Goal: Task Accomplishment & Management: Complete application form

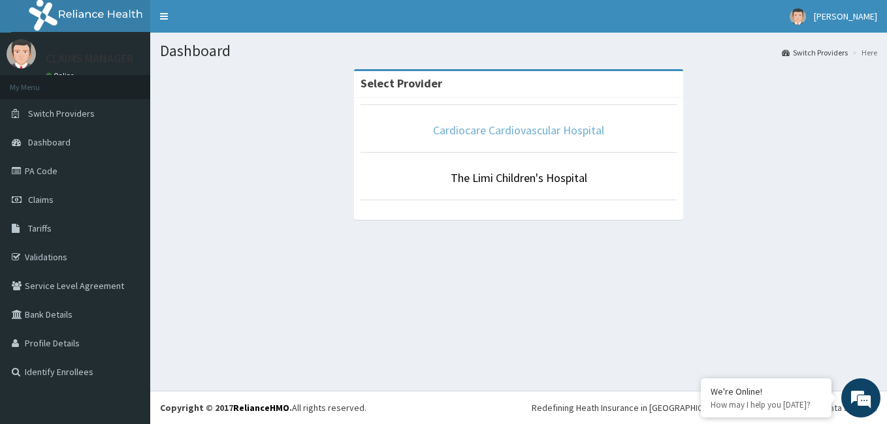
click at [513, 129] on link "Cardiocare Cardiovascular Hospital" at bounding box center [518, 130] width 171 height 15
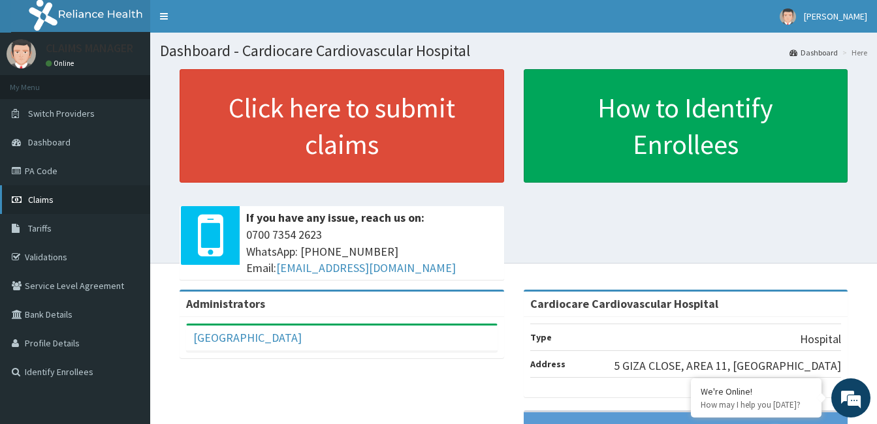
click at [35, 198] on span "Claims" at bounding box center [40, 200] width 25 height 12
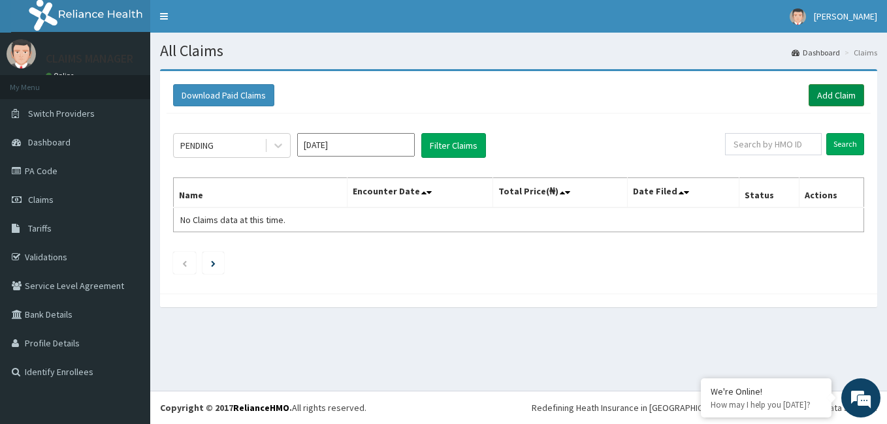
drag, startPoint x: 840, startPoint y: 89, endPoint x: 818, endPoint y: 101, distance: 25.4
click at [840, 89] on link "Add Claim" at bounding box center [835, 95] width 55 height 22
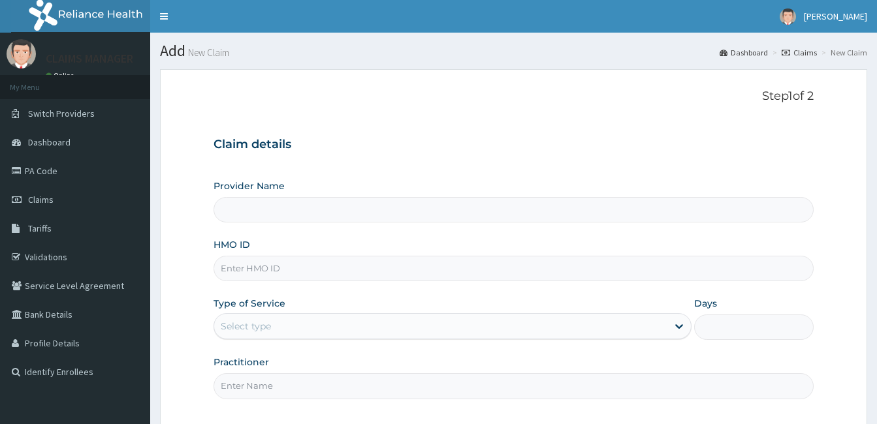
click at [247, 268] on input "HMO ID" at bounding box center [513, 268] width 600 height 25
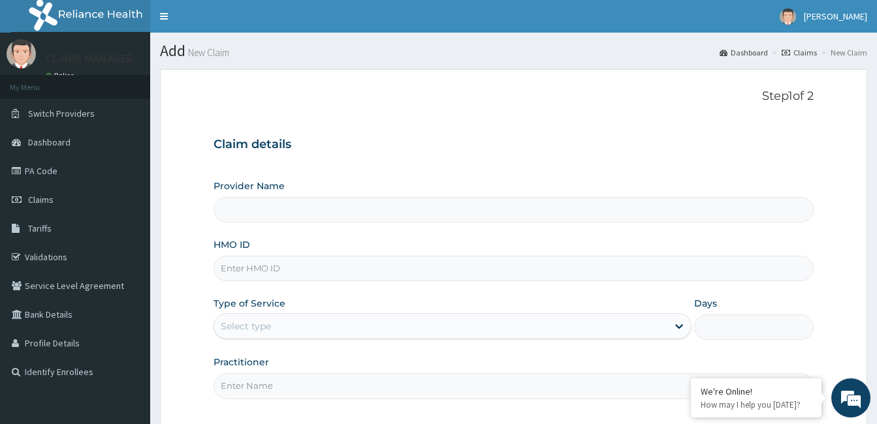
paste input "NIT/10114/B"
type input "NIT/10114/B"
click at [270, 322] on div "Select type" at bounding box center [246, 326] width 50 height 13
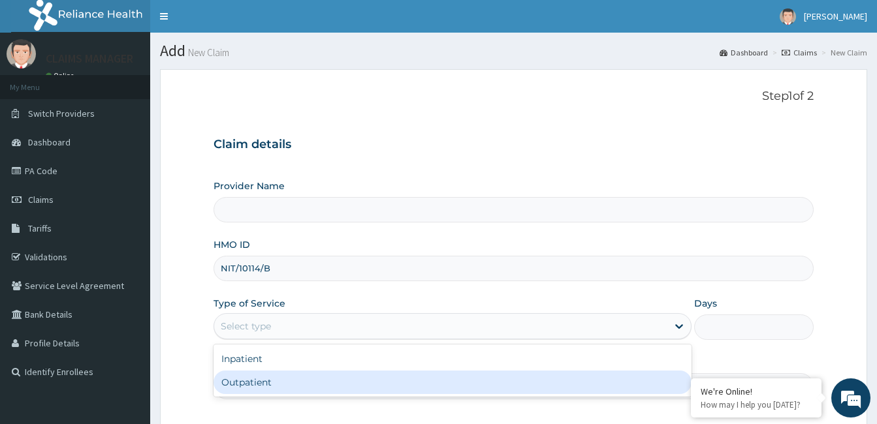
click at [266, 379] on div "Outpatient" at bounding box center [452, 383] width 478 height 24
type input "1"
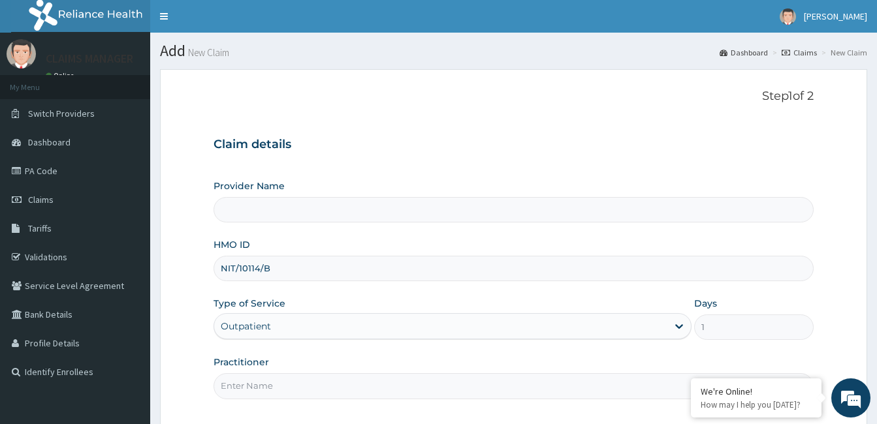
click at [266, 379] on input "Practitioner" at bounding box center [513, 385] width 600 height 25
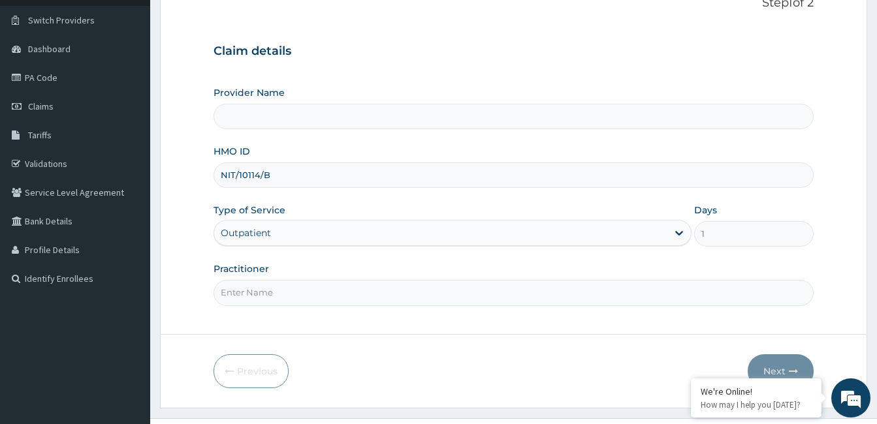
scroll to position [121, 0]
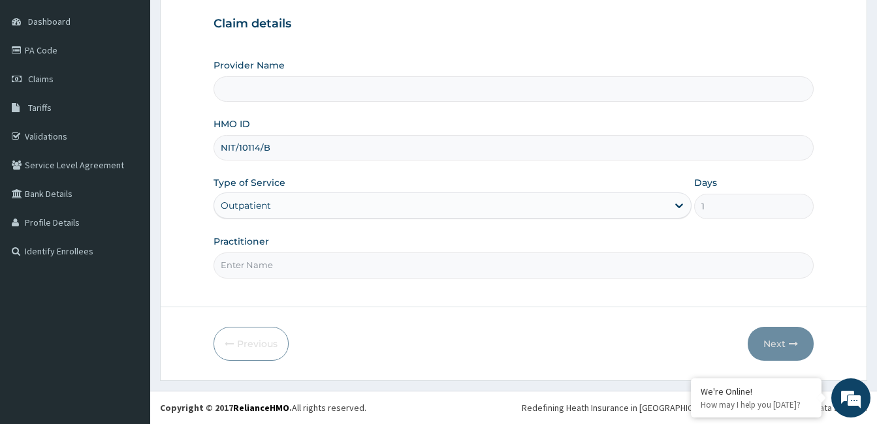
click at [317, 259] on input "Practitioner" at bounding box center [513, 265] width 600 height 25
type input "Cardiocare Cardiovascular Hospital"
type input "doctor"
click at [763, 341] on button "Next" at bounding box center [780, 344] width 66 height 34
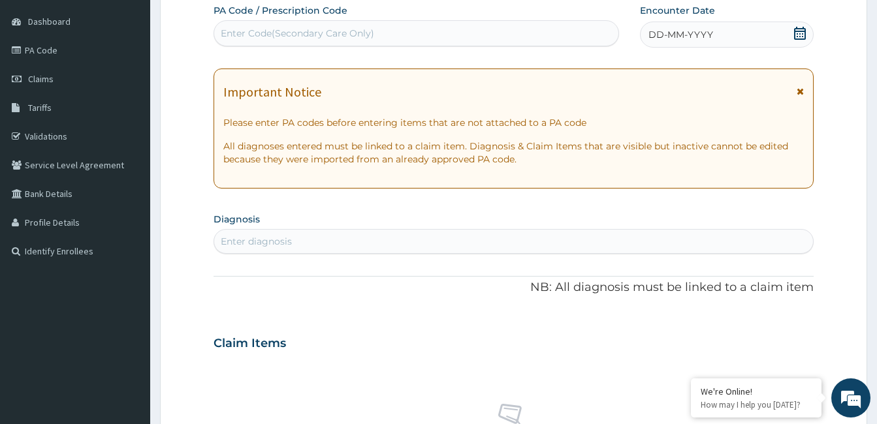
click at [378, 245] on div "Enter diagnosis" at bounding box center [513, 241] width 599 height 21
type input "hyperlipi"
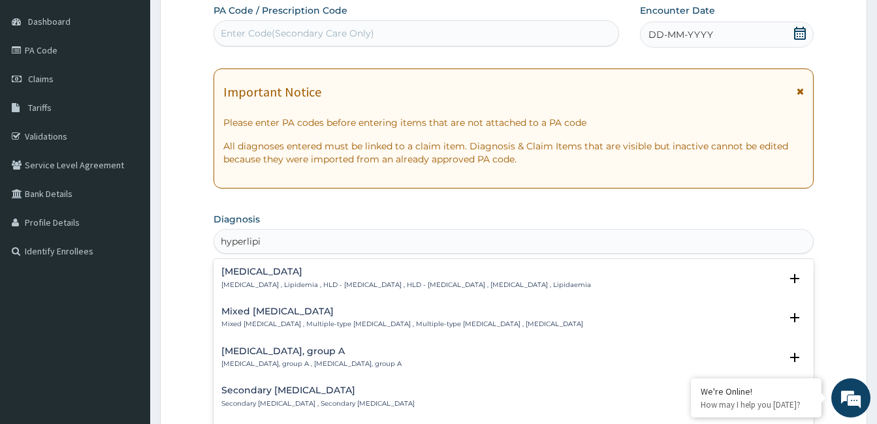
click at [268, 272] on h4 "Hyperlipidemia" at bounding box center [406, 272] width 370 height 10
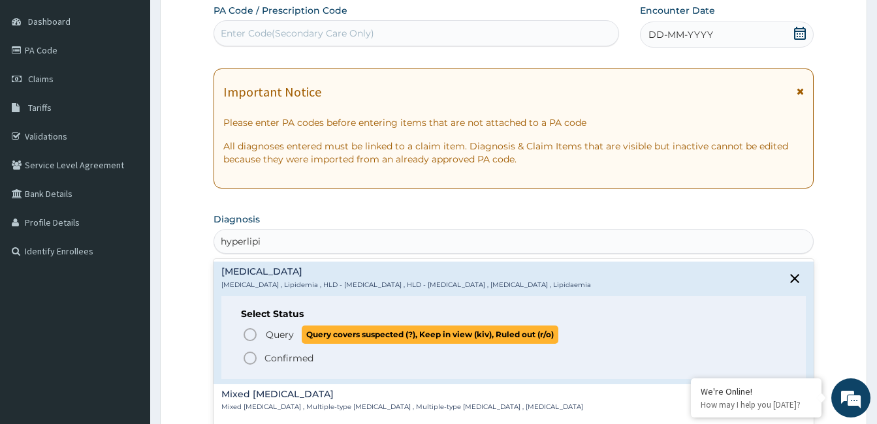
click at [259, 329] on span "Query Query covers suspected (?), Keep in view (kiv), Ruled out (r/o)" at bounding box center [514, 335] width 544 height 18
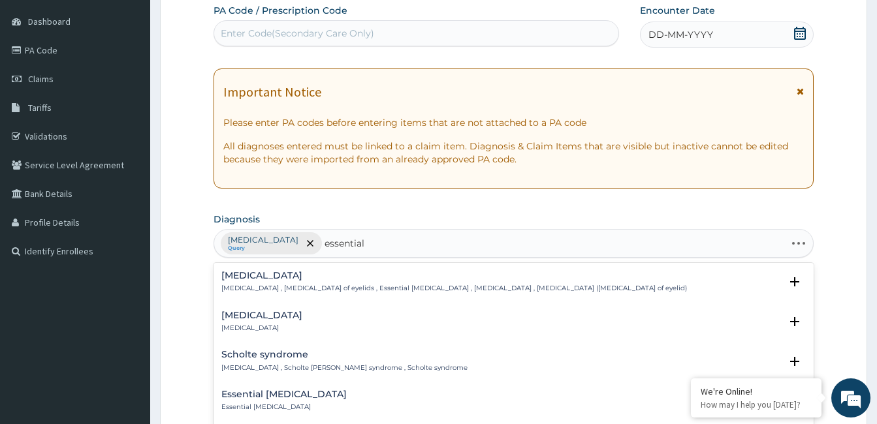
type input "essential h"
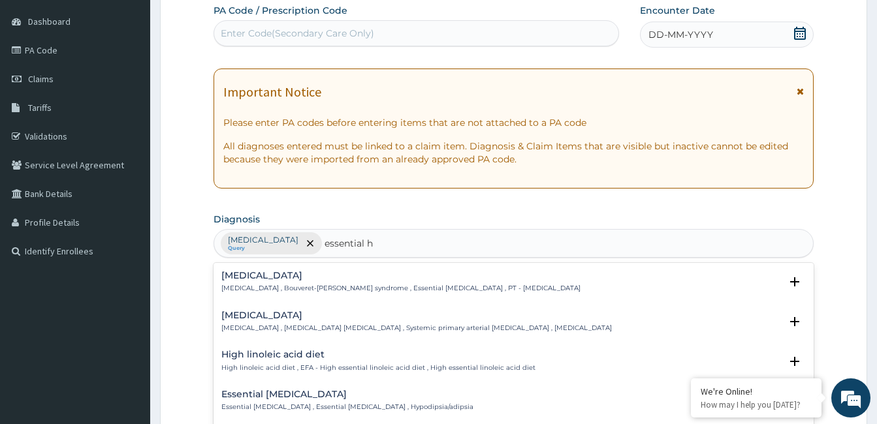
click at [276, 315] on h4 "Essential hypertension" at bounding box center [416, 316] width 390 height 10
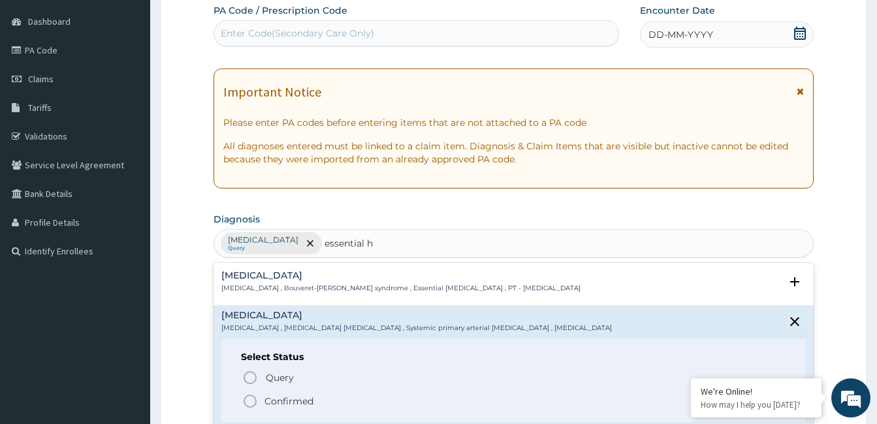
drag, startPoint x: 245, startPoint y: 395, endPoint x: 340, endPoint y: 424, distance: 98.9
click at [245, 396] on icon "status option filled" at bounding box center [250, 402] width 16 height 16
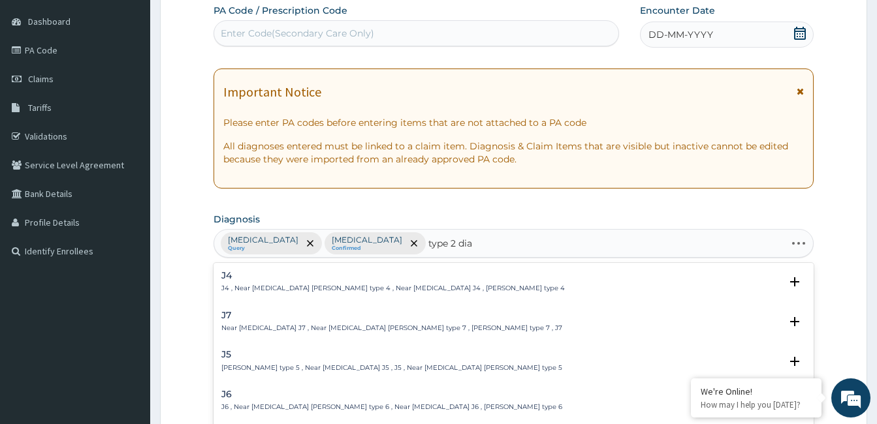
type input "type 2 diab"
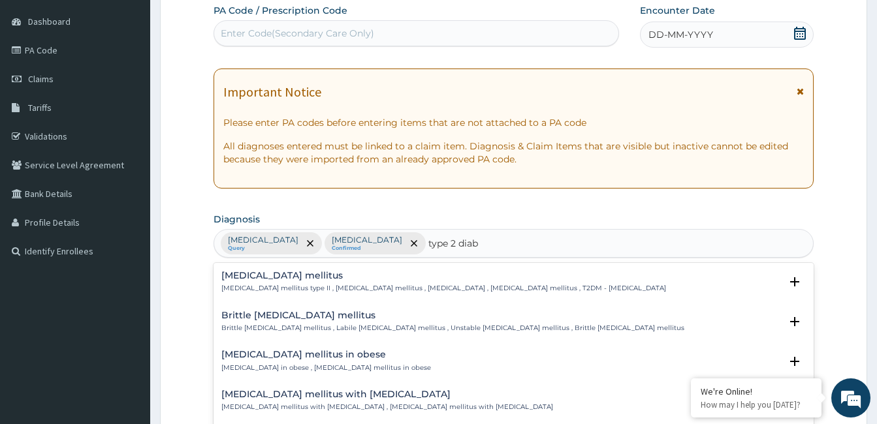
click at [287, 278] on h4 "Type 2 diabetes mellitus" at bounding box center [443, 276] width 445 height 10
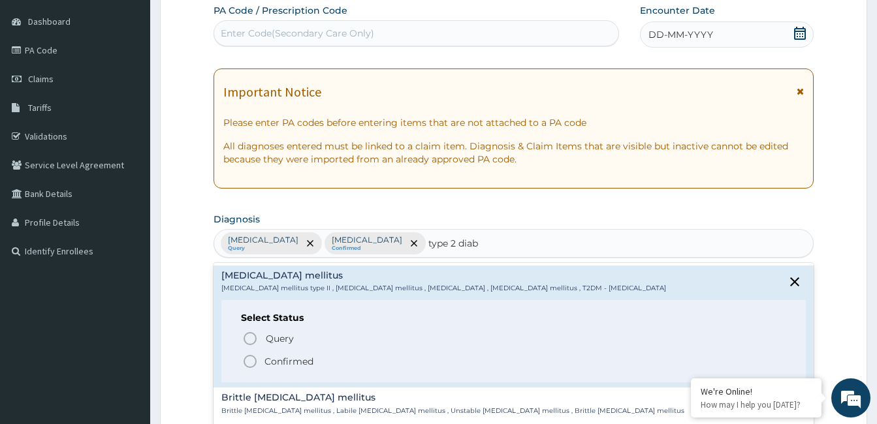
click at [266, 360] on p "Confirmed" at bounding box center [288, 361] width 49 height 13
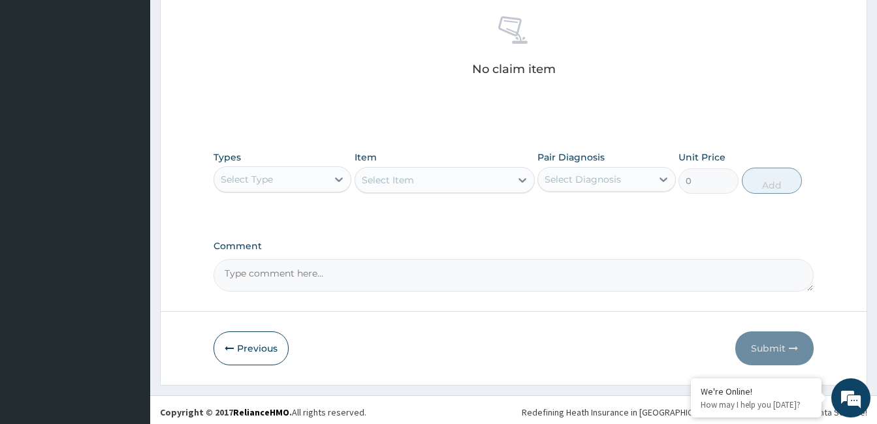
scroll to position [517, 0]
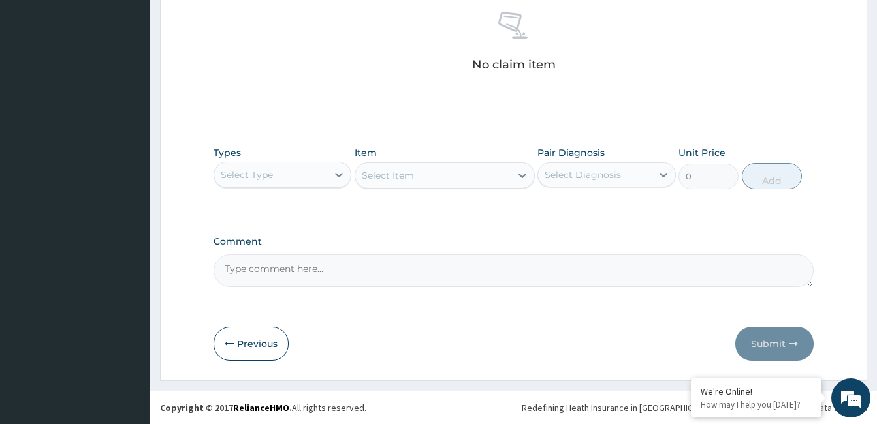
click at [272, 193] on div "Types Select Type Item Select Item Pair Diagnosis Select Diagnosis Unit Price 0…" at bounding box center [513, 168] width 600 height 56
click at [279, 178] on div "Select Type" at bounding box center [270, 175] width 113 height 21
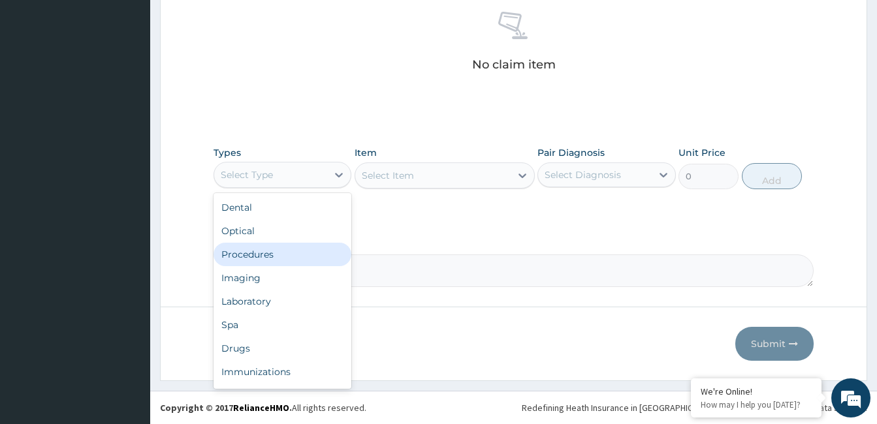
click at [273, 257] on div "Procedures" at bounding box center [282, 255] width 138 height 24
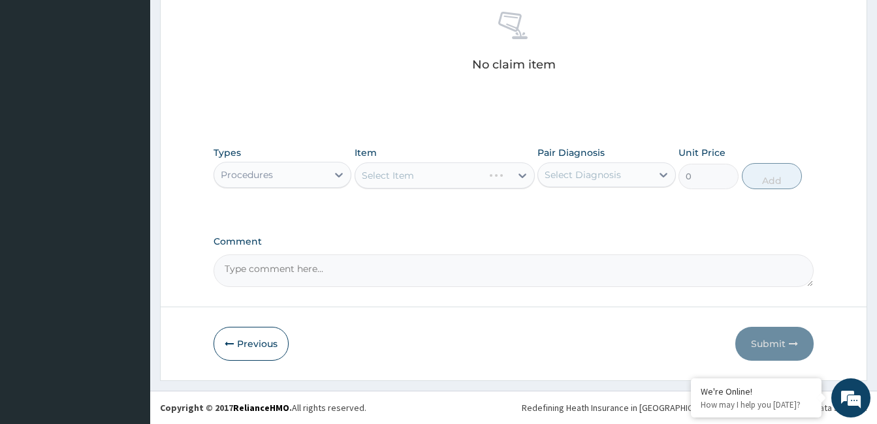
click at [574, 180] on div "Select Diagnosis" at bounding box center [582, 174] width 76 height 13
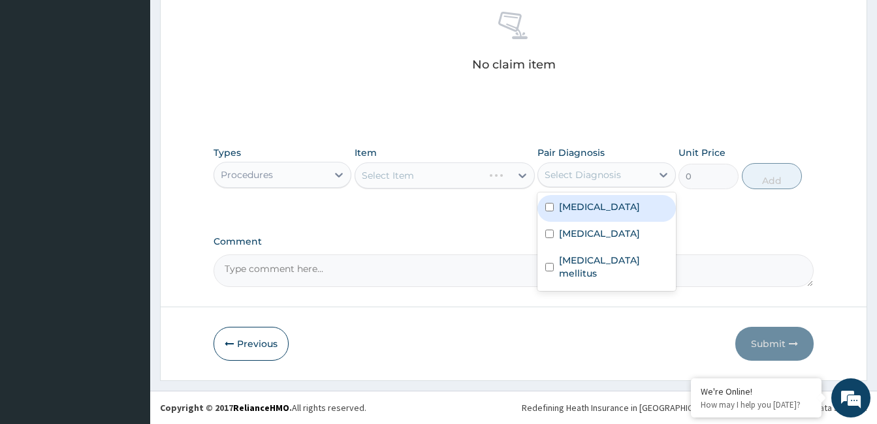
click at [578, 212] on label "Hyperlipidemia" at bounding box center [599, 206] width 81 height 13
checkbox input "true"
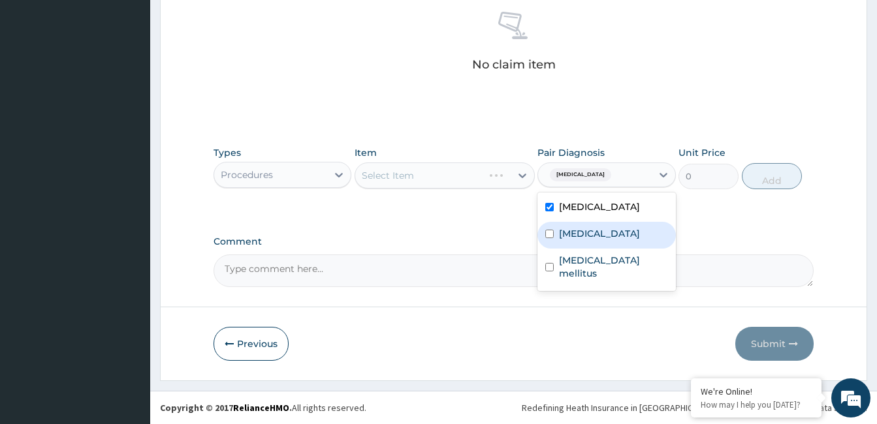
click at [578, 244] on div "Essential hypertension" at bounding box center [606, 235] width 138 height 27
checkbox input "true"
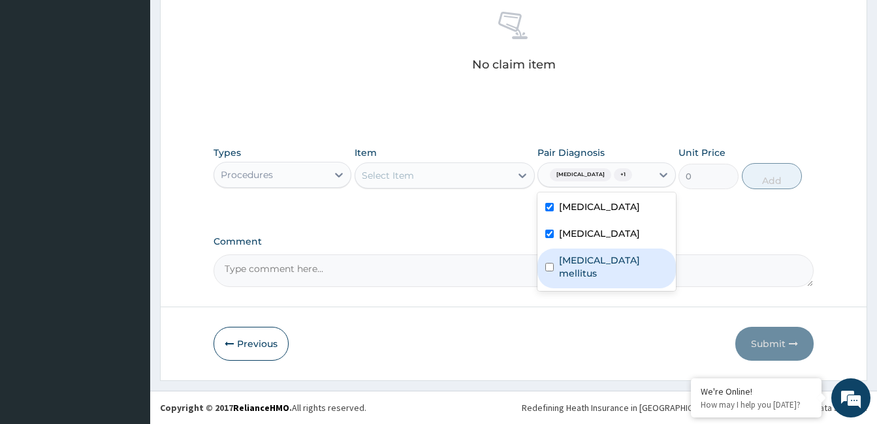
click at [578, 264] on label "Type 2 diabetes mellitus" at bounding box center [613, 267] width 108 height 26
checkbox input "true"
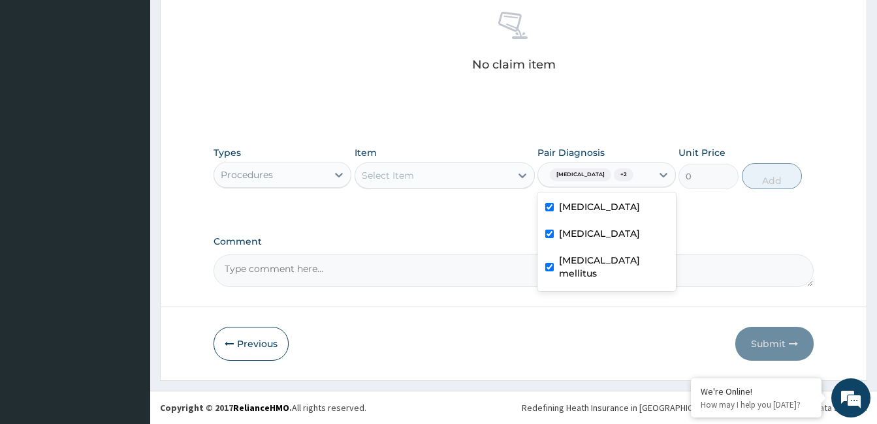
click at [448, 174] on div "Select Item" at bounding box center [432, 175] width 155 height 21
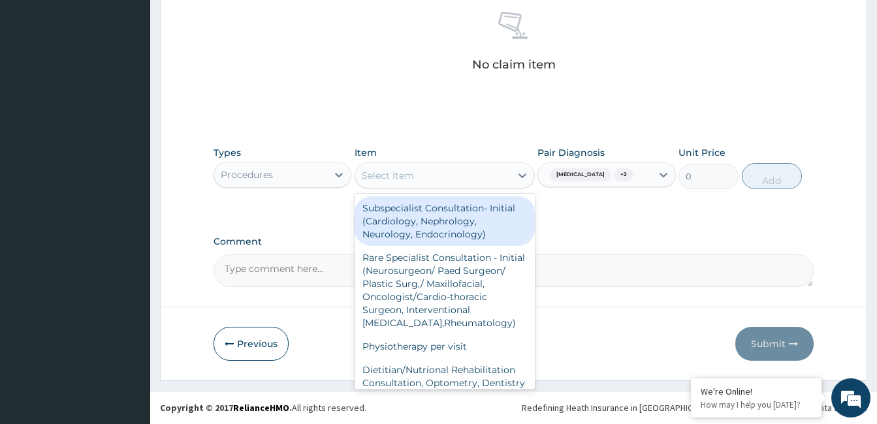
drag, startPoint x: 444, startPoint y: 220, endPoint x: 661, endPoint y: 214, distance: 217.5
click at [445, 220] on div "Subspecialist Consultation- Initial (Cardiology, Nephrology, Neurology, Endocri…" at bounding box center [444, 222] width 180 height 50
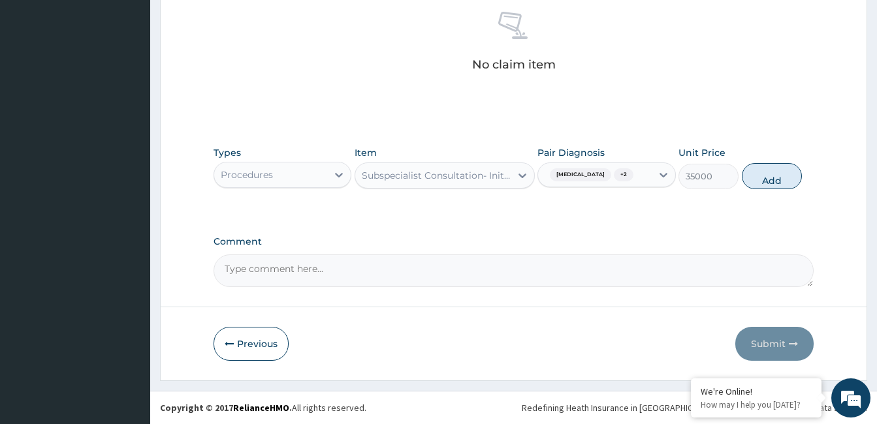
drag, startPoint x: 772, startPoint y: 170, endPoint x: 723, endPoint y: 205, distance: 60.3
click at [772, 170] on button "Add" at bounding box center [772, 176] width 60 height 26
type input "0"
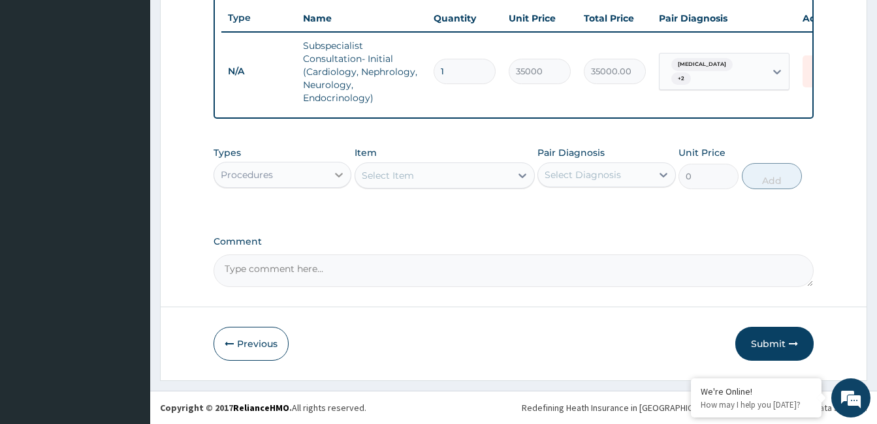
click at [331, 177] on div at bounding box center [339, 175] width 24 height 24
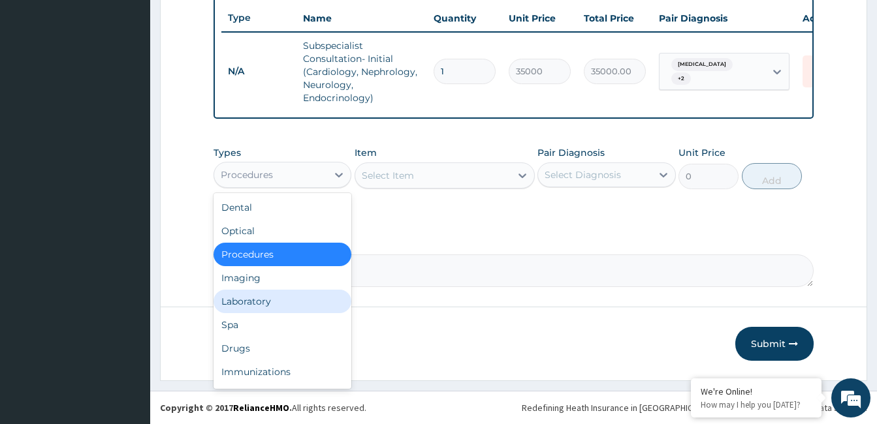
drag, startPoint x: 274, startPoint y: 302, endPoint x: 537, endPoint y: 197, distance: 283.6
click at [279, 300] on div "Laboratory" at bounding box center [282, 302] width 138 height 24
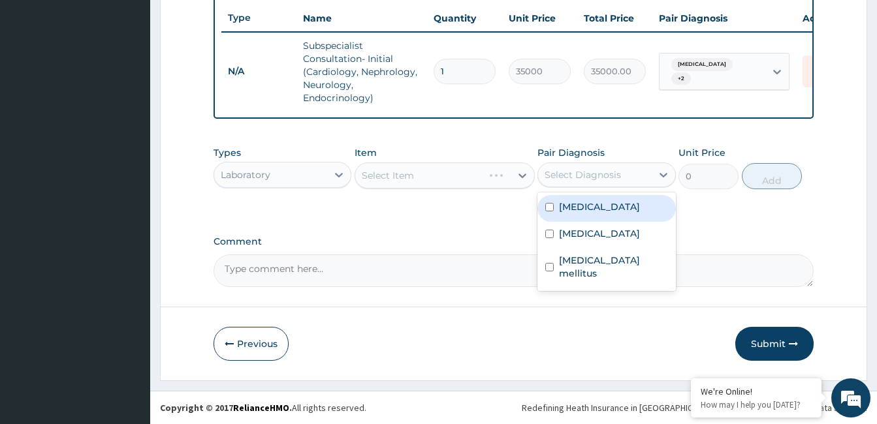
click at [597, 171] on div "Select Diagnosis" at bounding box center [582, 174] width 76 height 13
drag, startPoint x: 607, startPoint y: 212, endPoint x: 592, endPoint y: 209, distance: 15.4
click at [608, 212] on label "Hyperlipidemia" at bounding box center [599, 206] width 81 height 13
checkbox input "true"
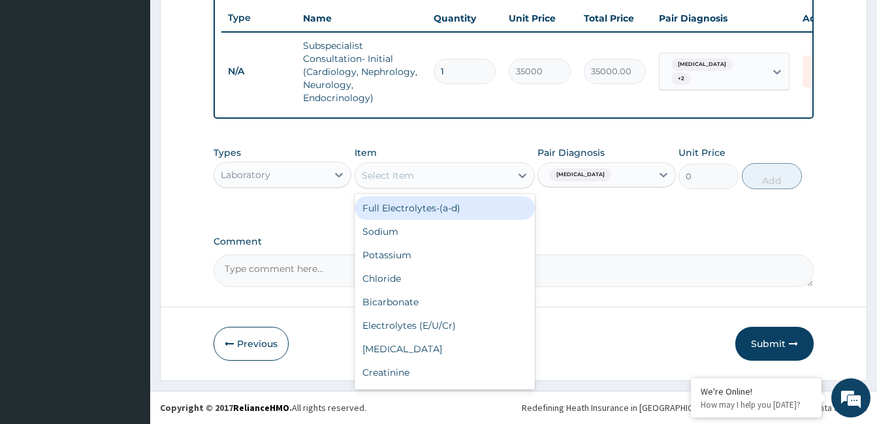
click at [507, 176] on div "Select Item" at bounding box center [432, 175] width 155 height 21
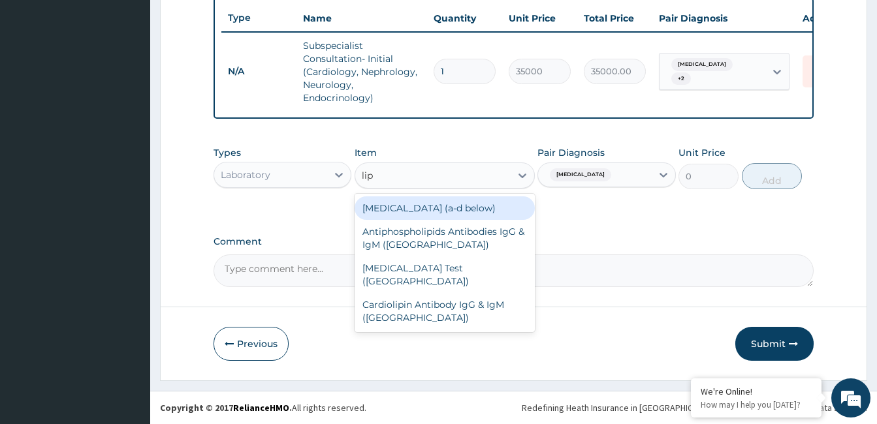
type input "lipi"
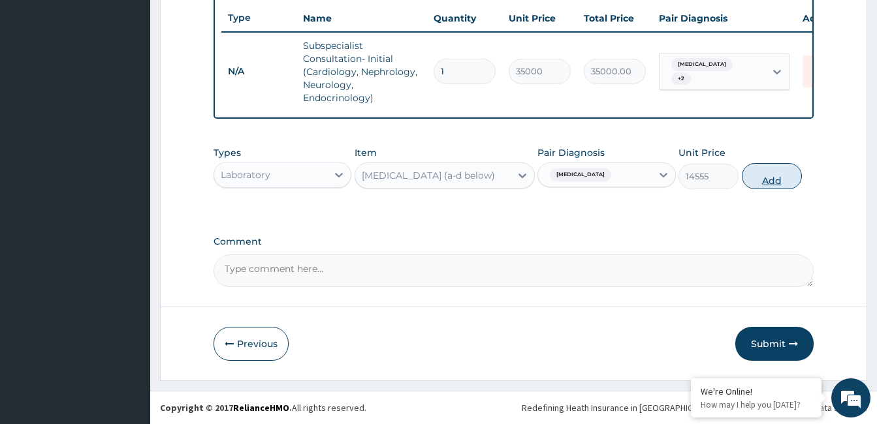
click at [753, 172] on button "Add" at bounding box center [772, 176] width 60 height 26
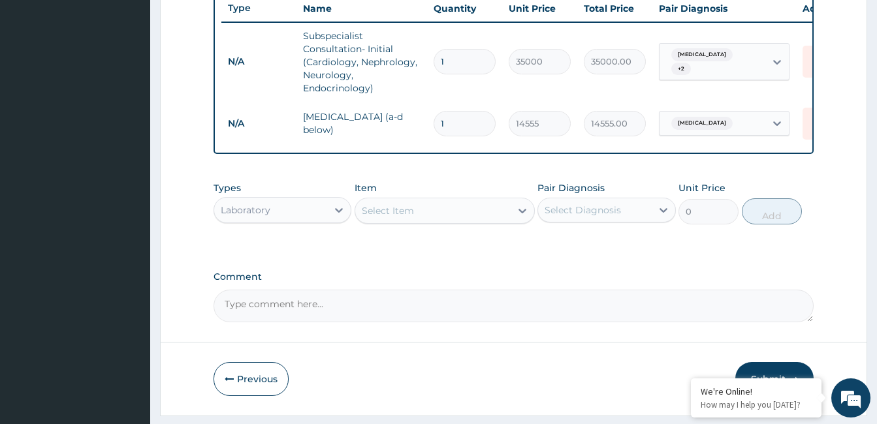
click at [417, 202] on div "Item Select Item" at bounding box center [444, 202] width 180 height 43
click at [416, 215] on div "Select Item" at bounding box center [432, 210] width 155 height 21
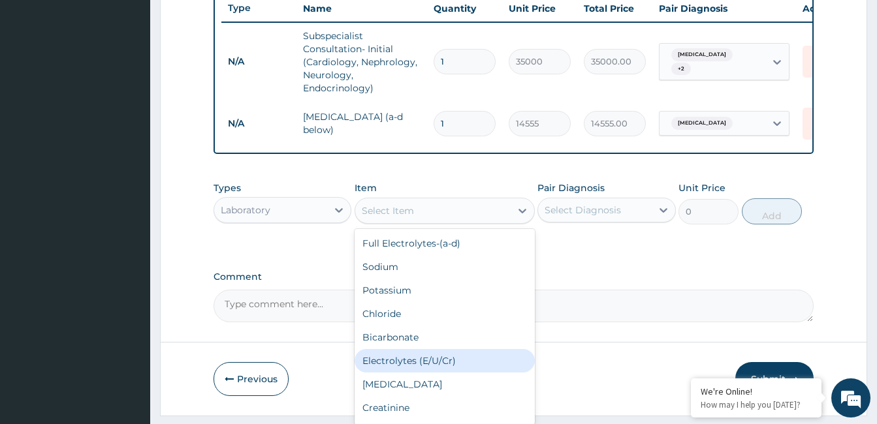
drag, startPoint x: 428, startPoint y: 374, endPoint x: 540, endPoint y: 291, distance: 139.4
click at [434, 370] on div "Electrolytes (E/U/Cr)" at bounding box center [444, 361] width 180 height 24
type input "14555"
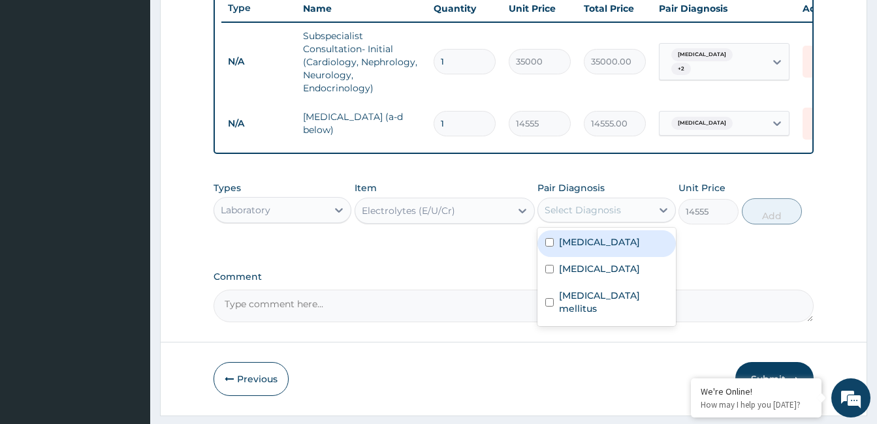
click at [594, 217] on div "Select Diagnosis" at bounding box center [582, 210] width 76 height 13
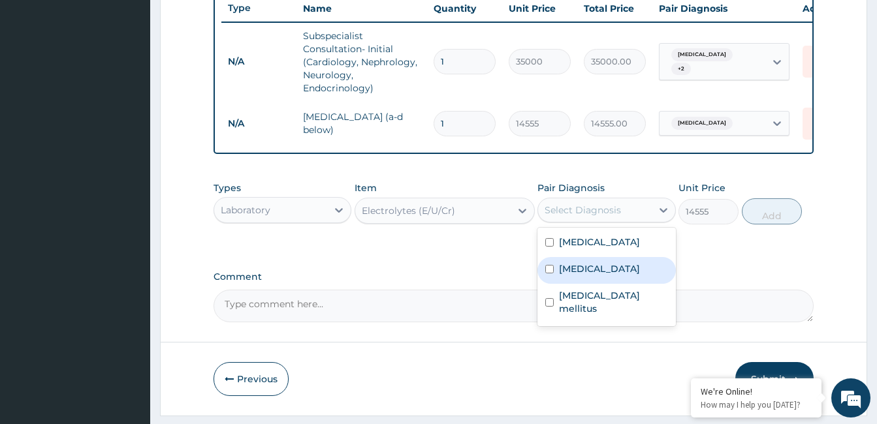
click at [603, 275] on label "Essential hypertension" at bounding box center [599, 268] width 81 height 13
checkbox input "true"
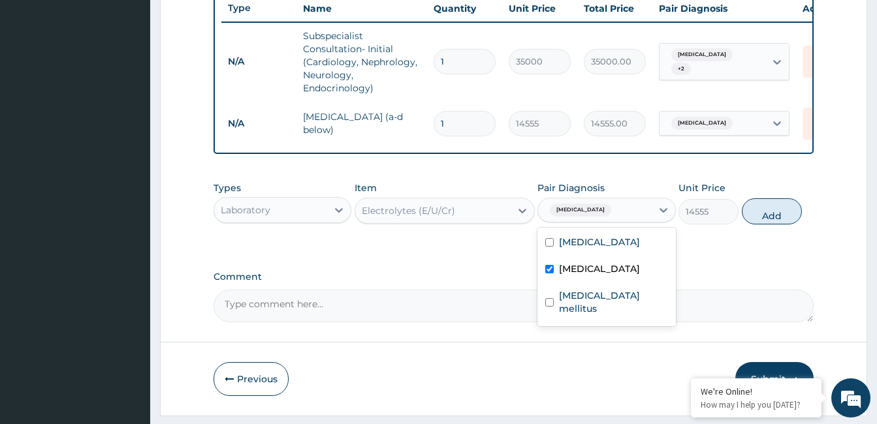
drag, startPoint x: 761, startPoint y: 221, endPoint x: 739, endPoint y: 227, distance: 23.0
click at [762, 219] on button "Add" at bounding box center [772, 211] width 60 height 26
type input "0"
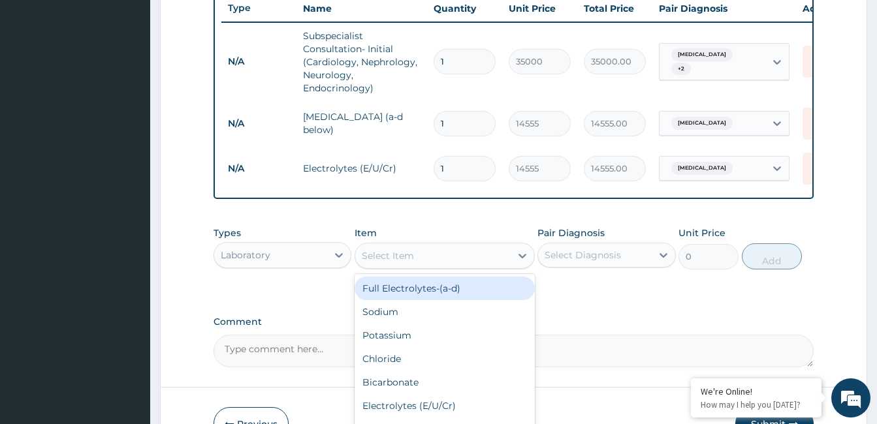
click at [441, 265] on div "Select Item" at bounding box center [432, 255] width 155 height 21
type input "urin"
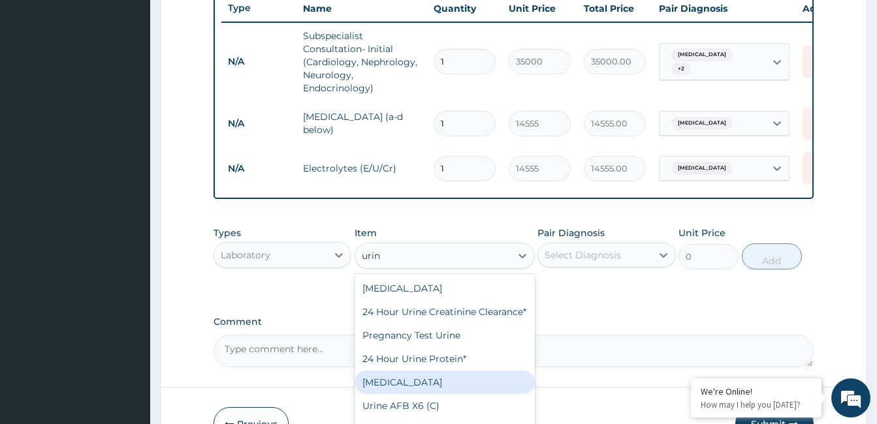
click at [413, 394] on div "Urinalysis" at bounding box center [444, 383] width 180 height 24
type input "2093"
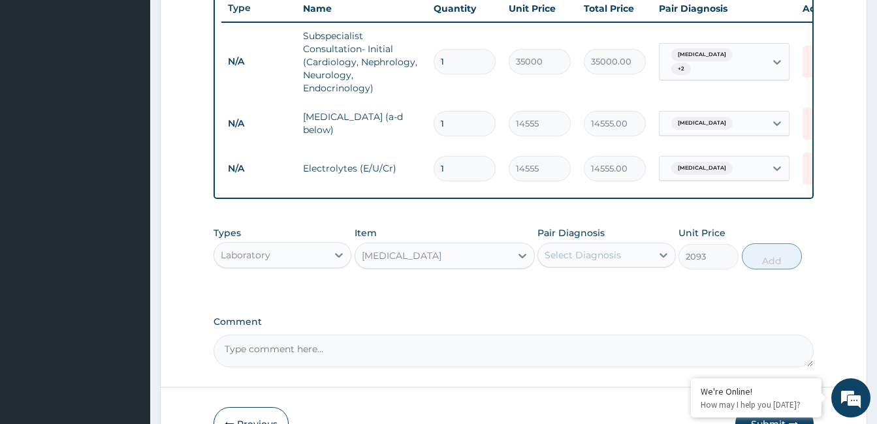
click at [578, 260] on div "Select Diagnosis" at bounding box center [582, 255] width 76 height 13
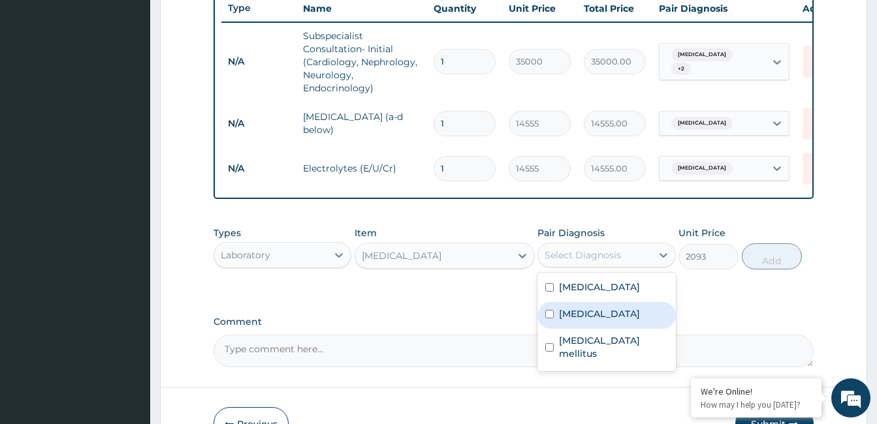
click at [607, 321] on label "Essential hypertension" at bounding box center [599, 313] width 81 height 13
checkbox input "true"
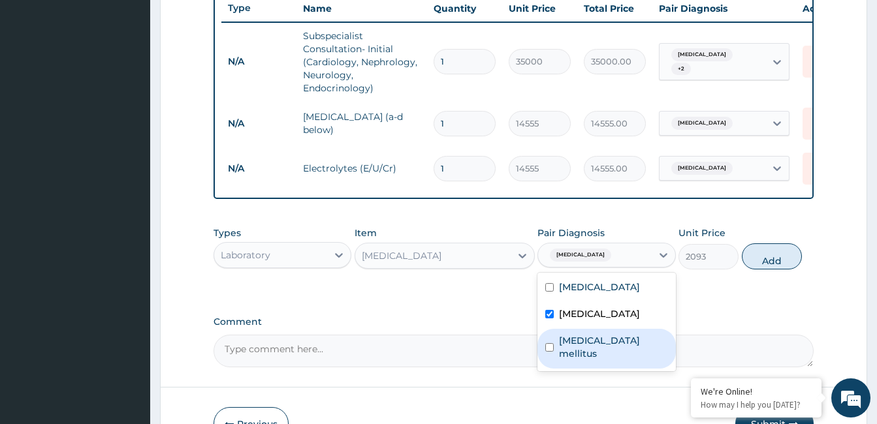
drag, startPoint x: 625, startPoint y: 353, endPoint x: 712, endPoint y: 325, distance: 91.1
click at [631, 352] on label "Type 2 diabetes mellitus" at bounding box center [613, 347] width 108 height 26
checkbox input "true"
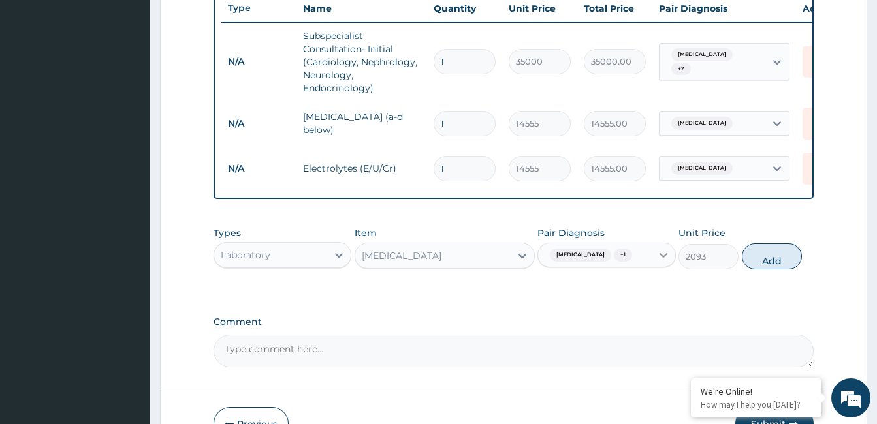
drag, startPoint x: 776, startPoint y: 275, endPoint x: 658, endPoint y: 315, distance: 124.1
click at [777, 270] on button "Add" at bounding box center [772, 257] width 60 height 26
type input "0"
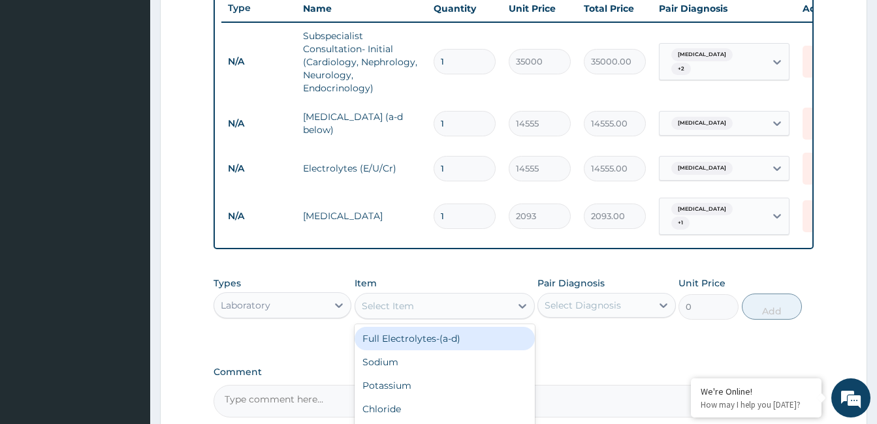
click at [490, 317] on div "Select Item" at bounding box center [432, 306] width 155 height 21
type input "uric"
click at [476, 343] on div "Uric Acid" at bounding box center [444, 339] width 180 height 24
type input "7859"
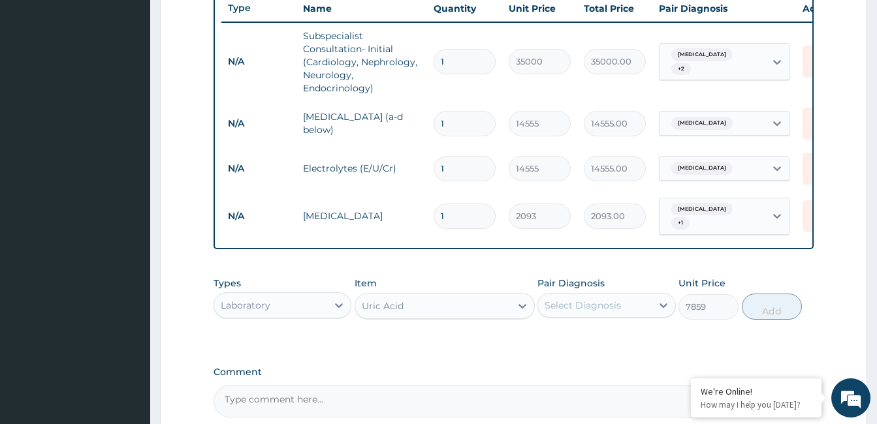
drag, startPoint x: 578, startPoint y: 311, endPoint x: 582, endPoint y: 318, distance: 8.2
click at [579, 311] on div "Select Diagnosis" at bounding box center [582, 305] width 76 height 13
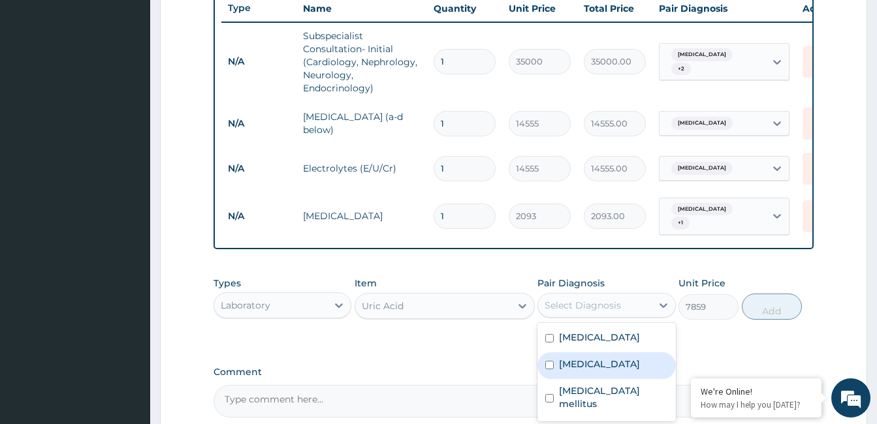
drag, startPoint x: 620, startPoint y: 370, endPoint x: 610, endPoint y: 406, distance: 37.4
click at [620, 371] on label "Essential hypertension" at bounding box center [599, 364] width 81 height 13
checkbox input "true"
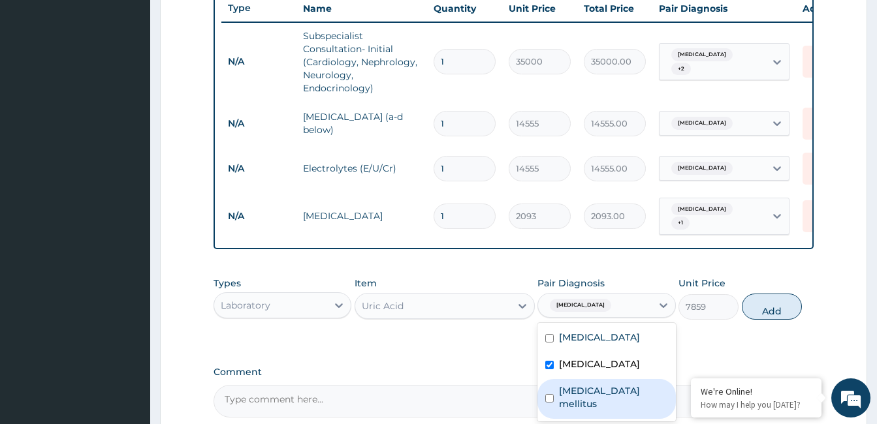
drag, startPoint x: 608, startPoint y: 415, endPoint x: 608, endPoint y: 400, distance: 15.0
click at [608, 411] on label "Type 2 diabetes mellitus" at bounding box center [613, 398] width 108 height 26
checkbox input "true"
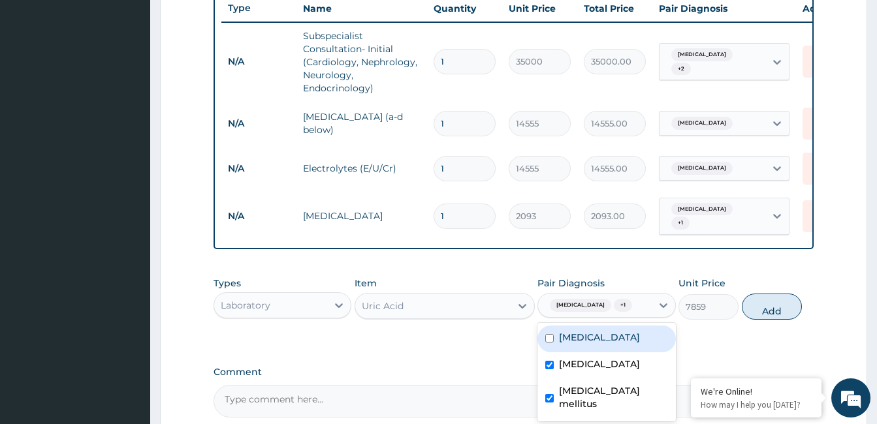
click at [608, 344] on label "Hyperlipidemia" at bounding box center [599, 337] width 81 height 13
checkbox input "true"
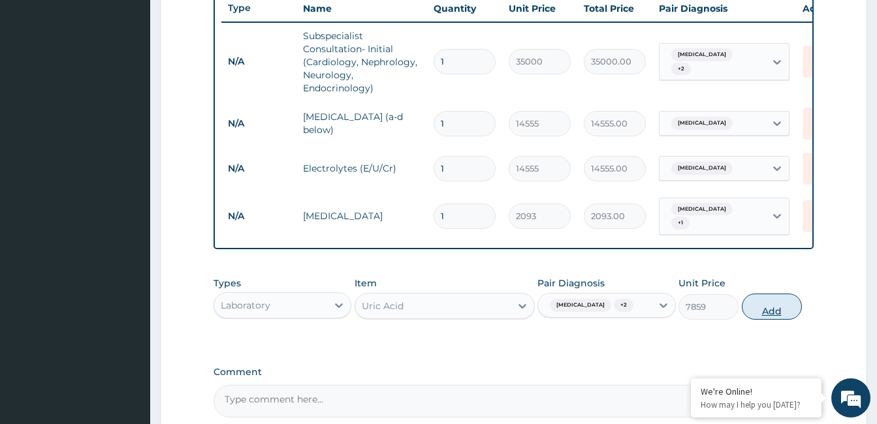
click at [752, 319] on button "Add" at bounding box center [772, 307] width 60 height 26
type input "0"
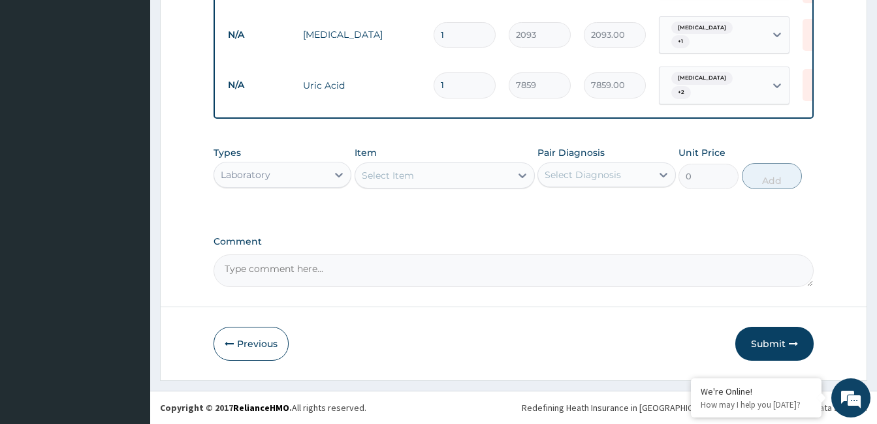
scroll to position [689, 0]
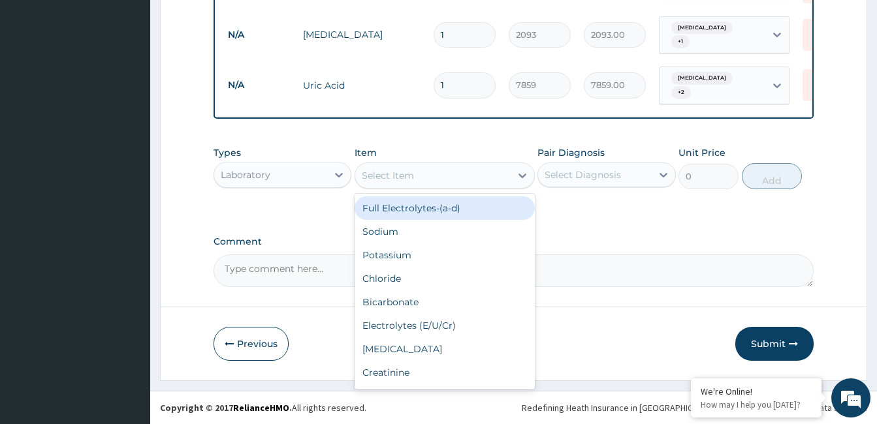
click at [407, 172] on div "Select Item" at bounding box center [388, 175] width 52 height 13
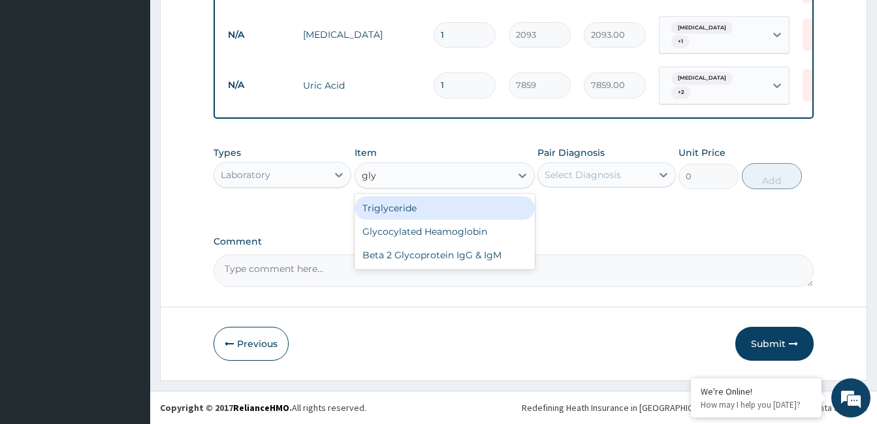
type input "glyc"
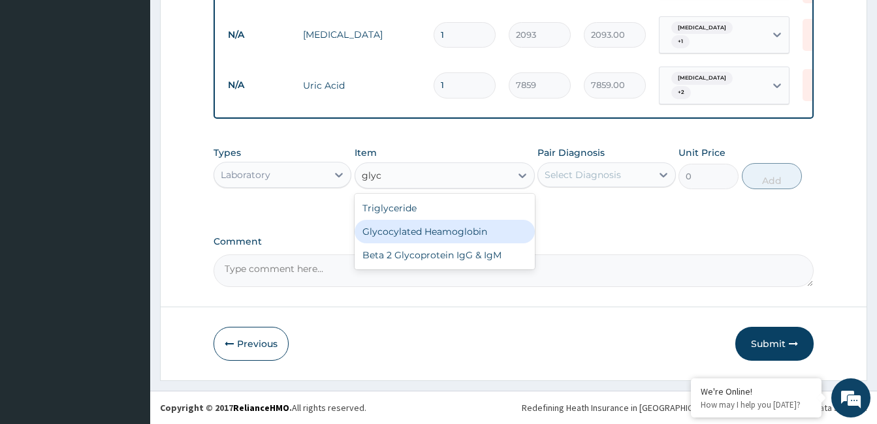
click at [408, 226] on div "Glycocylated Heamoglobin" at bounding box center [444, 232] width 180 height 24
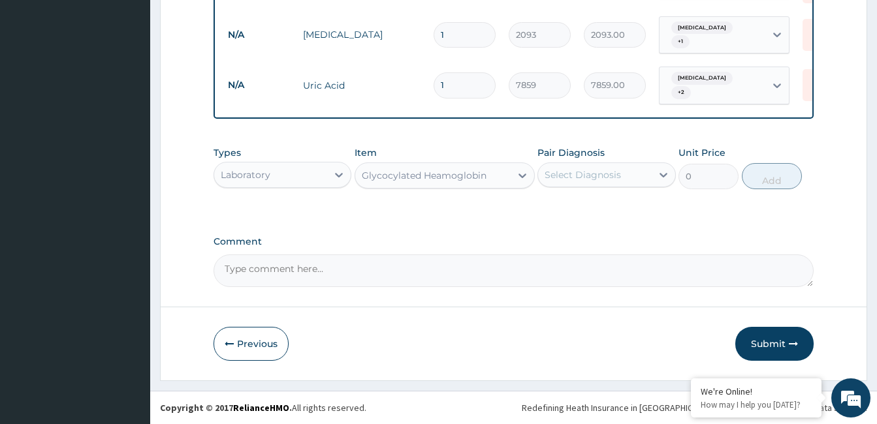
type input "17205"
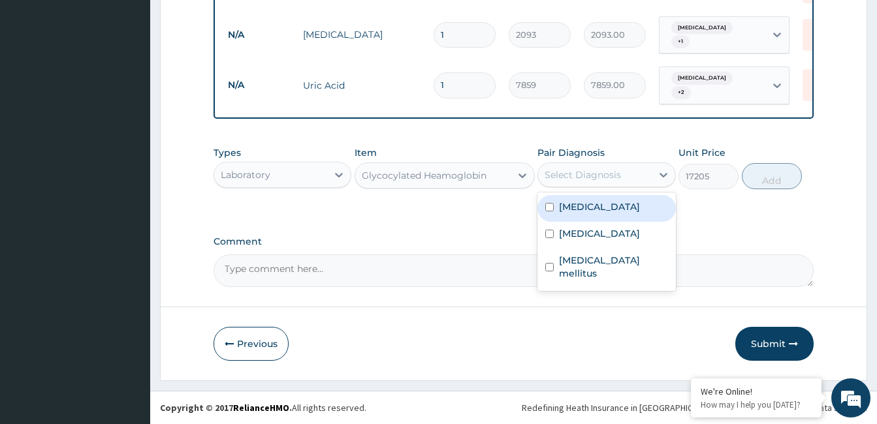
click at [579, 174] on div "Select Diagnosis" at bounding box center [582, 174] width 76 height 13
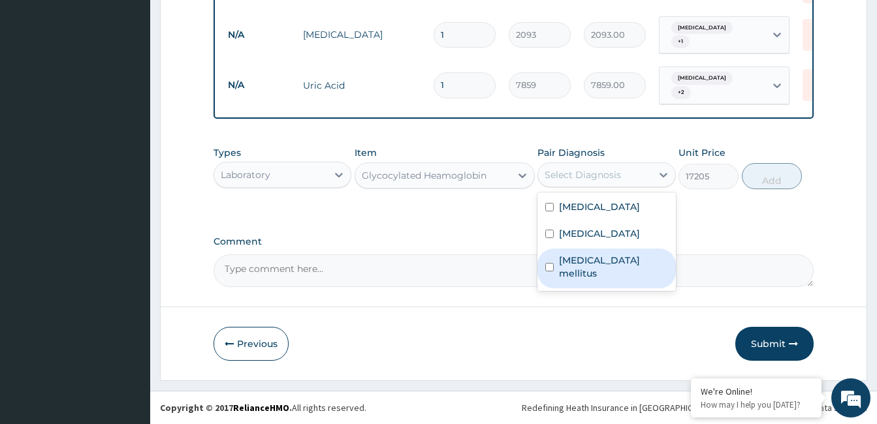
drag, startPoint x: 596, startPoint y: 270, endPoint x: 665, endPoint y: 230, distance: 79.3
click at [597, 270] on label "Type 2 diabetes mellitus" at bounding box center [613, 267] width 108 height 26
checkbox input "true"
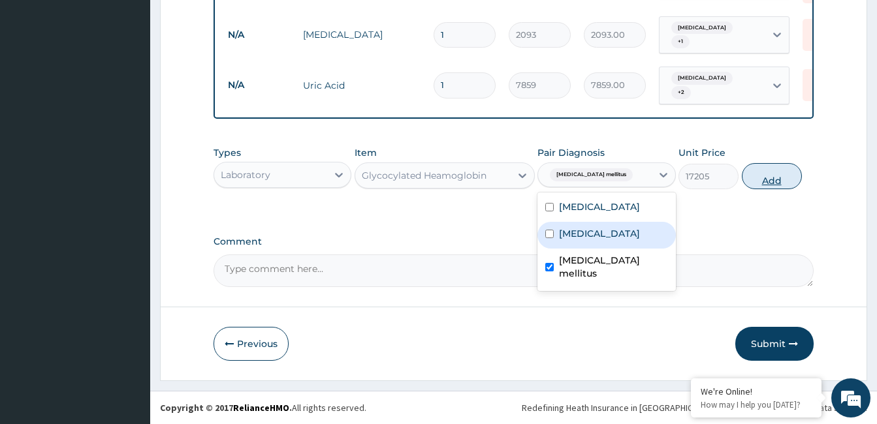
click at [767, 177] on button "Add" at bounding box center [772, 176] width 60 height 26
type input "0"
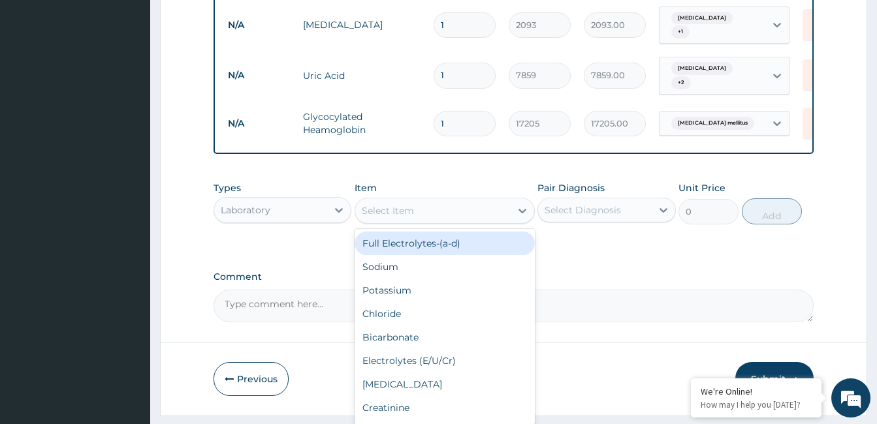
click at [412, 217] on div "Select Item" at bounding box center [388, 210] width 52 height 13
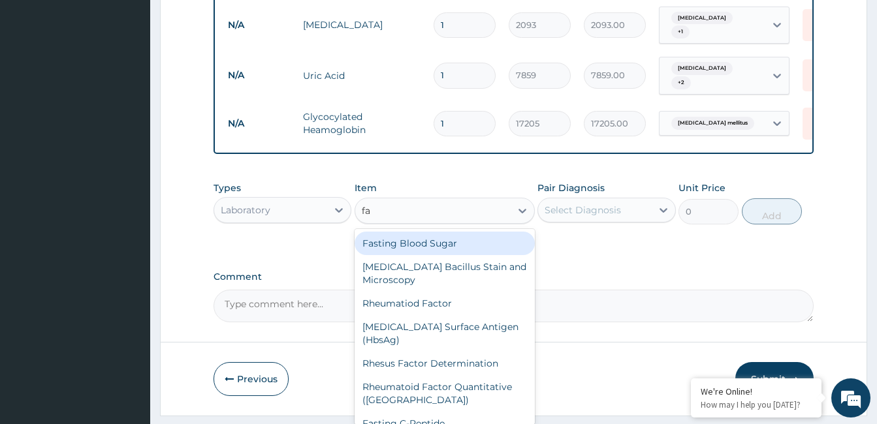
type input "fas"
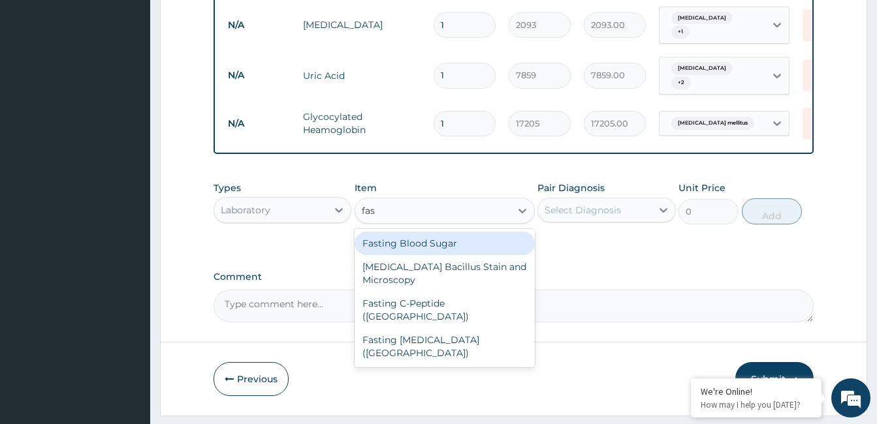
drag, startPoint x: 407, startPoint y: 256, endPoint x: 578, endPoint y: 233, distance: 171.9
click at [411, 255] on div "Fasting Blood Sugar" at bounding box center [444, 244] width 180 height 24
type input "1000"
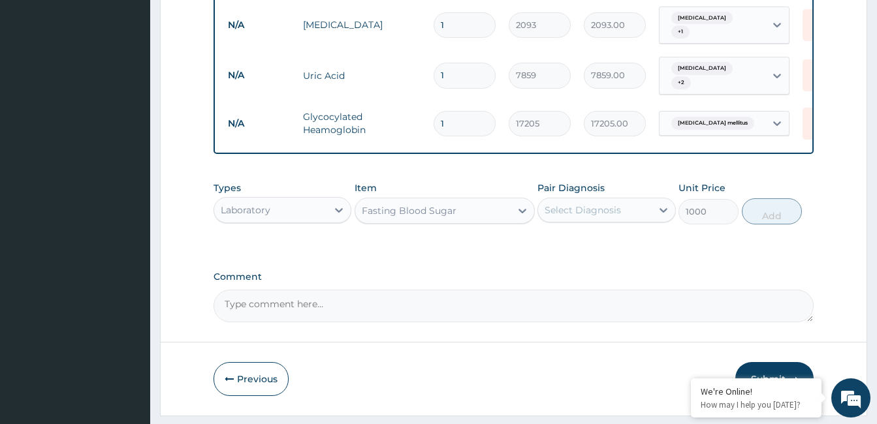
click at [650, 217] on div "Select Diagnosis" at bounding box center [594, 210] width 113 height 21
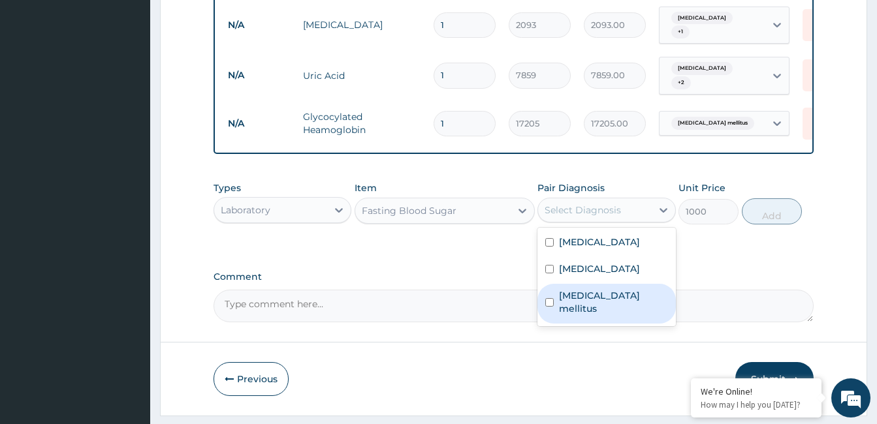
click at [629, 306] on label "Type 2 diabetes mellitus" at bounding box center [613, 302] width 108 height 26
checkbox input "true"
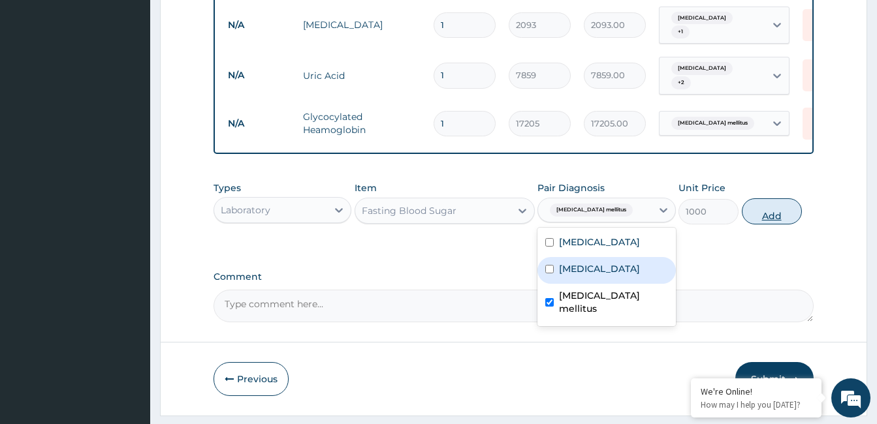
click at [772, 221] on button "Add" at bounding box center [772, 211] width 60 height 26
type input "0"
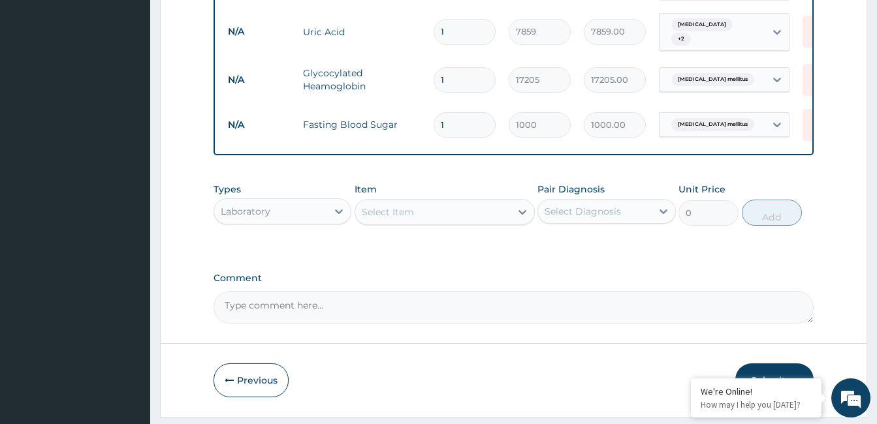
scroll to position [779, 0]
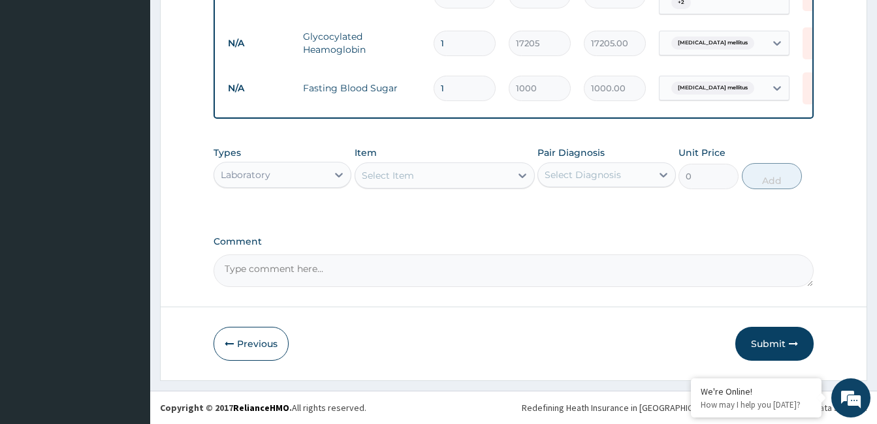
click at [277, 168] on div "Laboratory" at bounding box center [270, 175] width 113 height 21
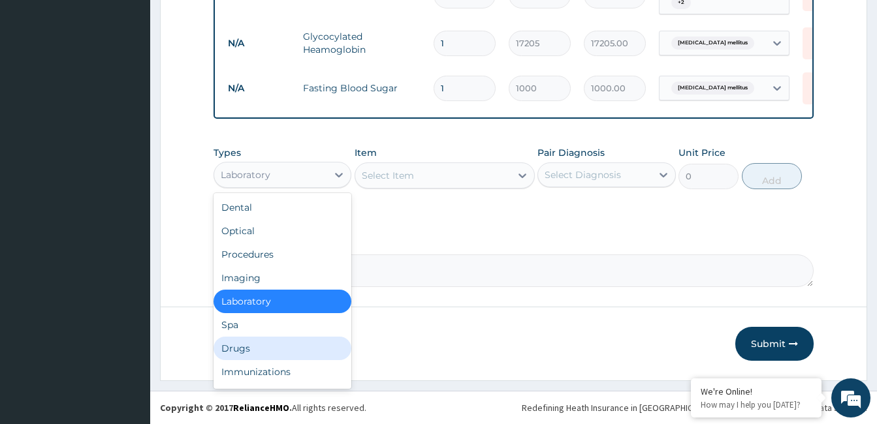
drag, startPoint x: 261, startPoint y: 348, endPoint x: 358, endPoint y: 304, distance: 106.1
click at [263, 348] on div "Drugs" at bounding box center [282, 349] width 138 height 24
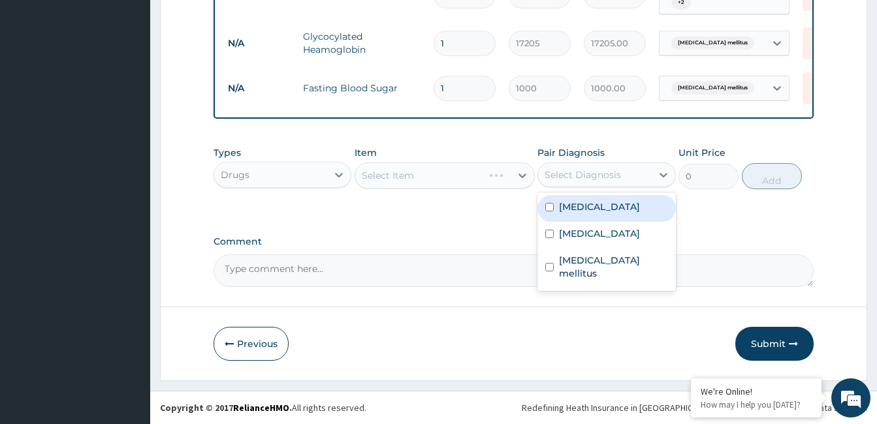
click at [600, 180] on div "Select Diagnosis" at bounding box center [582, 174] width 76 height 13
click at [609, 210] on label "Hyperlipidemia" at bounding box center [599, 206] width 81 height 13
checkbox input "true"
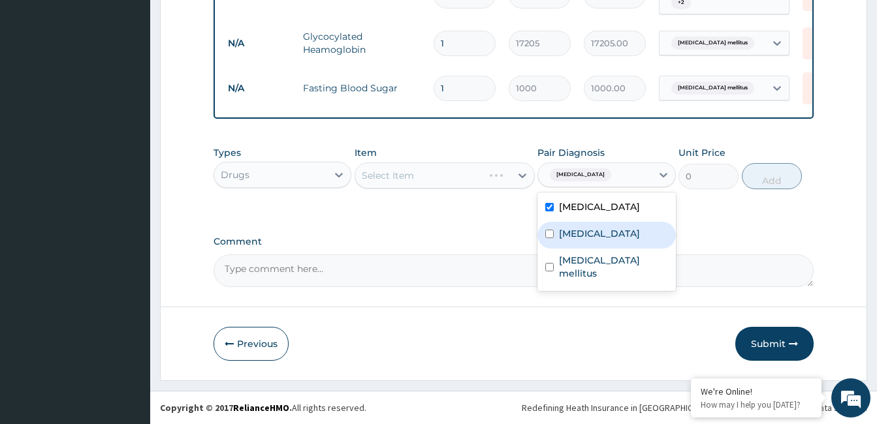
click at [605, 240] on div "Essential hypertension" at bounding box center [606, 235] width 138 height 27
checkbox input "true"
click at [495, 178] on div "Select Item" at bounding box center [432, 175] width 155 height 21
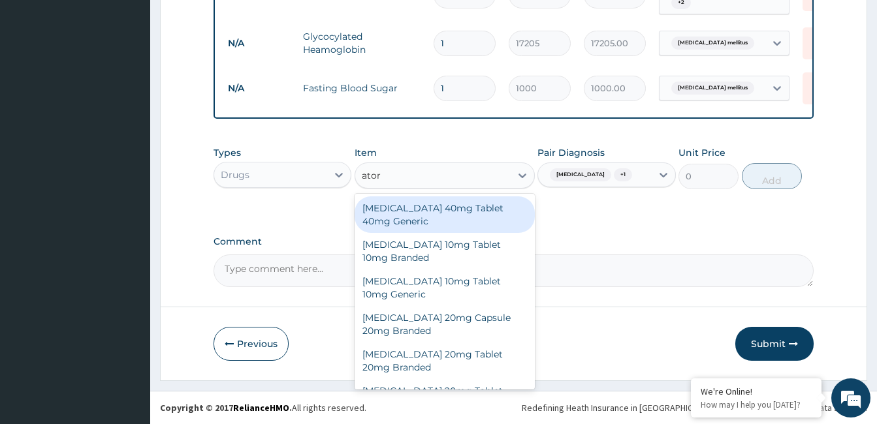
type input "atorv"
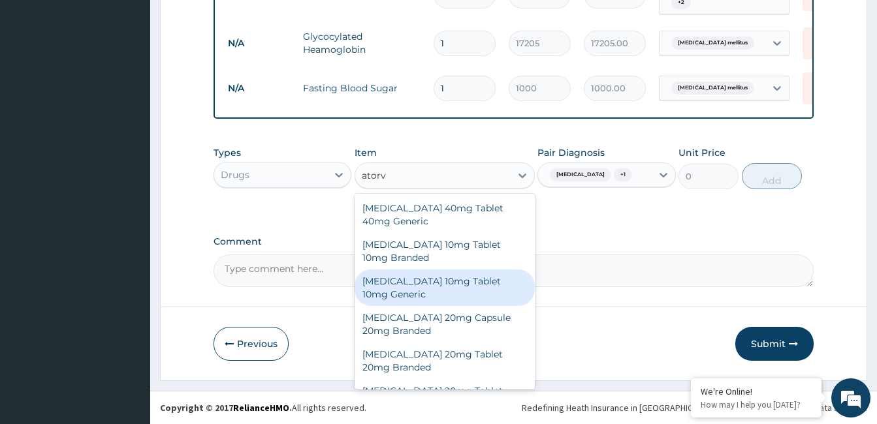
click at [467, 281] on div "[MEDICAL_DATA] 10mg Tablet 10mg Generic" at bounding box center [444, 288] width 180 height 37
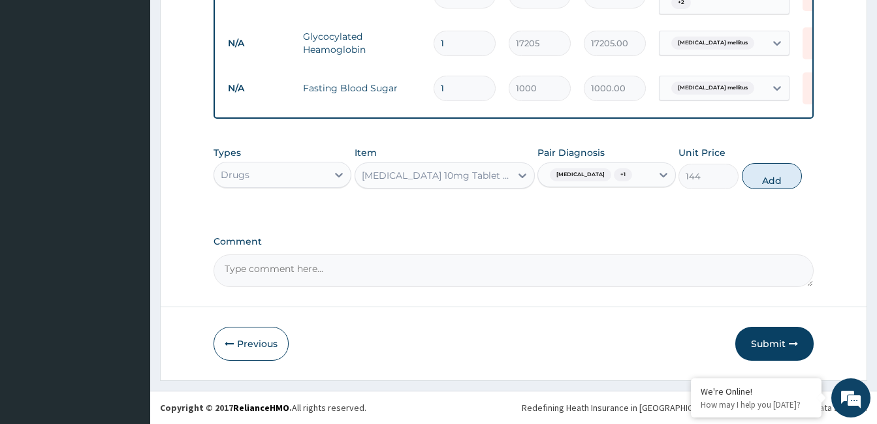
drag, startPoint x: 768, startPoint y: 180, endPoint x: 729, endPoint y: 221, distance: 57.2
click at [768, 179] on button "Add" at bounding box center [772, 176] width 60 height 26
type input "0"
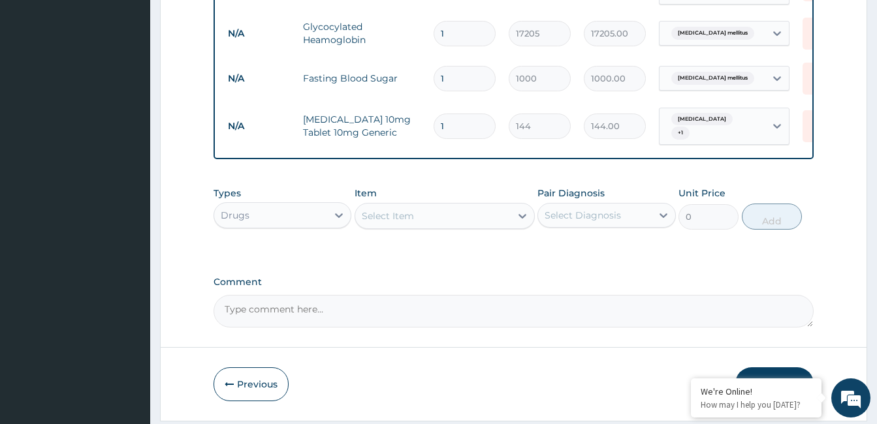
type input "14"
type input "2016.00"
type input "14"
click at [463, 221] on div "Select Item" at bounding box center [432, 216] width 155 height 21
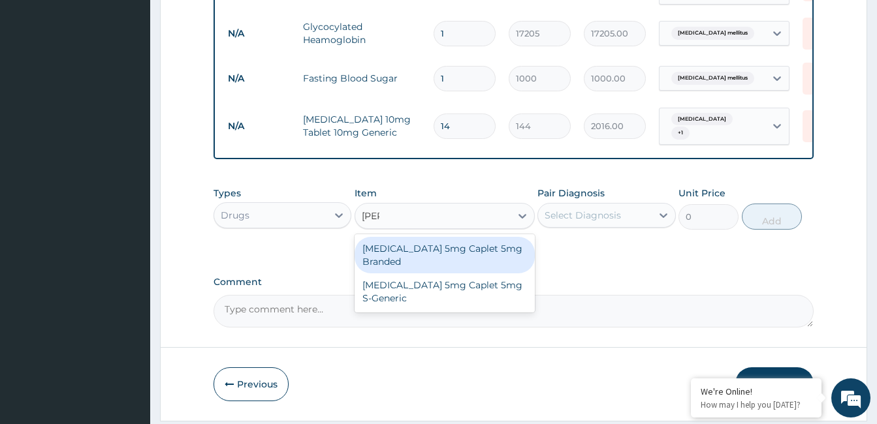
type input "linag"
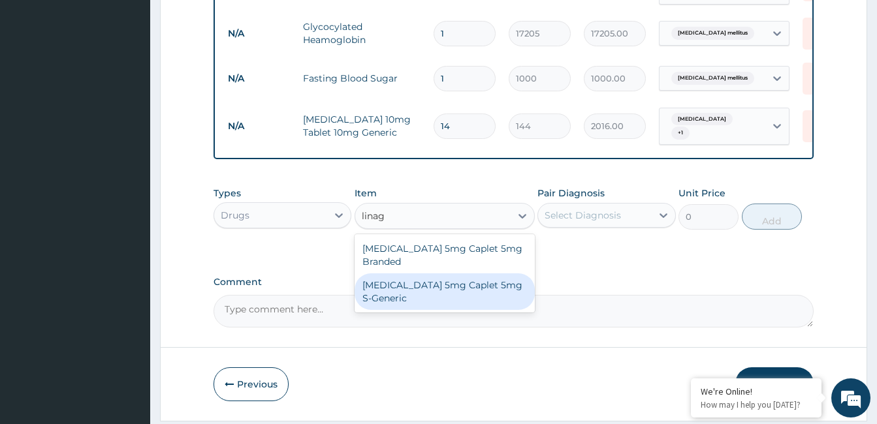
click at [448, 297] on div "[MEDICAL_DATA] 5mg Caplet 5mg S-Generic" at bounding box center [444, 292] width 180 height 37
type input "360"
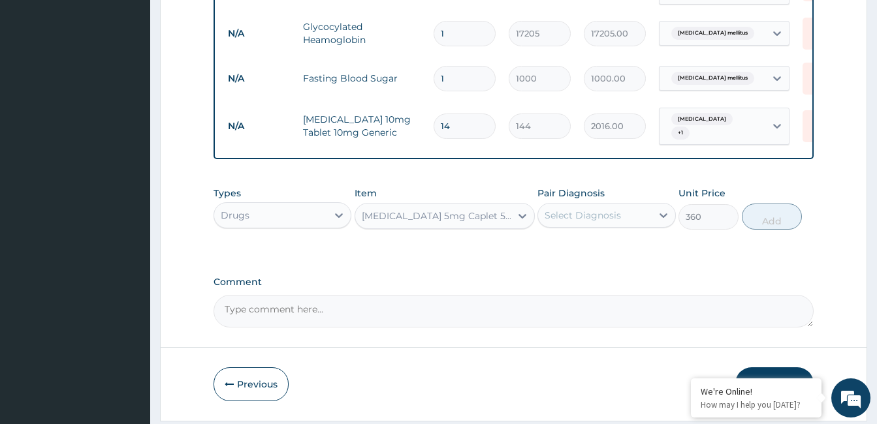
click at [621, 224] on div "Select Diagnosis" at bounding box center [594, 215] width 113 height 21
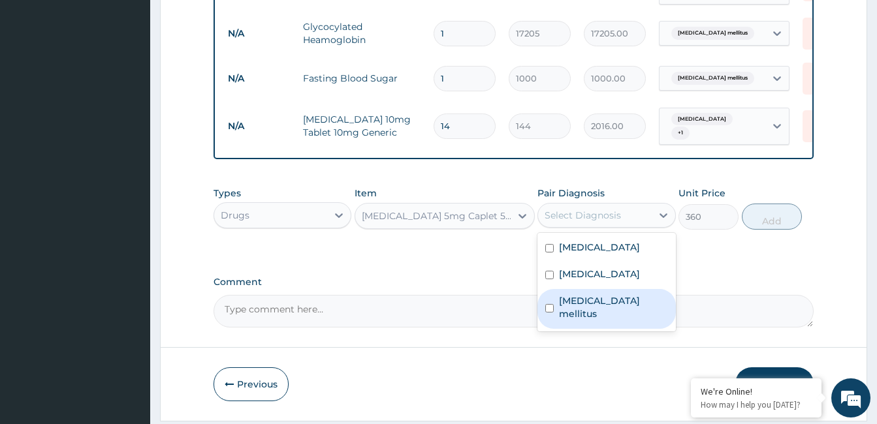
click at [606, 313] on label "Type 2 diabetes mellitus" at bounding box center [613, 307] width 108 height 26
checkbox input "true"
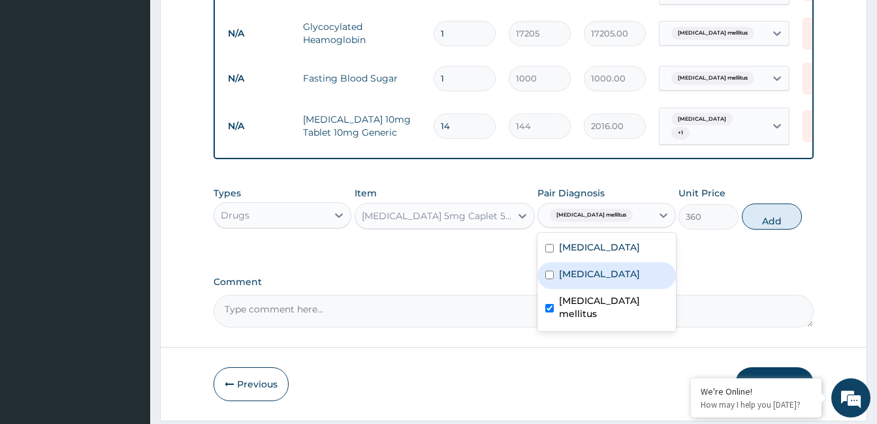
click at [640, 279] on label "Essential hypertension" at bounding box center [599, 274] width 81 height 13
checkbox input "true"
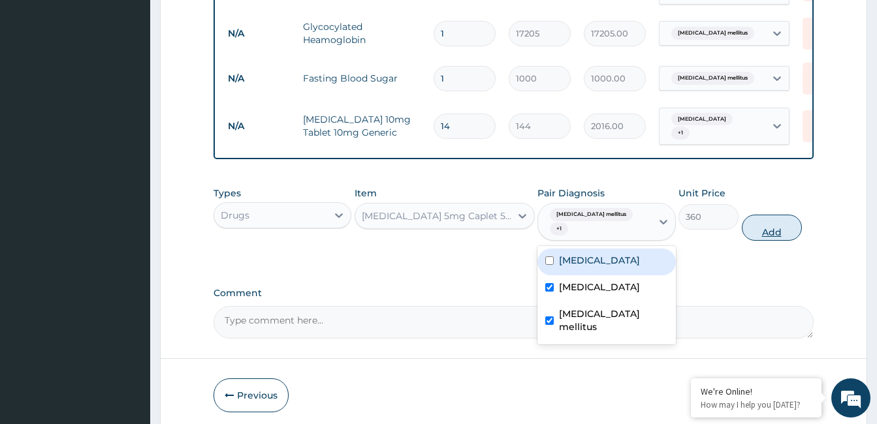
click at [761, 222] on button "Add" at bounding box center [772, 228] width 60 height 26
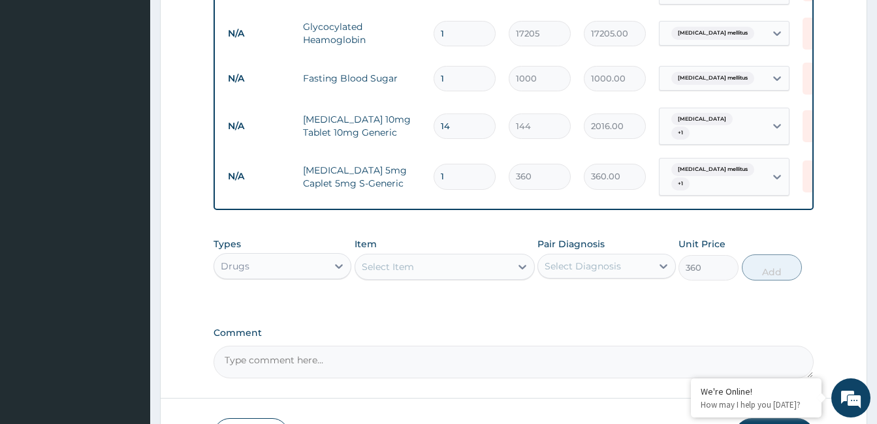
type input "0"
type input "14"
type input "5040.00"
type input "14"
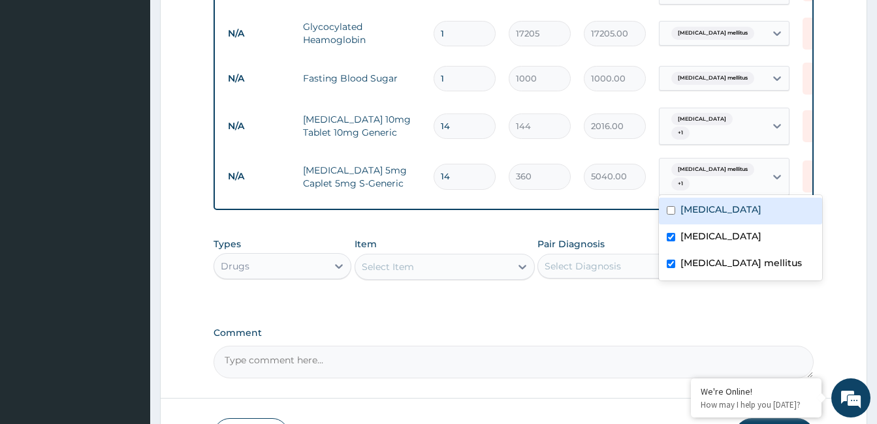
drag, startPoint x: 720, startPoint y: 170, endPoint x: 716, endPoint y: 191, distance: 20.7
click at [720, 170] on span "Type 2 diabetes mellitus" at bounding box center [712, 169] width 83 height 13
click at [710, 208] on label "Hyperlipidemia" at bounding box center [720, 209] width 81 height 13
checkbox input "true"
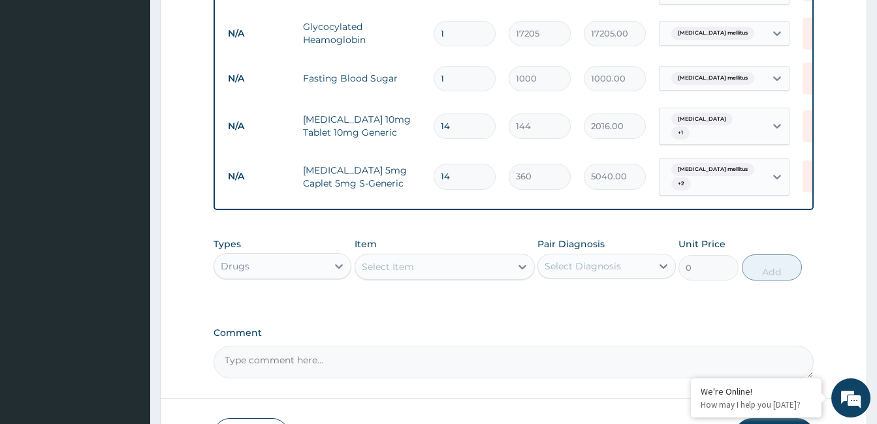
click at [459, 273] on div "Select Item" at bounding box center [432, 267] width 155 height 21
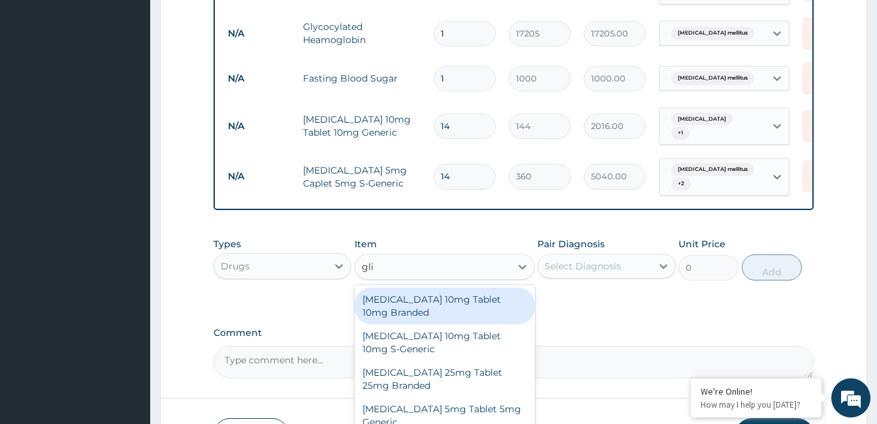
type input "glic"
click at [416, 309] on div "[MEDICAL_DATA] 30mg Tablet 30mg Branded" at bounding box center [444, 306] width 180 height 37
type input "93.6"
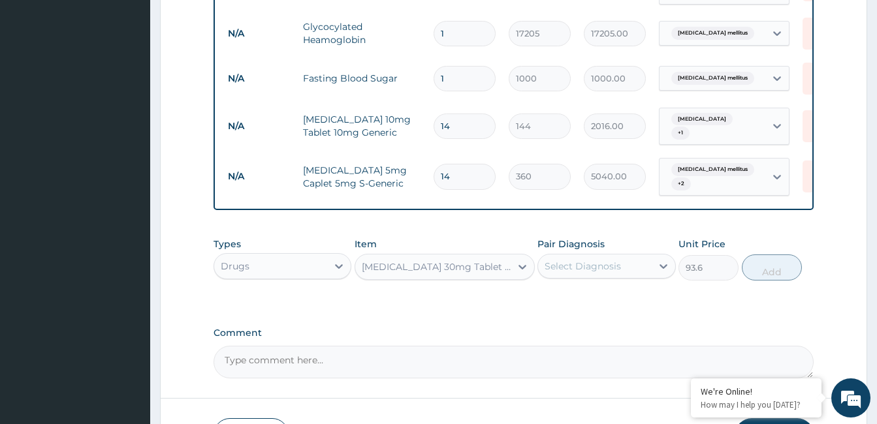
click at [616, 258] on div "Select Diagnosis" at bounding box center [606, 266] width 138 height 25
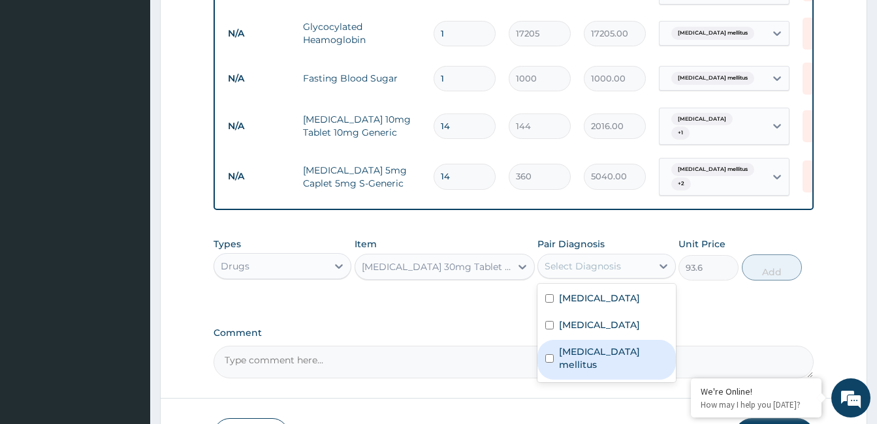
drag, startPoint x: 611, startPoint y: 360, endPoint x: 614, endPoint y: 342, distance: 17.9
click at [611, 358] on label "Type 2 diabetes mellitus" at bounding box center [613, 358] width 108 height 26
checkbox input "true"
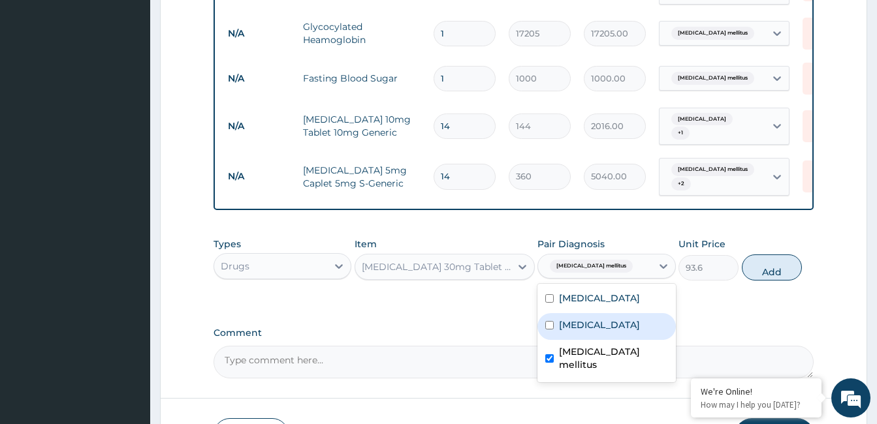
click at [617, 332] on label "Essential hypertension" at bounding box center [599, 325] width 81 height 13
checkbox input "true"
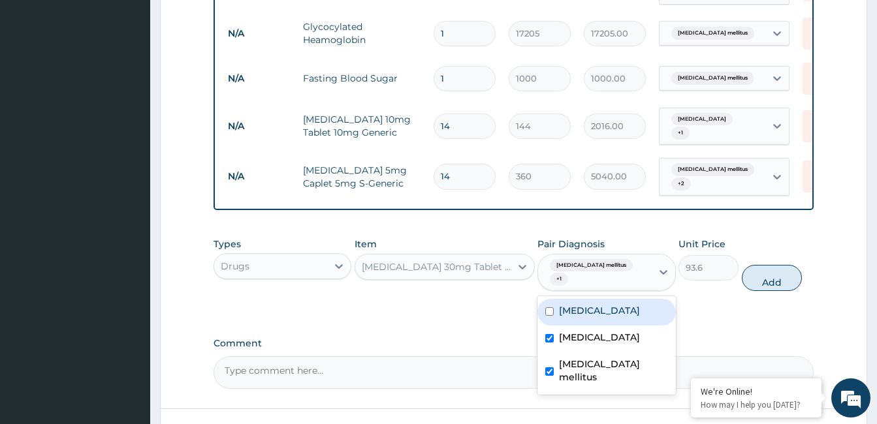
drag, startPoint x: 622, startPoint y: 311, endPoint x: 693, endPoint y: 296, distance: 72.2
click at [624, 311] on label "Hyperlipidemia" at bounding box center [599, 310] width 81 height 13
checkbox input "true"
click at [796, 273] on button "Add" at bounding box center [772, 278] width 60 height 26
type input "0"
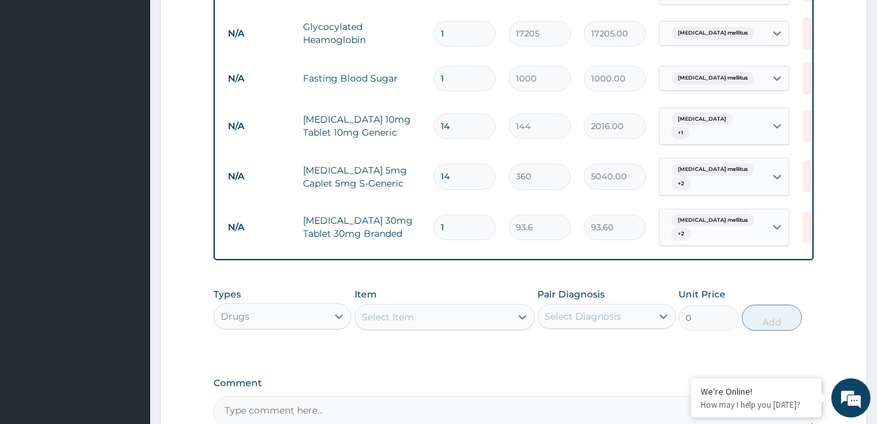
type input "0.00"
type input "2"
type input "187.20"
type input "28"
type input "2620.80"
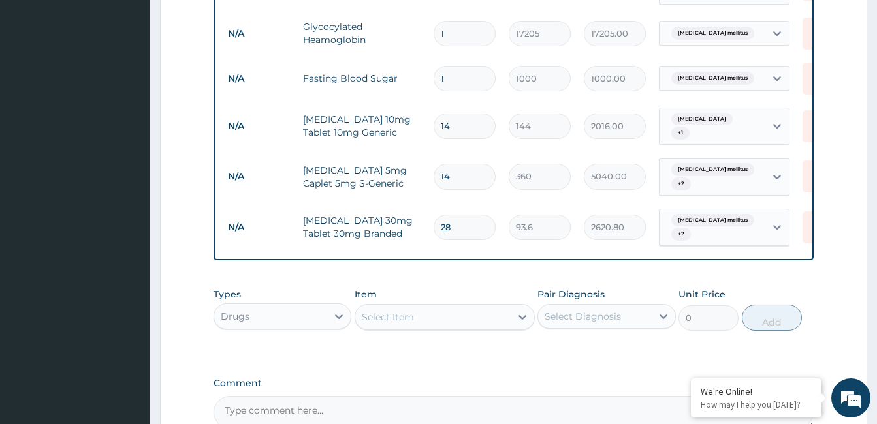
type input "28"
click at [426, 319] on div "Select Item" at bounding box center [432, 317] width 155 height 21
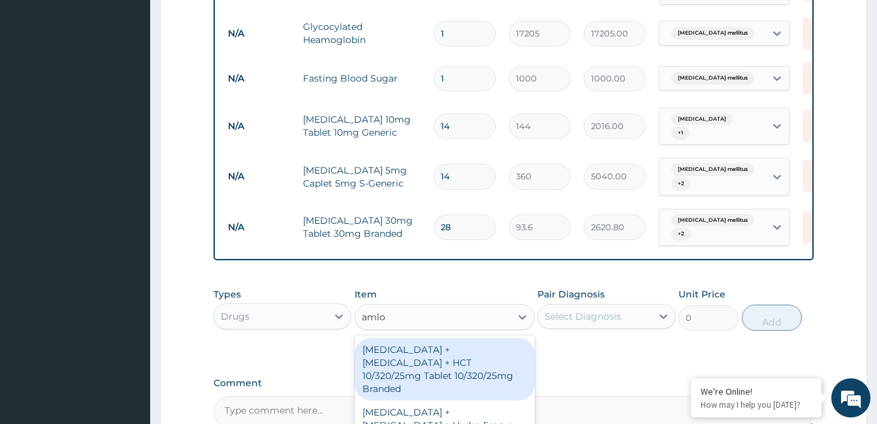
type input "amlod"
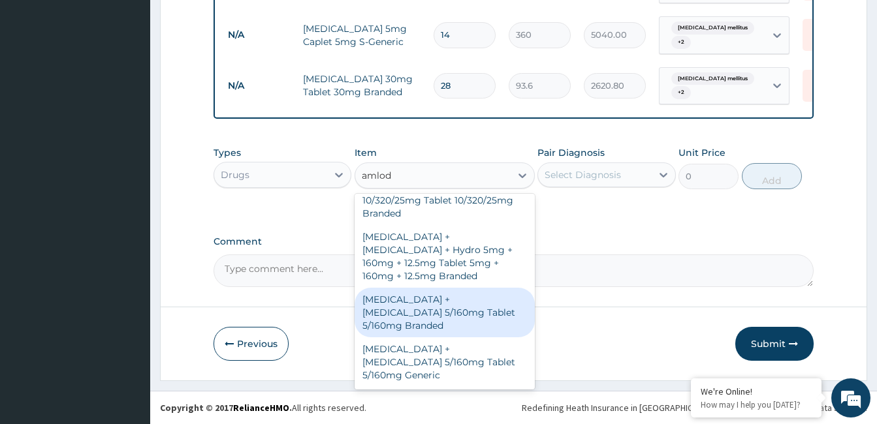
scroll to position [65, 0]
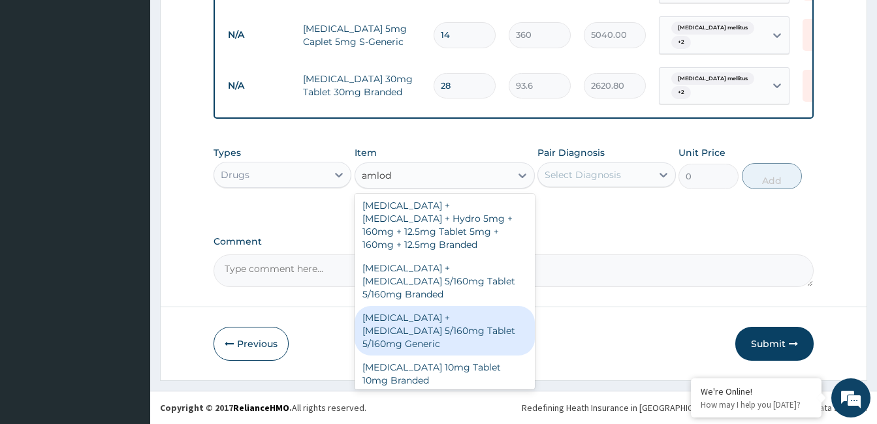
click at [434, 306] on div "[MEDICAL_DATA] + [MEDICAL_DATA] 5/160mg Tablet 5/160mg Generic" at bounding box center [444, 331] width 180 height 50
type input "408.8"
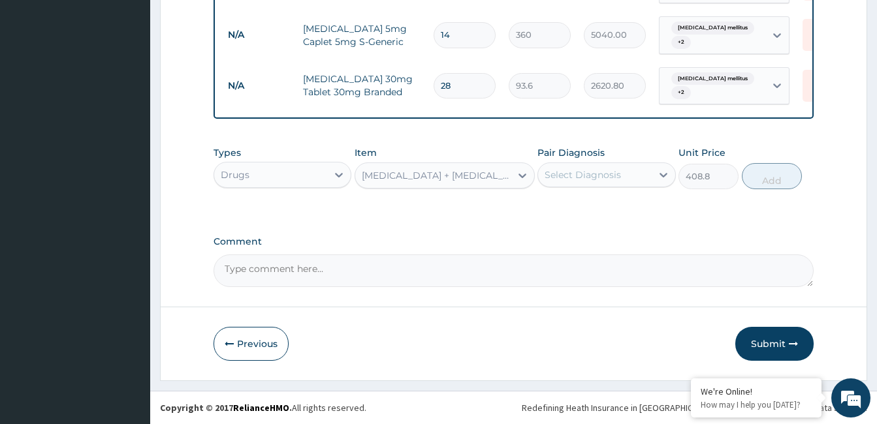
click at [599, 180] on div "Select Diagnosis" at bounding box center [582, 174] width 76 height 13
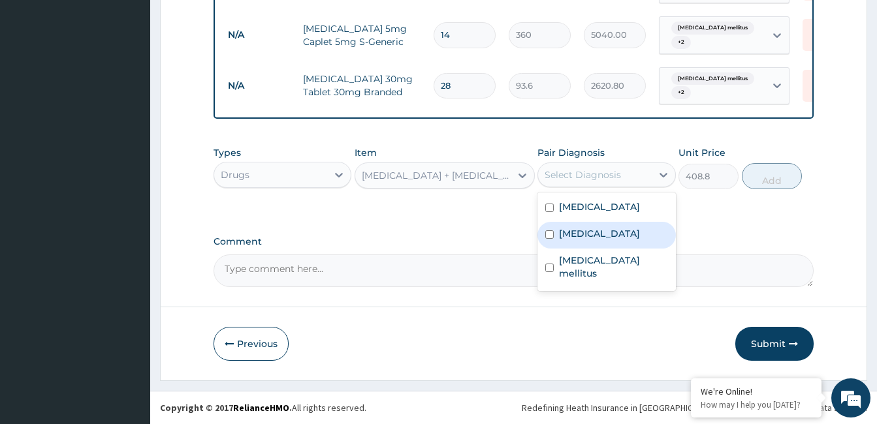
drag, startPoint x: 614, startPoint y: 240, endPoint x: 689, endPoint y: 211, distance: 80.4
click at [619, 238] on label "Essential hypertension" at bounding box center [599, 233] width 81 height 13
checkbox input "true"
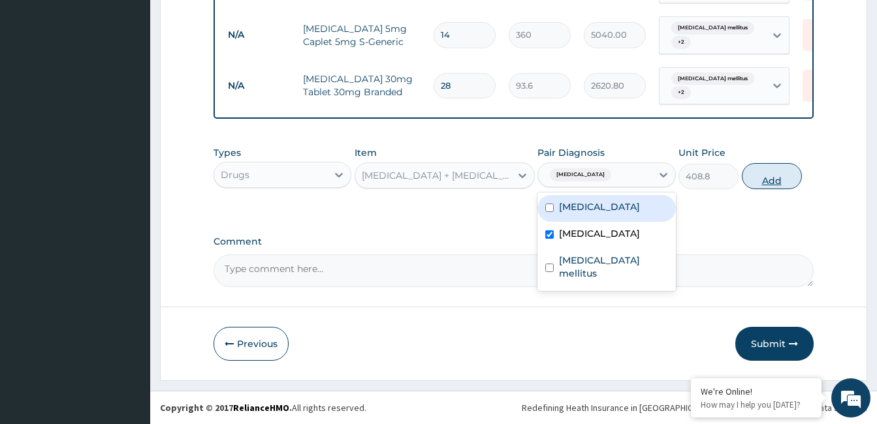
click at [776, 176] on button "Add" at bounding box center [772, 176] width 60 height 26
type input "0"
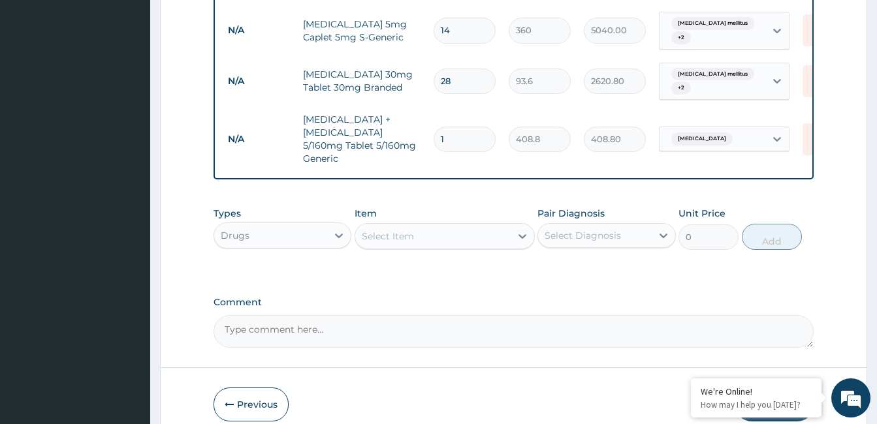
type input "14"
type input "5723.20"
type input "14"
click at [428, 226] on div "Select Item" at bounding box center [432, 236] width 155 height 21
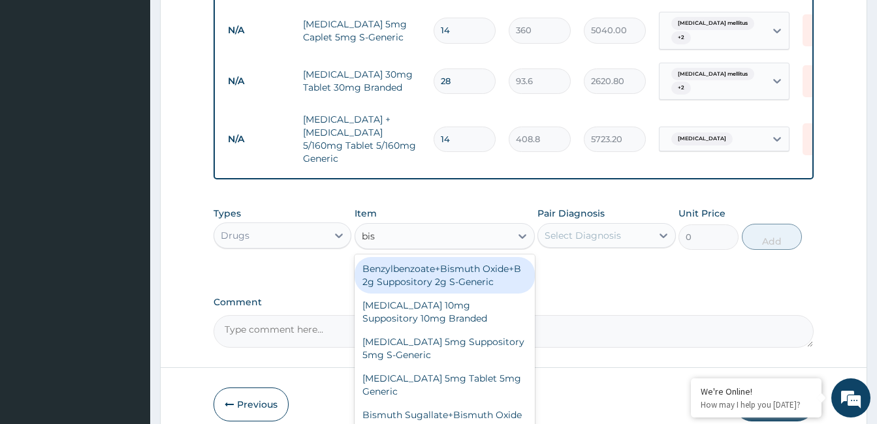
type input "biso"
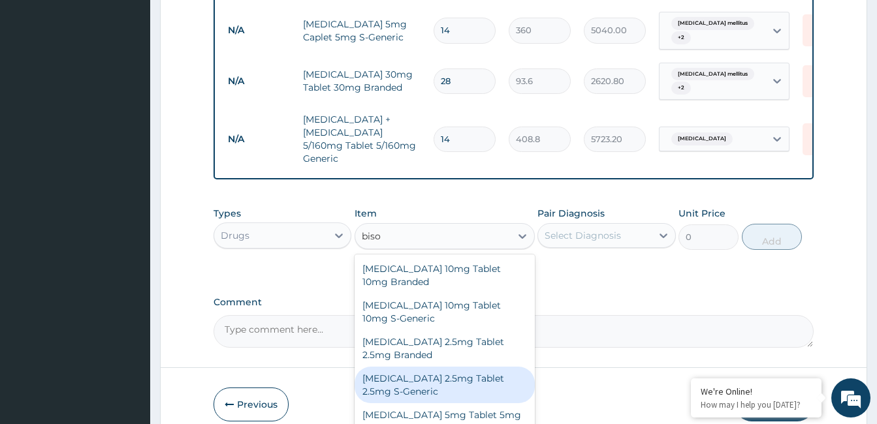
click at [437, 377] on div "[MEDICAL_DATA] 2.5mg Tablet 2.5mg S-Generic" at bounding box center [444, 385] width 180 height 37
type input "187.348"
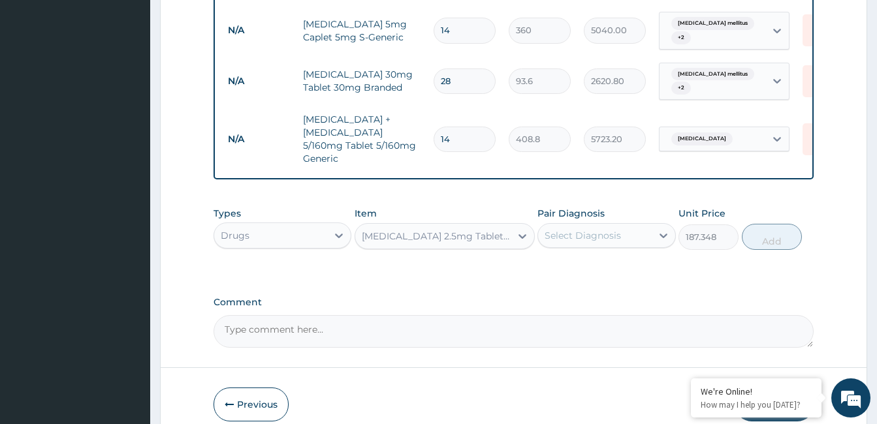
click at [577, 234] on div "Select Diagnosis" at bounding box center [594, 235] width 113 height 21
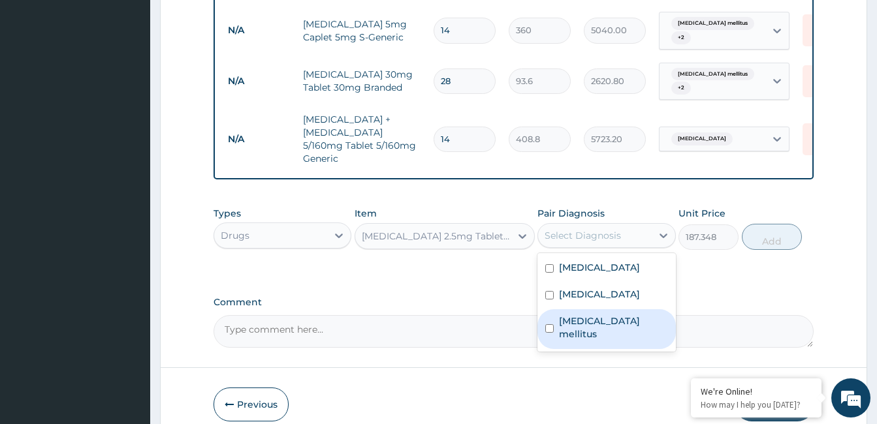
drag, startPoint x: 579, startPoint y: 309, endPoint x: 581, endPoint y: 301, distance: 8.1
click at [580, 315] on label "Type 2 diabetes mellitus" at bounding box center [613, 328] width 108 height 26
checkbox input "true"
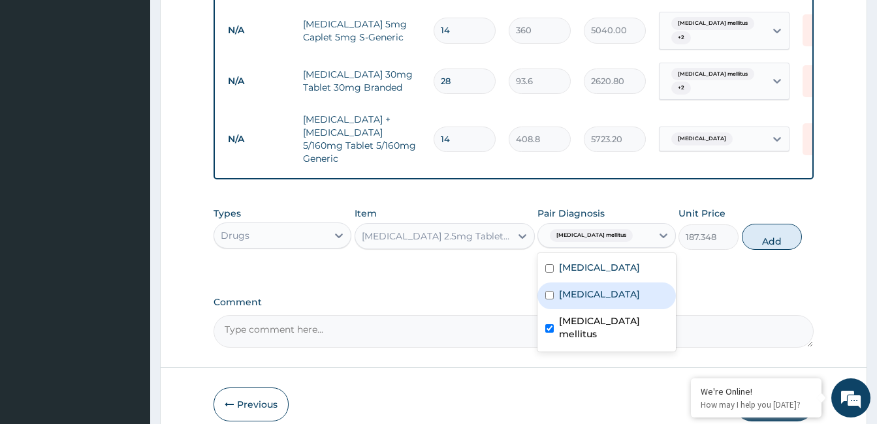
click at [583, 293] on div "Essential hypertension" at bounding box center [606, 296] width 138 height 27
checkbox input "true"
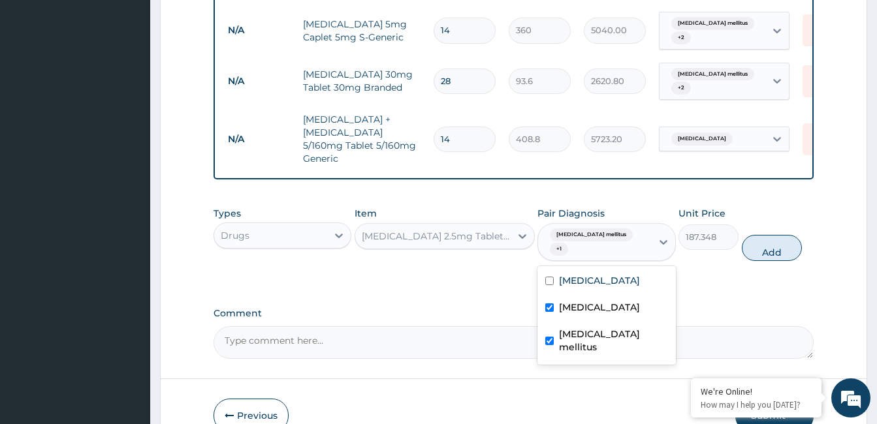
drag, startPoint x: 580, startPoint y: 330, endPoint x: 582, endPoint y: 314, distance: 15.8
click at [580, 330] on label "Type 2 diabetes mellitus" at bounding box center [613, 341] width 108 height 26
checkbox input "false"
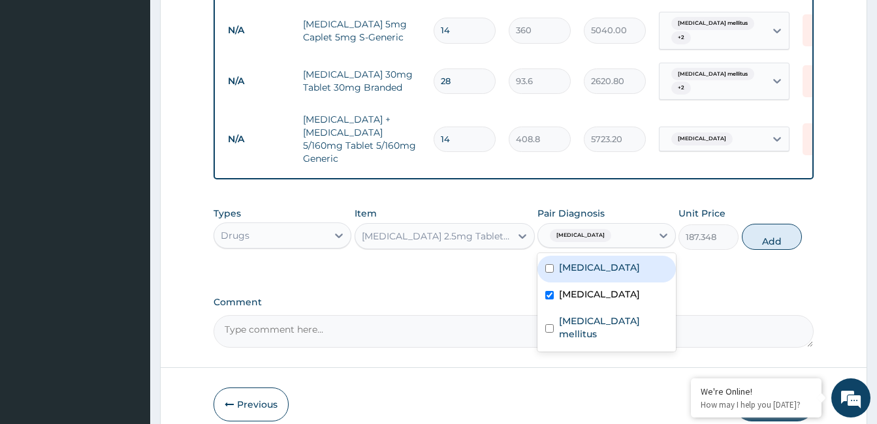
click at [586, 263] on label "Hyperlipidemia" at bounding box center [599, 267] width 81 height 13
checkbox input "true"
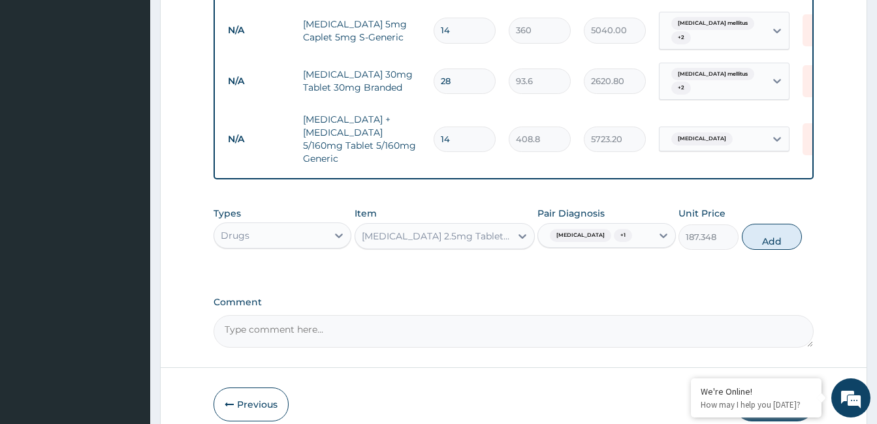
click at [443, 230] on div "[MEDICAL_DATA] 2.5mg Tablet 2.5mg S-Generic" at bounding box center [437, 236] width 150 height 13
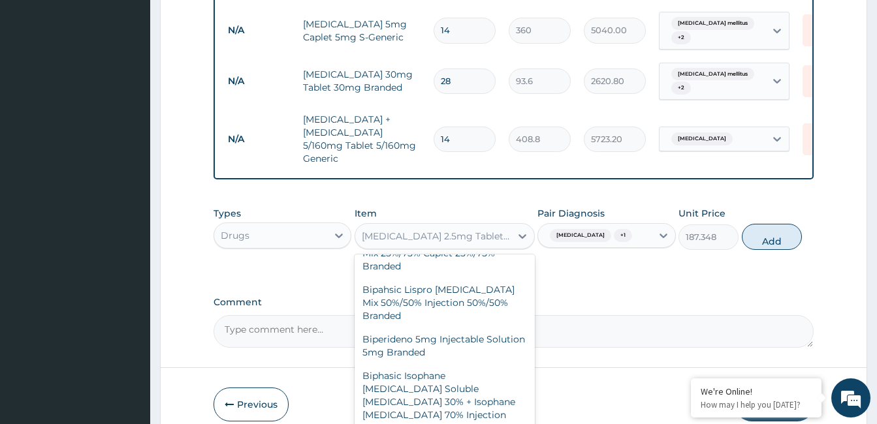
scroll to position [10604, 0]
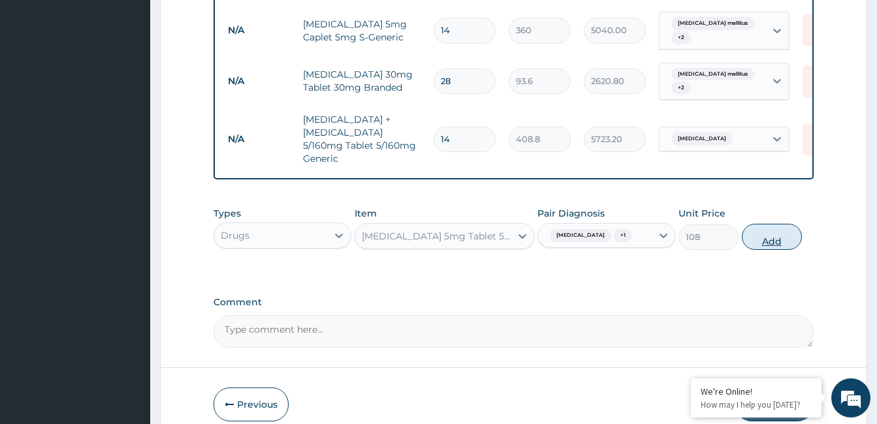
click at [789, 229] on button "Add" at bounding box center [772, 237] width 60 height 26
type input "0"
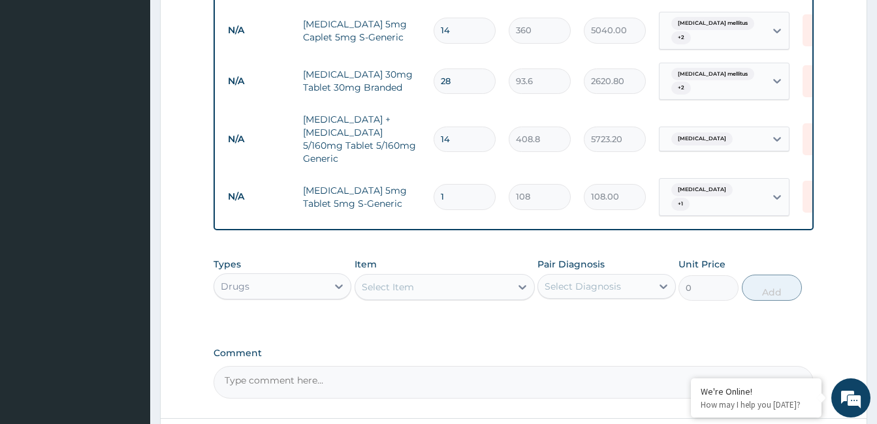
type input "14"
type input "1512.00"
type input "14"
click at [412, 281] on div "Select Item" at bounding box center [388, 287] width 52 height 13
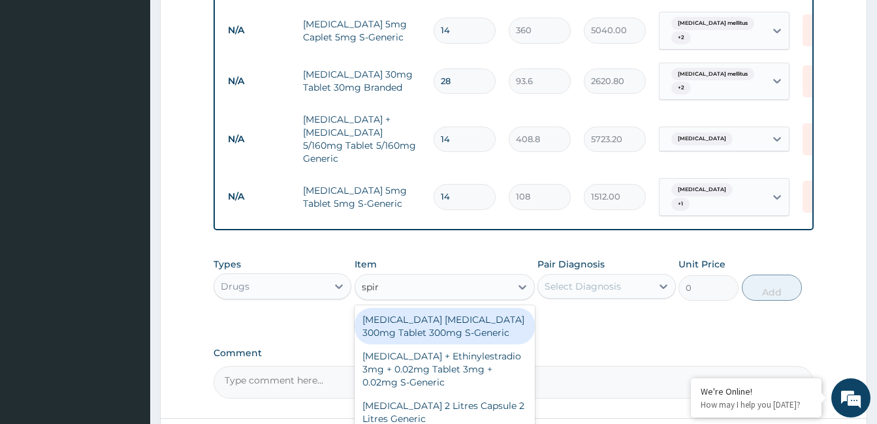
type input "spiro"
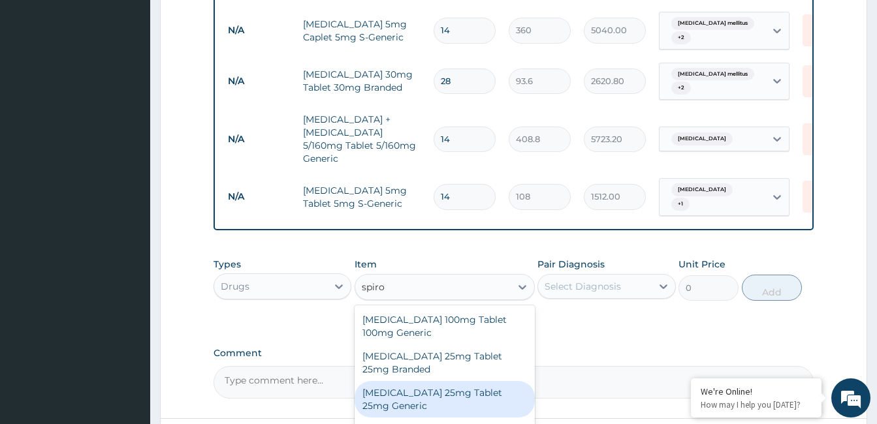
click at [419, 386] on div "[MEDICAL_DATA] 25mg Tablet 25mg Generic" at bounding box center [444, 399] width 180 height 37
type input "273"
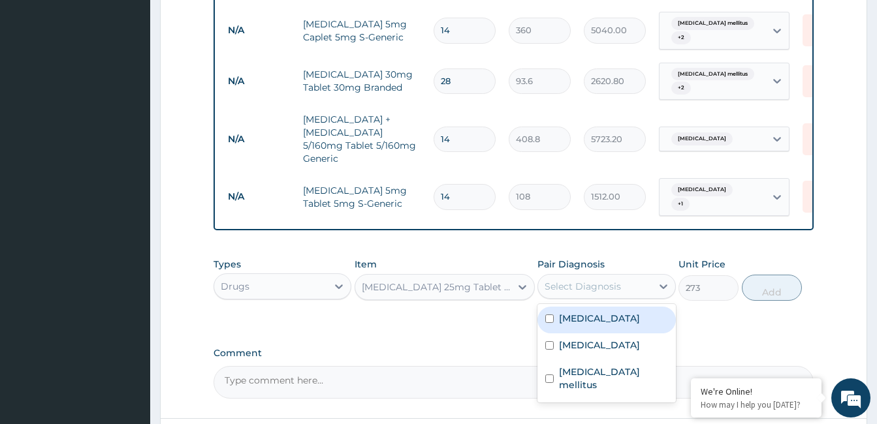
click at [621, 282] on div "Select Diagnosis" at bounding box center [594, 286] width 113 height 21
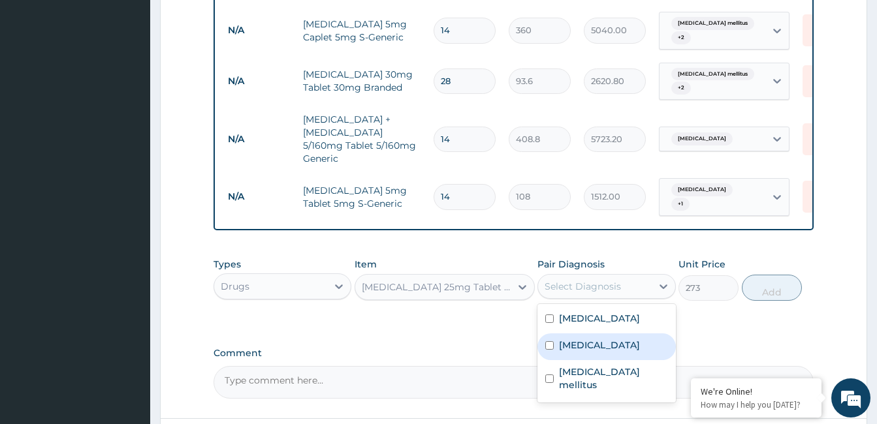
click at [614, 339] on label "Essential hypertension" at bounding box center [599, 345] width 81 height 13
checkbox input "true"
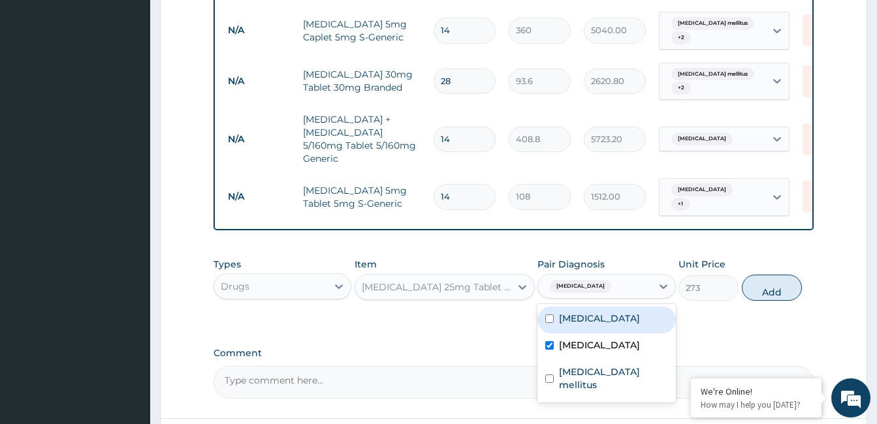
click at [621, 314] on label "Hyperlipidemia" at bounding box center [599, 318] width 81 height 13
checkbox input "true"
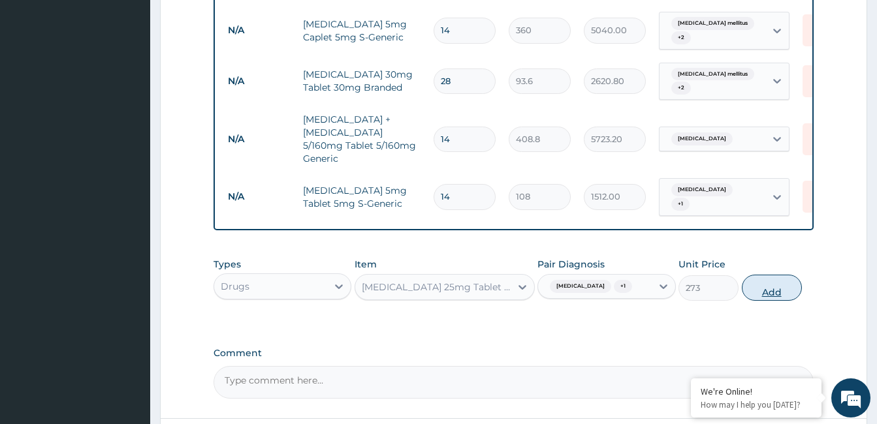
click at [769, 287] on button "Add" at bounding box center [772, 288] width 60 height 26
type input "0"
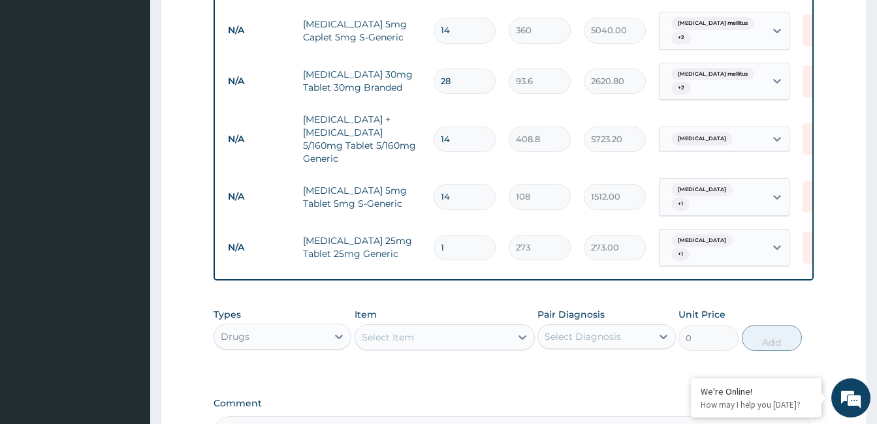
type input "0.00"
type input "2"
type input "546.00"
type input "28"
type input "7644.00"
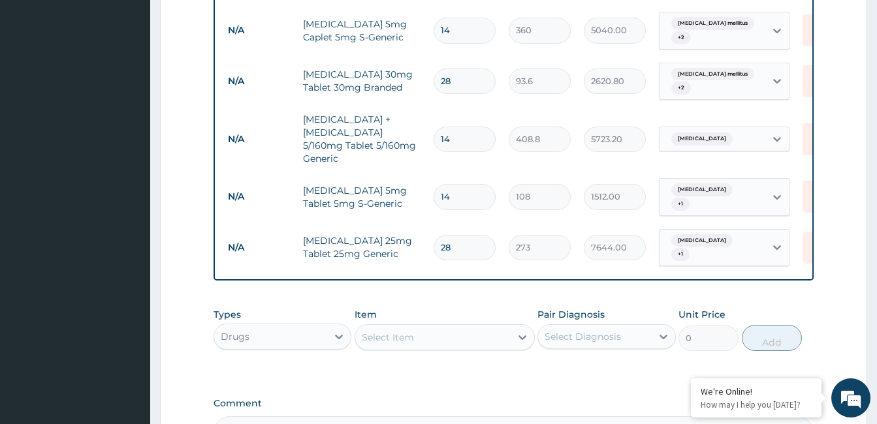
type input "28"
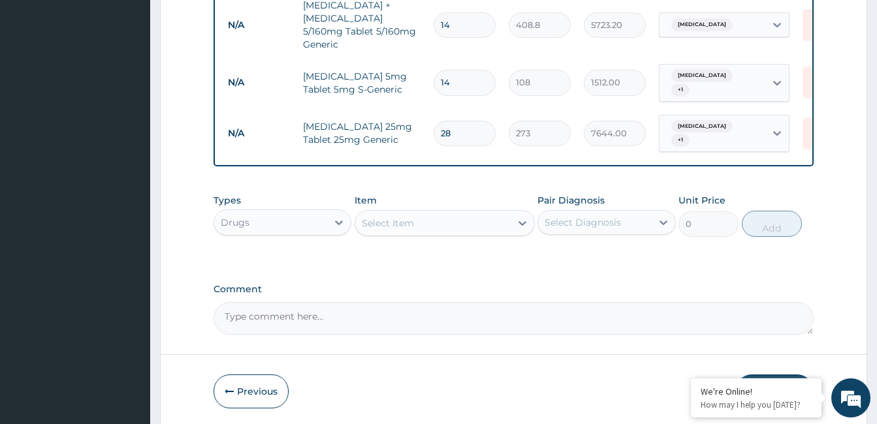
scroll to position [1079, 0]
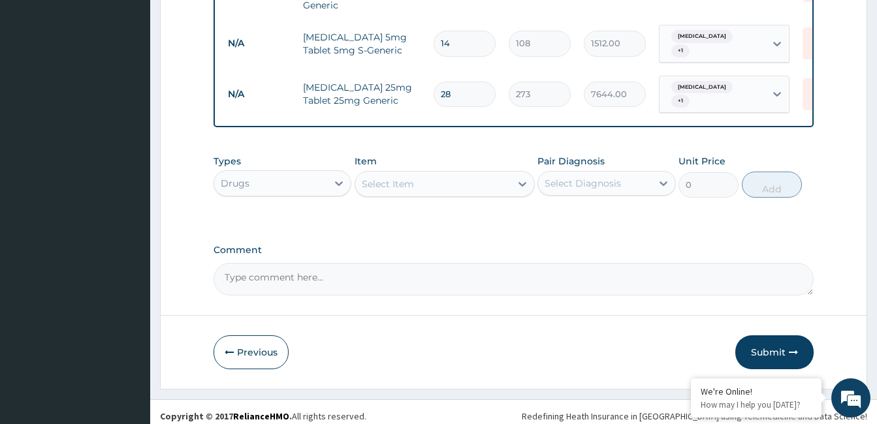
click at [366, 277] on textarea "Comment" at bounding box center [513, 279] width 600 height 33
paste textarea "PA/159ED6"
click at [396, 251] on div "Comment PA/159ED6" at bounding box center [513, 270] width 600 height 51
click at [394, 252] on div "Comment PA/159ED6" at bounding box center [513, 270] width 600 height 51
click at [384, 275] on textarea "PA/159ED6" at bounding box center [513, 279] width 600 height 33
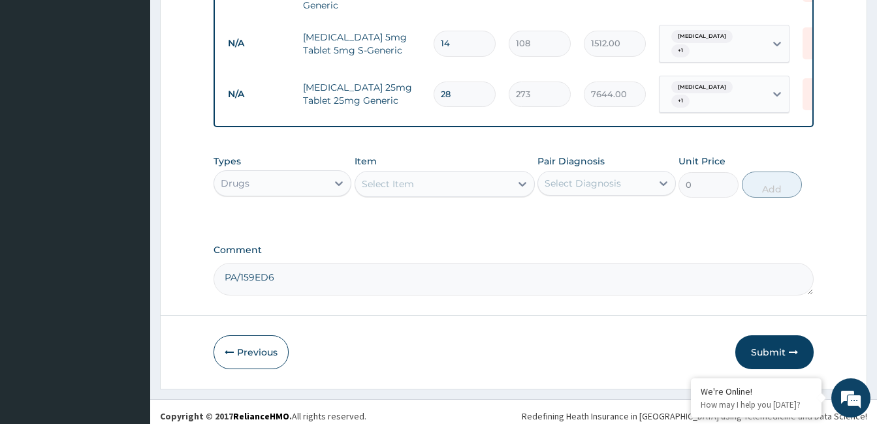
click at [385, 272] on textarea "PA/159ED6" at bounding box center [513, 279] width 600 height 33
paste textarea "PA/CD4BB4"
click at [382, 263] on textarea "PA/159ED6, PA/CD4BB4" at bounding box center [513, 279] width 600 height 33
paste textarea "PA/9F44C2"
type textarea "PA/159ED6, PA/CD4BB4, PA/9F44C2"
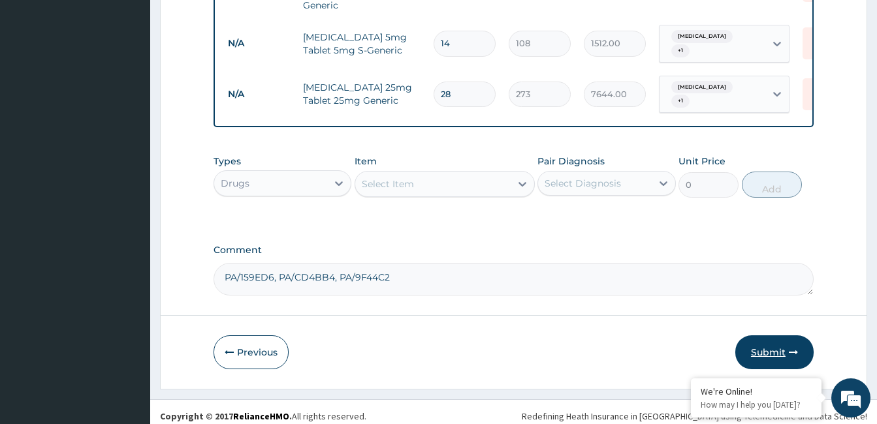
click at [772, 336] on button "Submit" at bounding box center [774, 353] width 78 height 34
click at [766, 344] on button "Submit" at bounding box center [774, 353] width 78 height 34
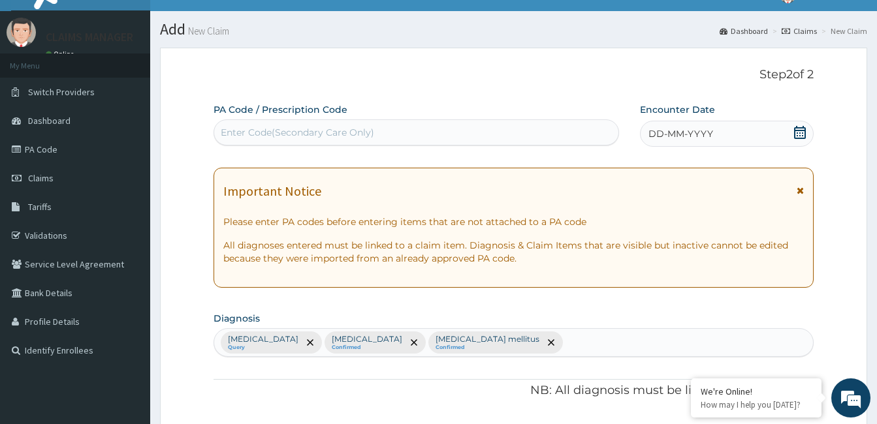
scroll to position [0, 0]
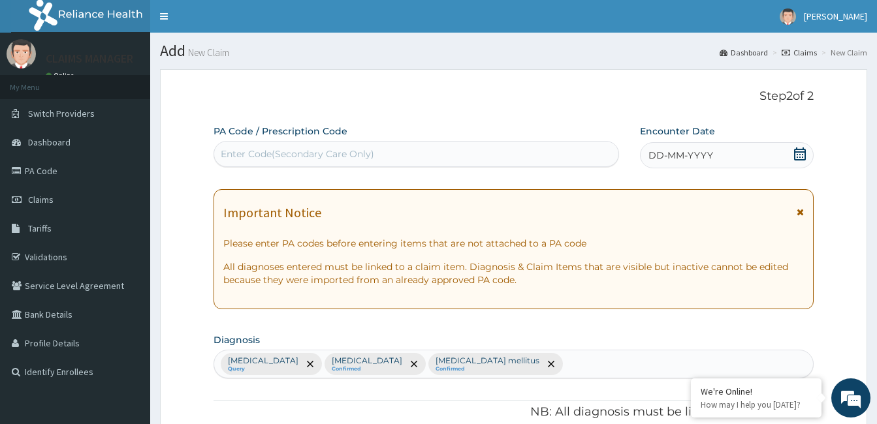
click at [704, 151] on span "DD-MM-YYYY" at bounding box center [680, 155] width 65 height 13
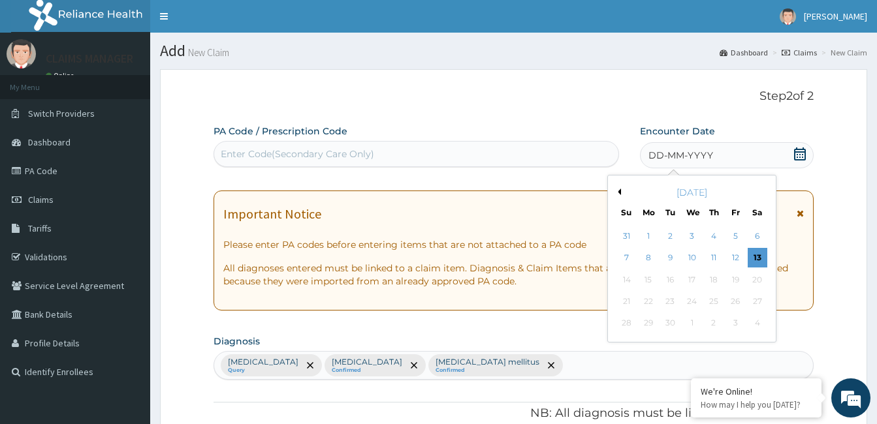
click at [616, 191] on button "Previous Month" at bounding box center [617, 192] width 7 height 7
click at [754, 275] on div "16" at bounding box center [757, 280] width 20 height 20
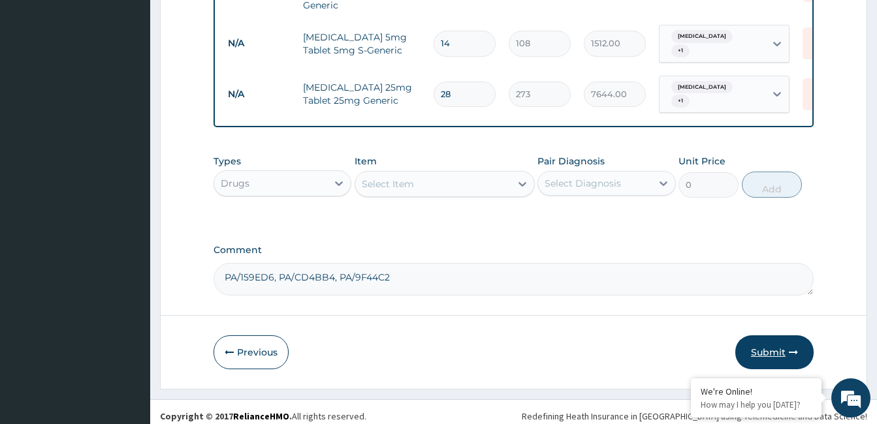
click at [776, 336] on button "Submit" at bounding box center [774, 353] width 78 height 34
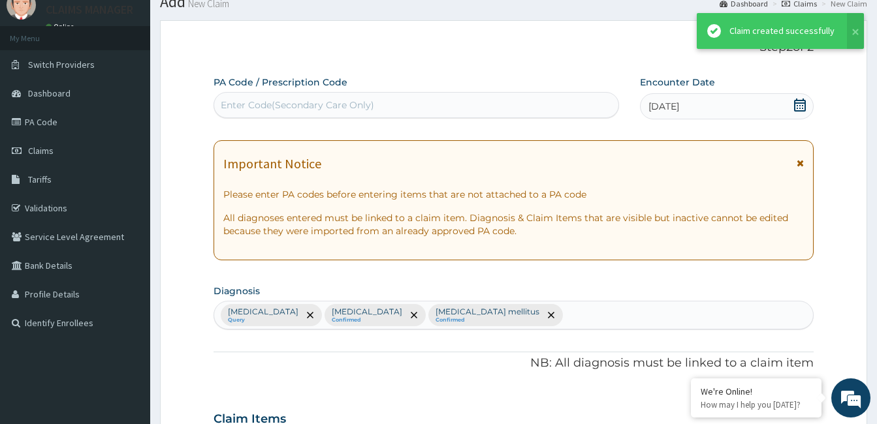
scroll to position [1079, 0]
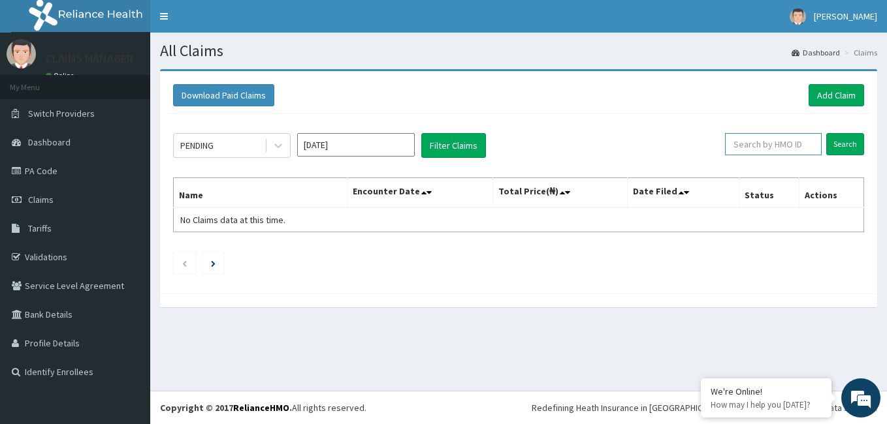
click at [804, 148] on input "text" at bounding box center [773, 144] width 97 height 22
paste input "NIT/10114/B"
type input "NIT/10114/B"
click at [851, 136] on input "Search" at bounding box center [845, 144] width 38 height 22
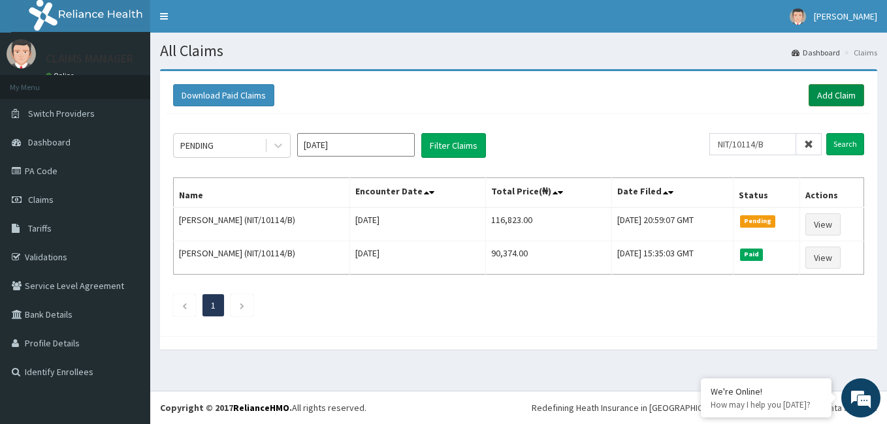
click at [857, 89] on link "Add Claim" at bounding box center [835, 95] width 55 height 22
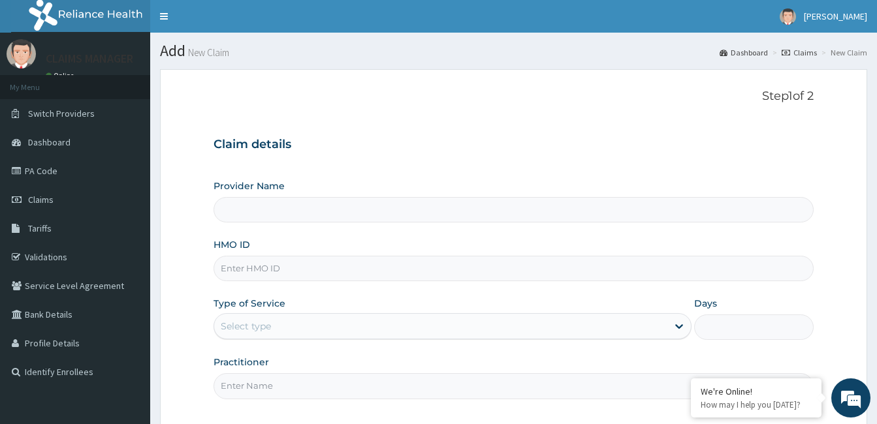
type input "Cardiocare Cardiovascular Hospital"
click at [345, 269] on input "HMO ID" at bounding box center [513, 268] width 600 height 25
paste input "ABP/10213/A"
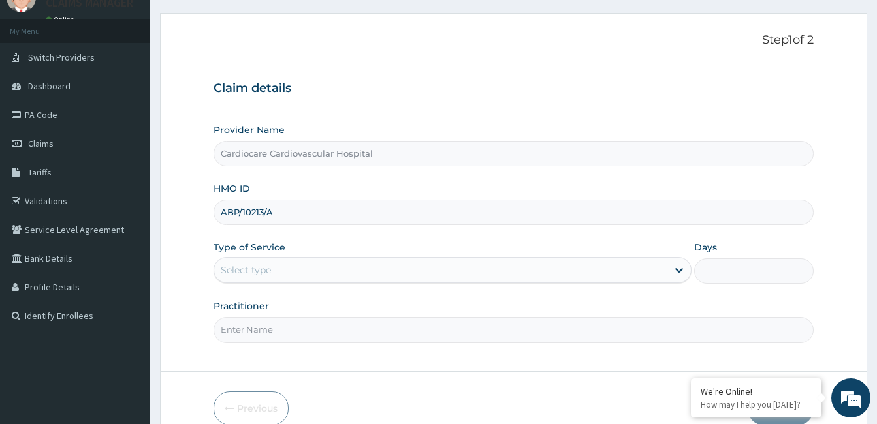
scroll to position [121, 0]
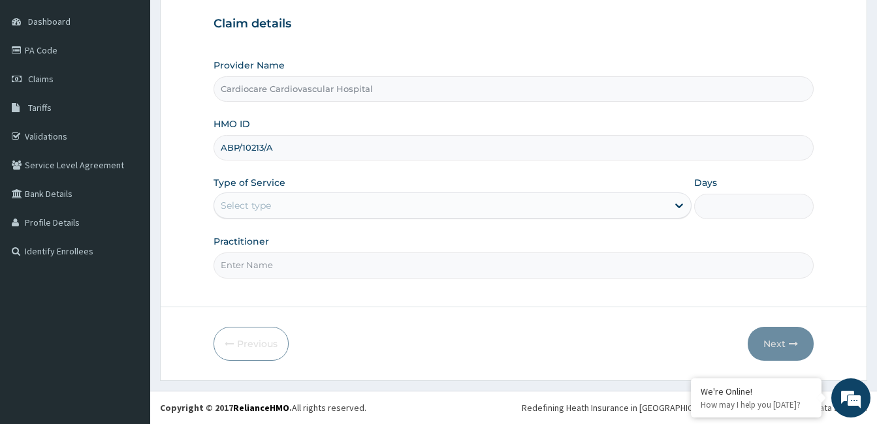
type input "ABP/10213/A"
click at [311, 204] on div "Select type" at bounding box center [440, 205] width 453 height 21
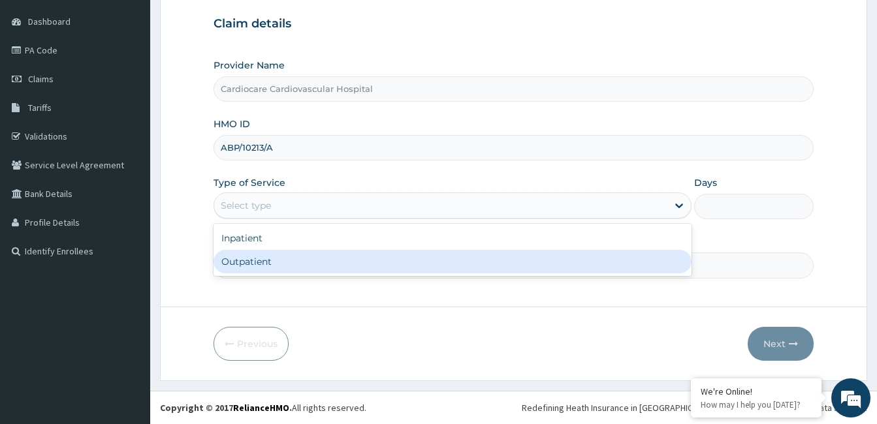
click at [286, 268] on div "Outpatient" at bounding box center [452, 262] width 478 height 24
type input "1"
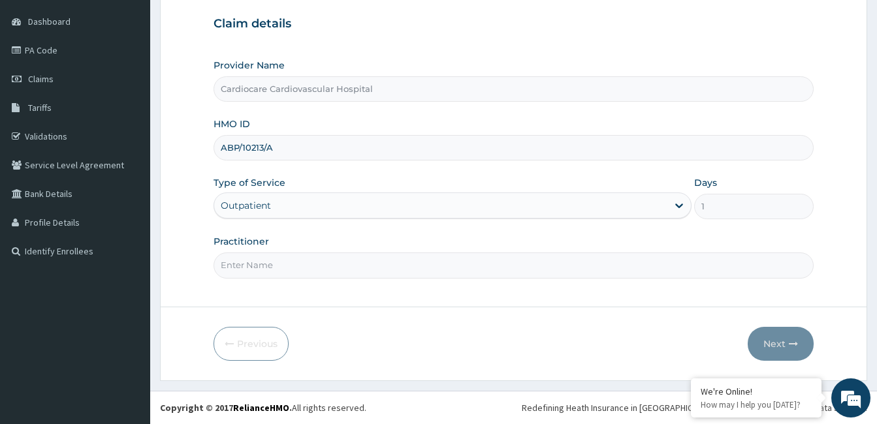
click at [312, 266] on input "Practitioner" at bounding box center [513, 265] width 600 height 25
type input "doctor"
click at [783, 341] on button "Next" at bounding box center [780, 344] width 66 height 34
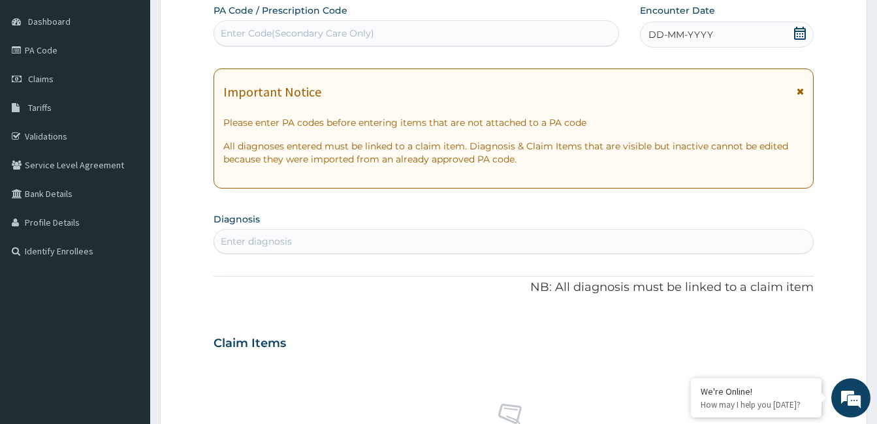
click at [668, 34] on span "DD-MM-YYYY" at bounding box center [680, 34] width 65 height 13
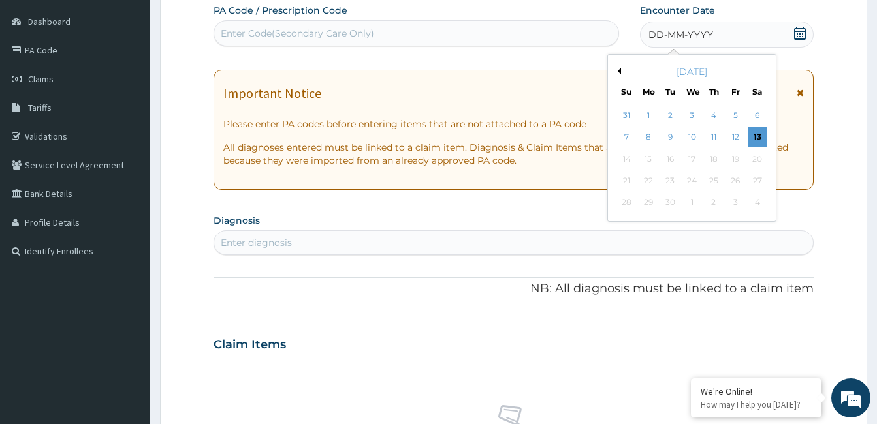
click at [616, 70] on button "Previous Month" at bounding box center [617, 71] width 7 height 7
click at [693, 139] on div "6" at bounding box center [692, 138] width 20 height 20
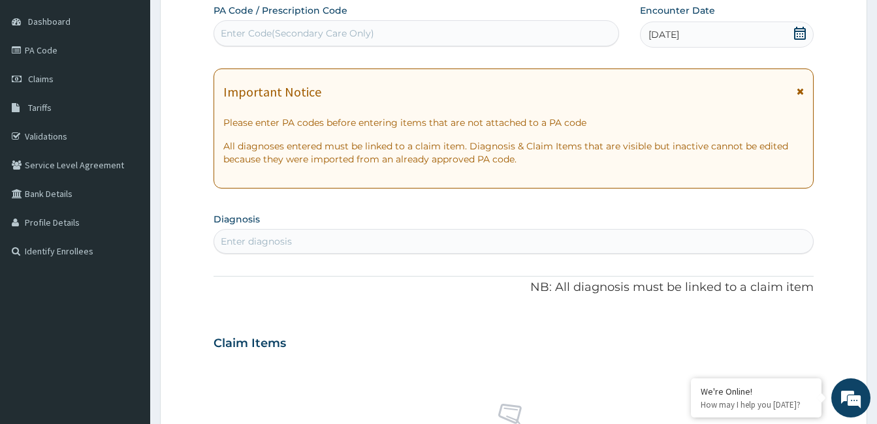
click at [441, 248] on div "Enter diagnosis" at bounding box center [513, 241] width 599 height 21
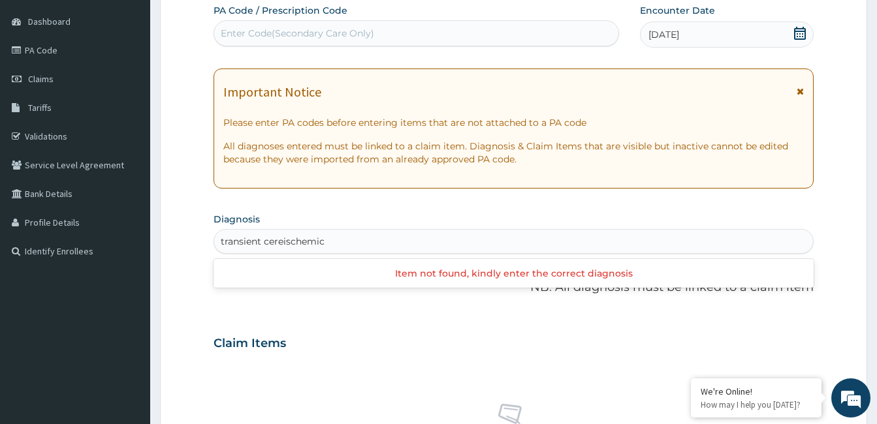
scroll to position [0, 0]
type input "transient cerebral ischemic"
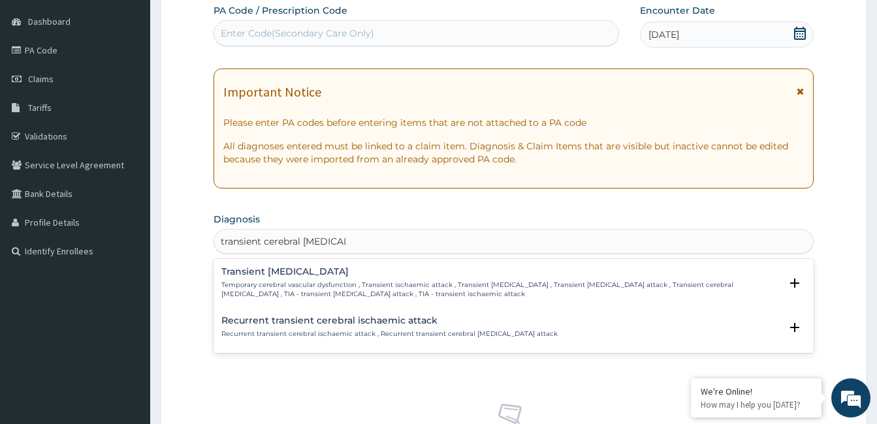
click at [248, 274] on h4 "Transient [MEDICAL_DATA]" at bounding box center [500, 272] width 559 height 10
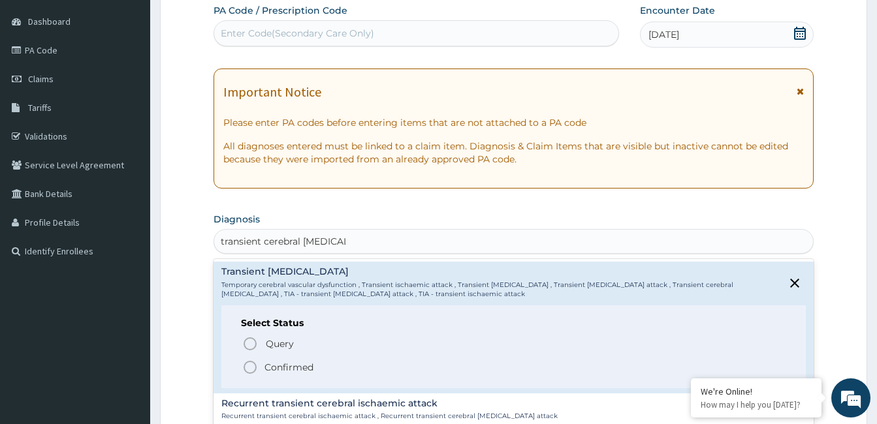
click at [259, 367] on span "Confirmed" at bounding box center [514, 368] width 544 height 16
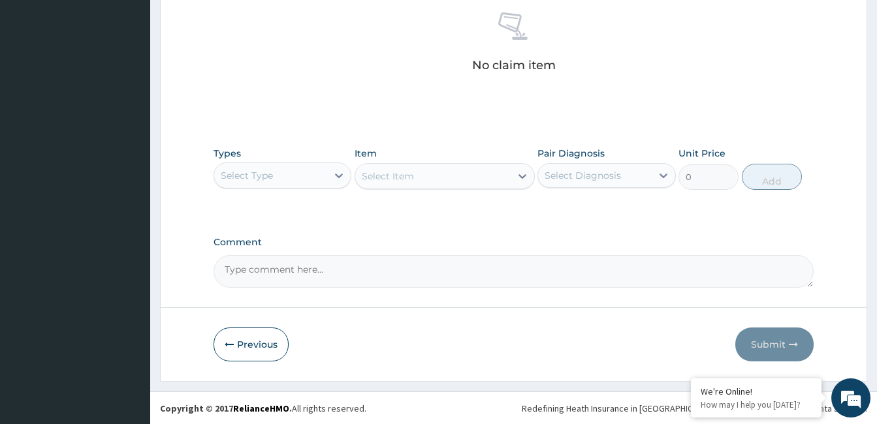
scroll to position [517, 0]
click at [357, 277] on textarea "Comment" at bounding box center [513, 271] width 600 height 33
paste textarea "PA/455A91"
click at [355, 274] on textarea "PA/455A91" at bounding box center [513, 271] width 600 height 33
paste textarea "PA/A0B850"
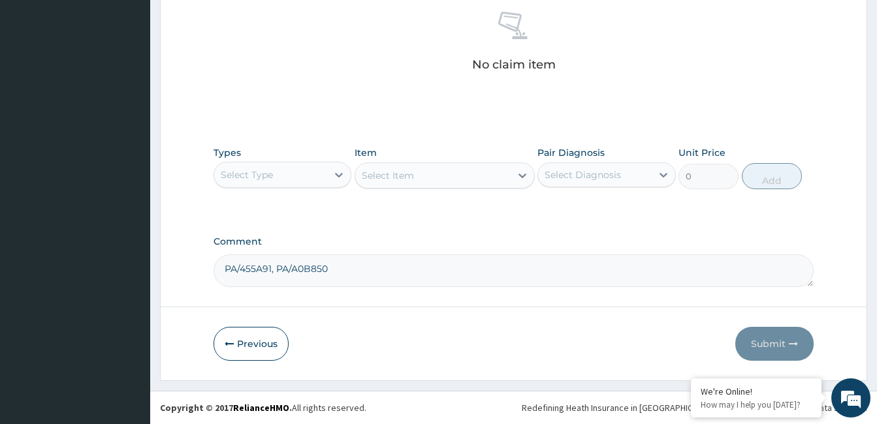
type textarea "PA/455A91, PA/A0B850"
click at [321, 179] on div "Select Type" at bounding box center [270, 175] width 113 height 21
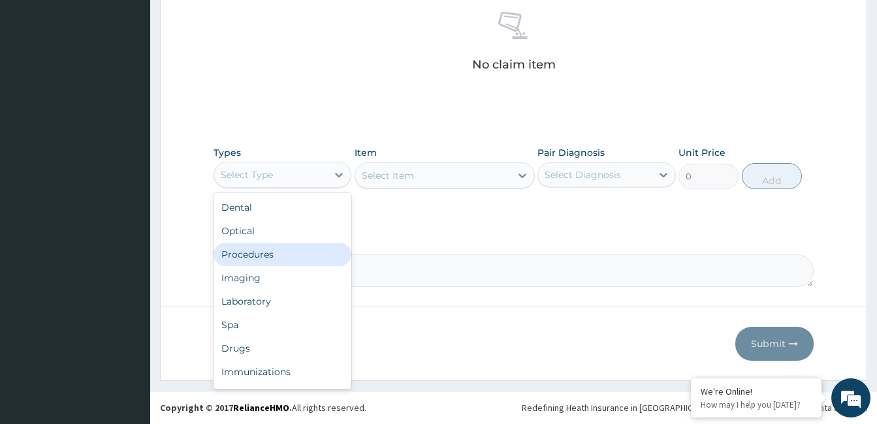
drag, startPoint x: 315, startPoint y: 255, endPoint x: 569, endPoint y: 226, distance: 256.3
click at [316, 255] on div "Procedures" at bounding box center [282, 255] width 138 height 24
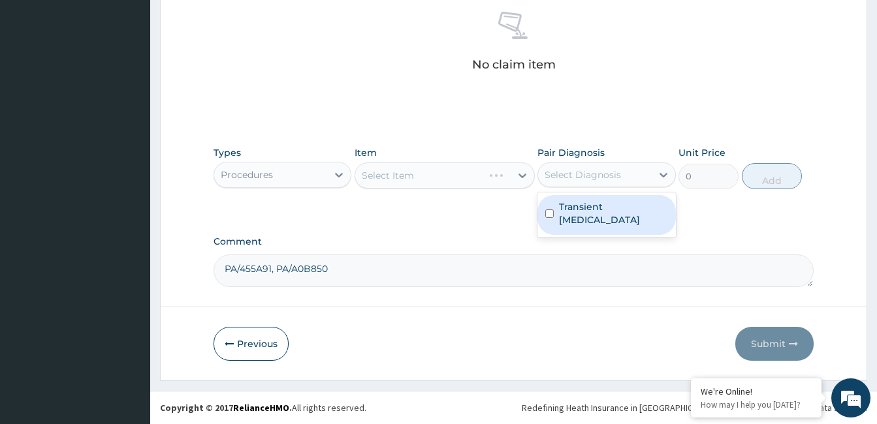
click at [614, 178] on div "Select Diagnosis" at bounding box center [582, 174] width 76 height 13
click at [617, 205] on label "Transient cerebral ischemia" at bounding box center [613, 213] width 108 height 26
checkbox input "true"
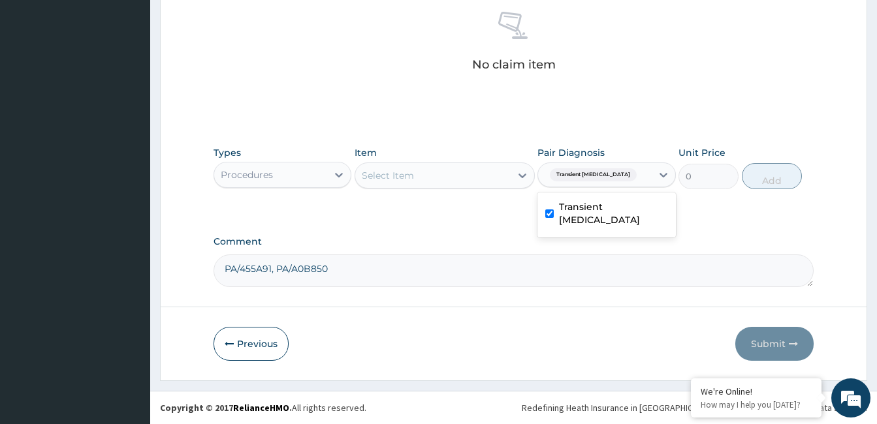
click at [508, 165] on div "Select Item" at bounding box center [432, 175] width 155 height 21
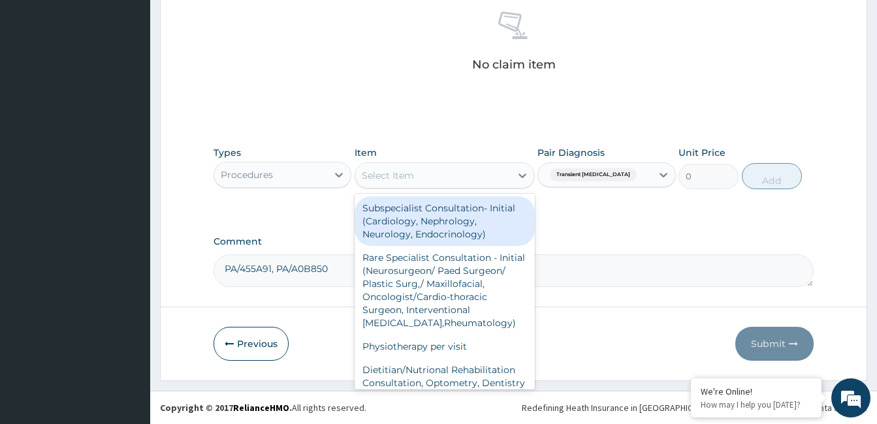
click at [481, 212] on div "Subspecialist Consultation- Initial (Cardiology, Nephrology, Neurology, Endocri…" at bounding box center [444, 222] width 180 height 50
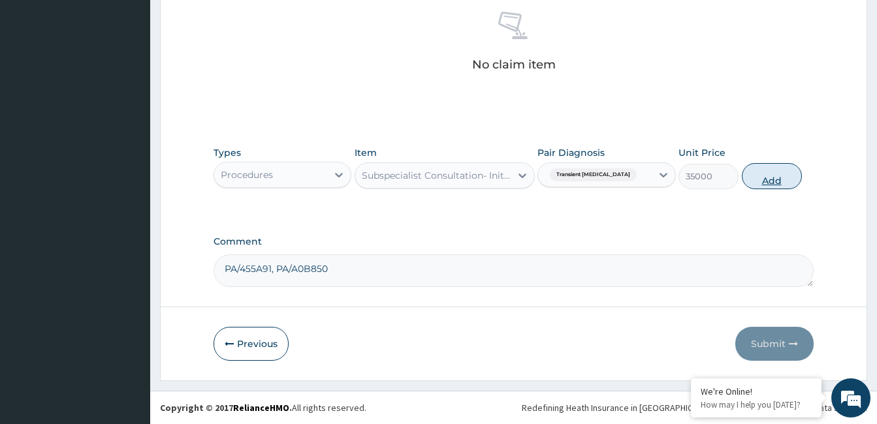
click at [789, 178] on button "Add" at bounding box center [772, 176] width 60 height 26
type input "0"
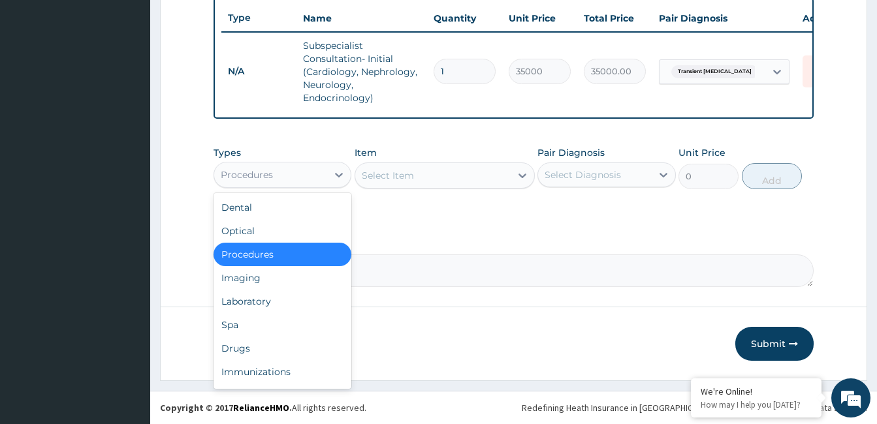
click at [319, 174] on div "Procedures" at bounding box center [270, 175] width 113 height 21
click at [269, 347] on div "Drugs" at bounding box center [282, 349] width 138 height 24
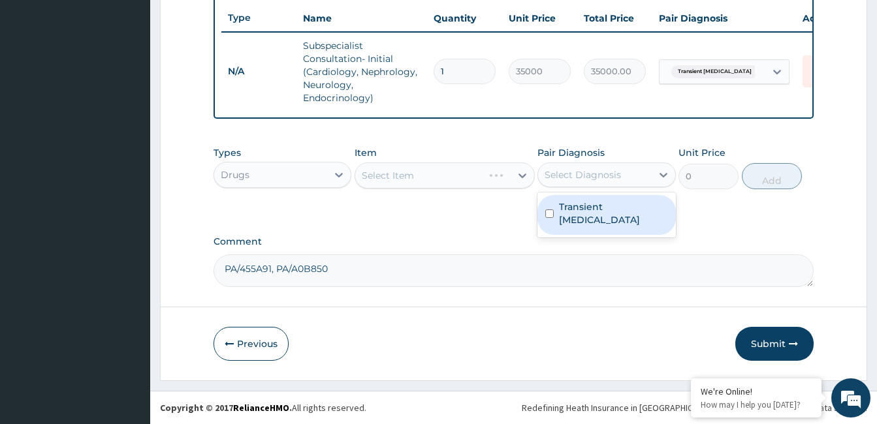
click at [578, 173] on div "Select Diagnosis" at bounding box center [582, 174] width 76 height 13
click at [582, 225] on label "Transient cerebral ischemia" at bounding box center [613, 213] width 108 height 26
checkbox input "true"
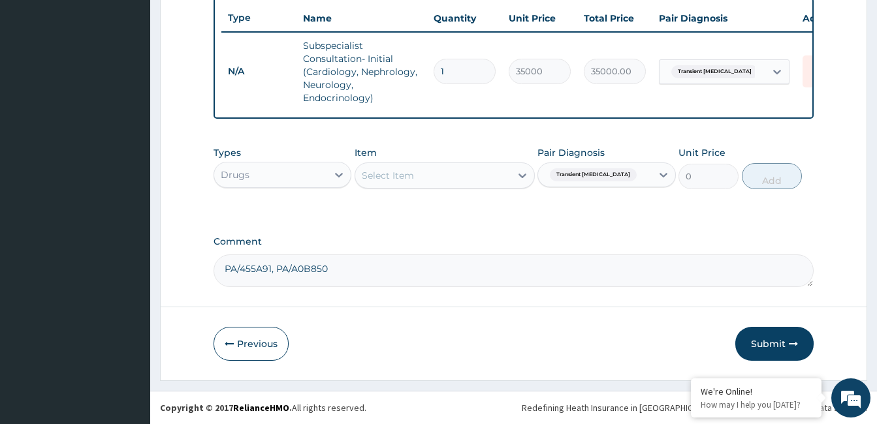
click at [453, 172] on div "Select Item" at bounding box center [432, 175] width 155 height 21
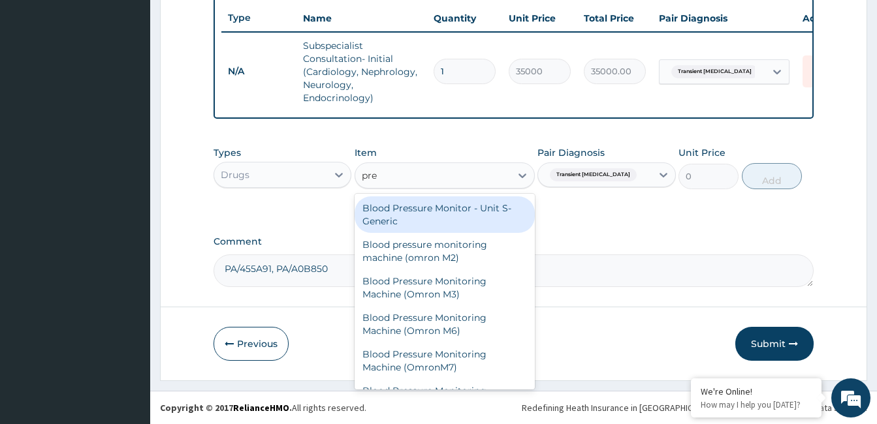
type input "preg"
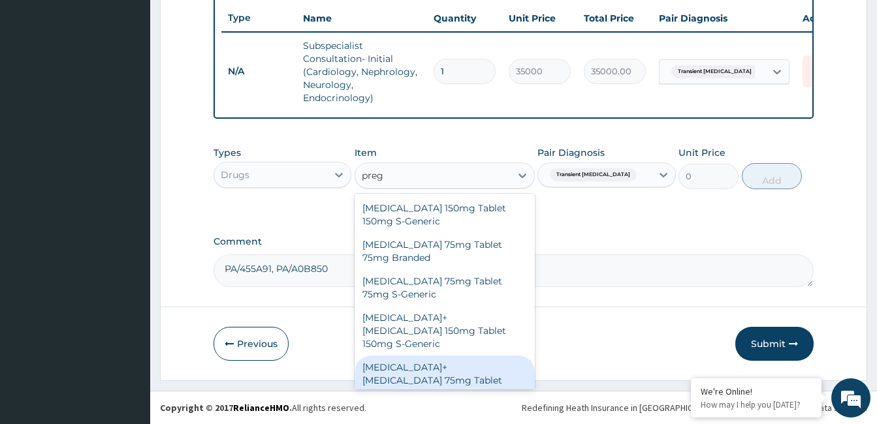
click at [447, 373] on div "[MEDICAL_DATA]+[MEDICAL_DATA] 75mg Tablet 75mg S-Generic" at bounding box center [444, 381] width 180 height 50
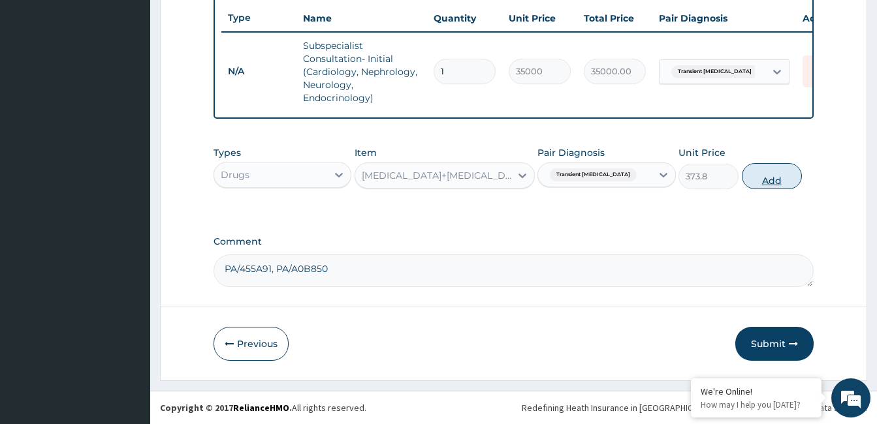
click at [783, 172] on button "Add" at bounding box center [772, 176] width 60 height 26
type input "0"
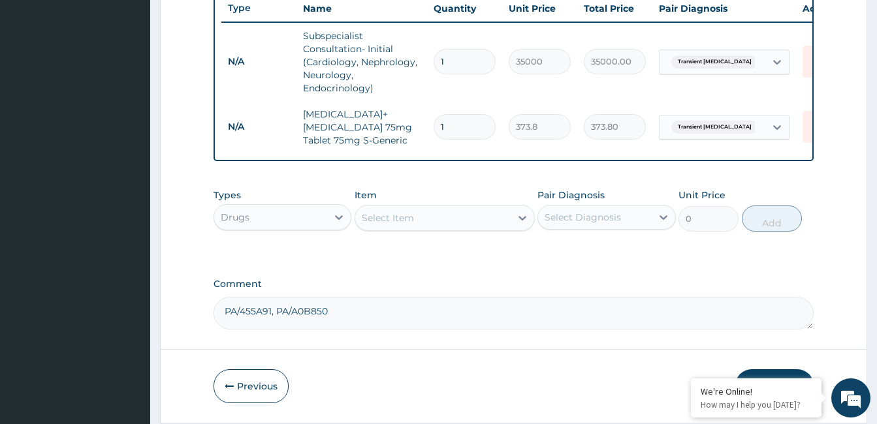
type input "21"
type input "7849.80"
type input "21"
click at [434, 223] on div "Select Item" at bounding box center [432, 218] width 155 height 21
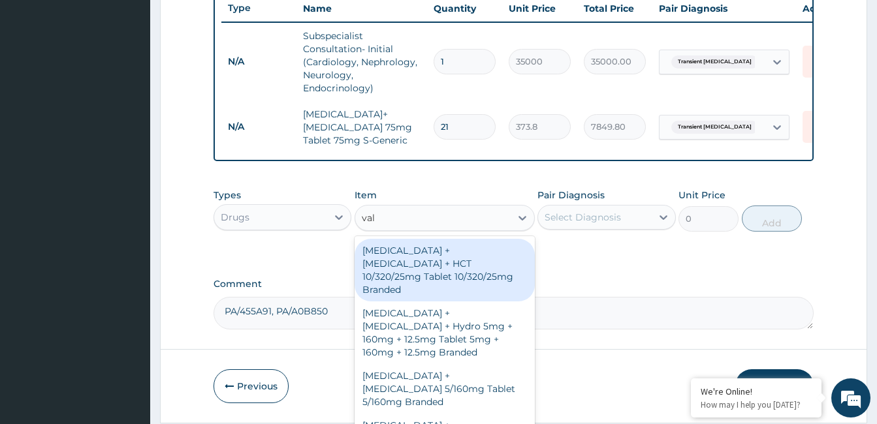
type input "vals"
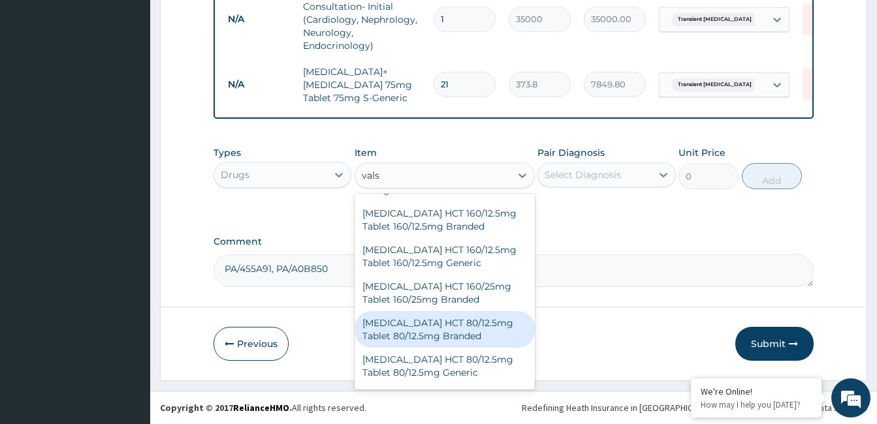
scroll to position [718, 0]
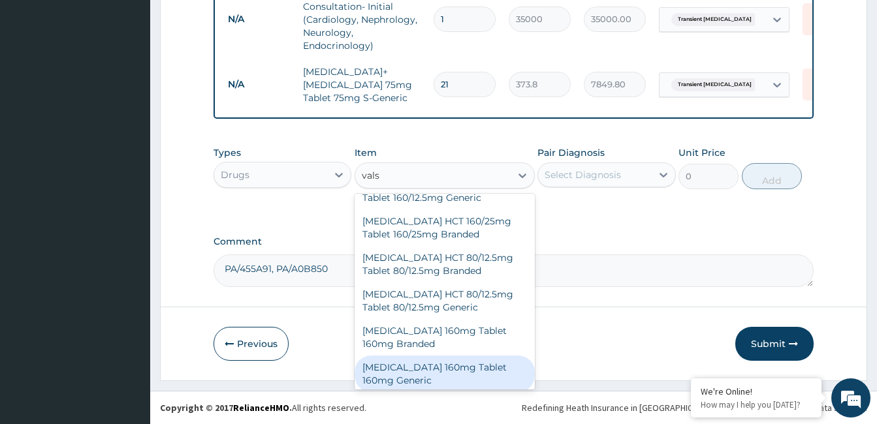
click at [432, 356] on div "[MEDICAL_DATA] 160mg Tablet 160mg Generic" at bounding box center [444, 374] width 180 height 37
type input "390"
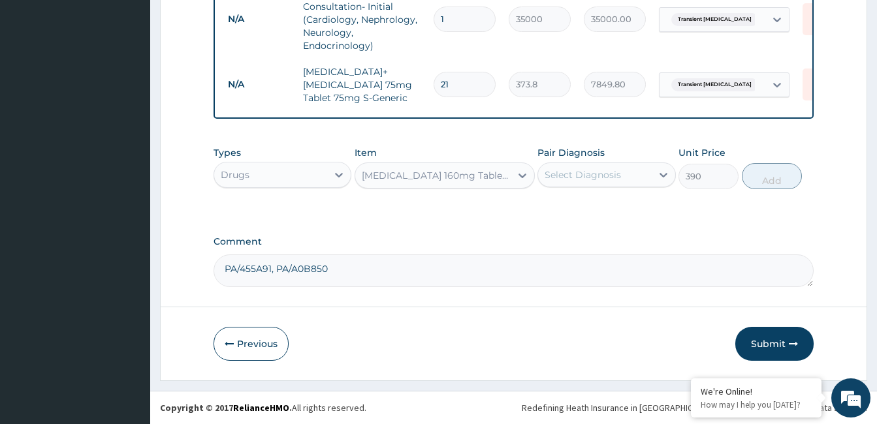
click at [633, 171] on div "Select Diagnosis" at bounding box center [594, 175] width 113 height 21
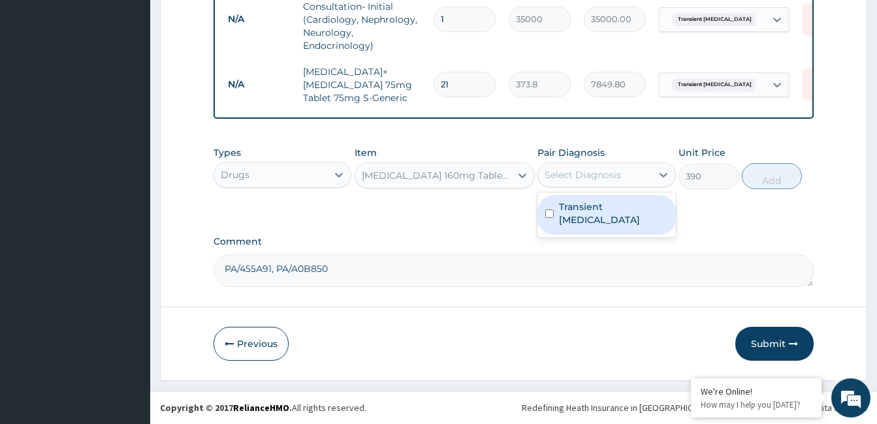
drag, startPoint x: 610, startPoint y: 217, endPoint x: 740, endPoint y: 191, distance: 132.5
click at [612, 217] on label "Transient cerebral ischemia" at bounding box center [613, 213] width 108 height 26
checkbox input "true"
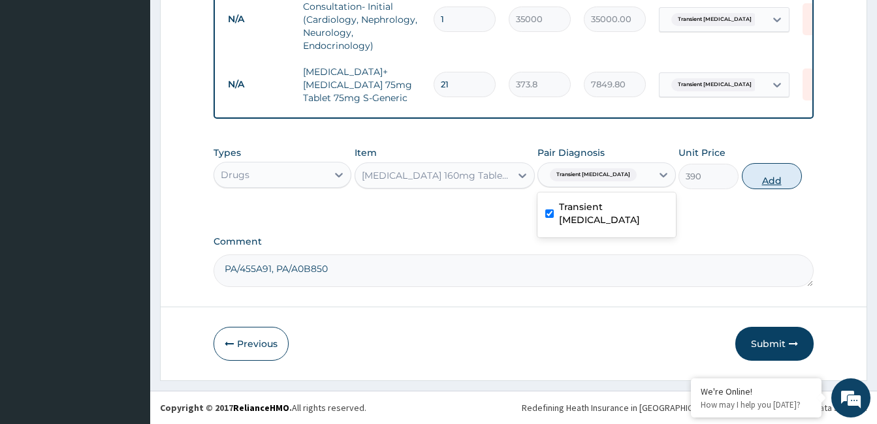
click at [787, 179] on button "Add" at bounding box center [772, 176] width 60 height 26
type input "0"
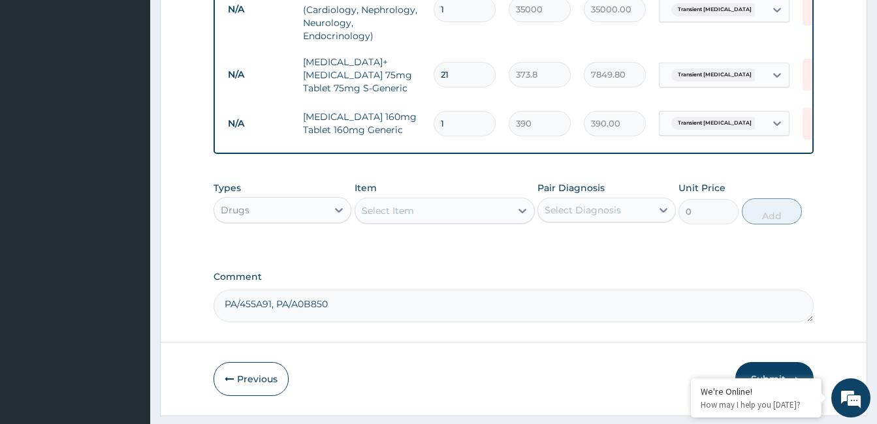
type input "21"
type input "8190.00"
type input "21"
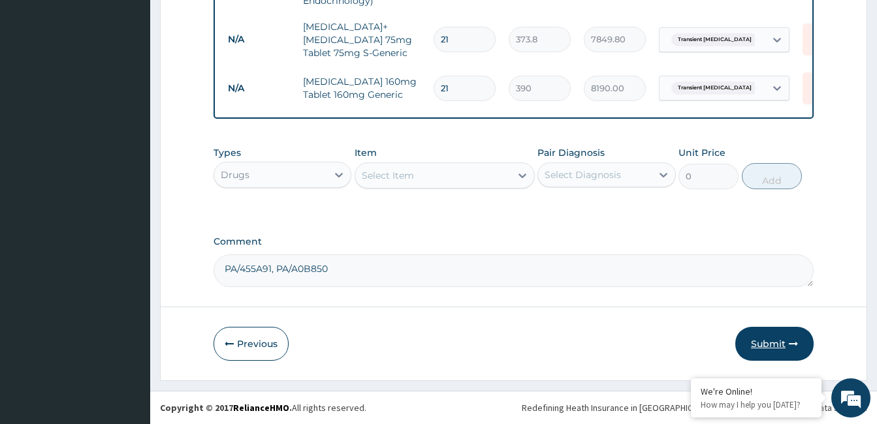
click at [767, 335] on button "Submit" at bounding box center [774, 344] width 78 height 34
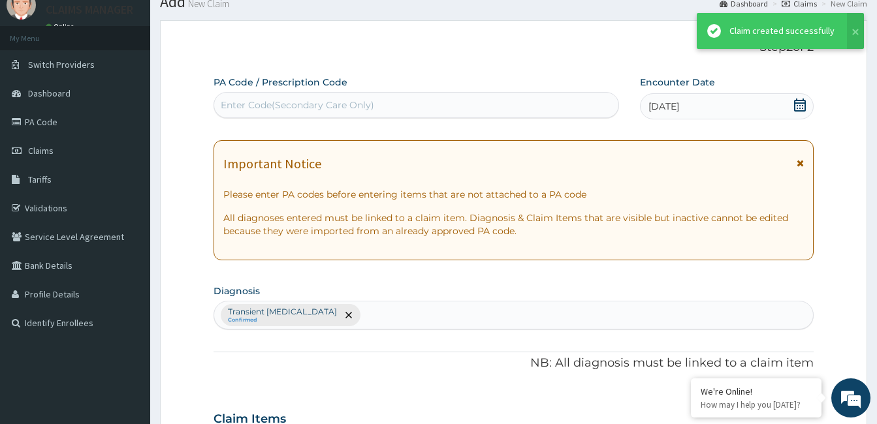
scroll to position [595, 0]
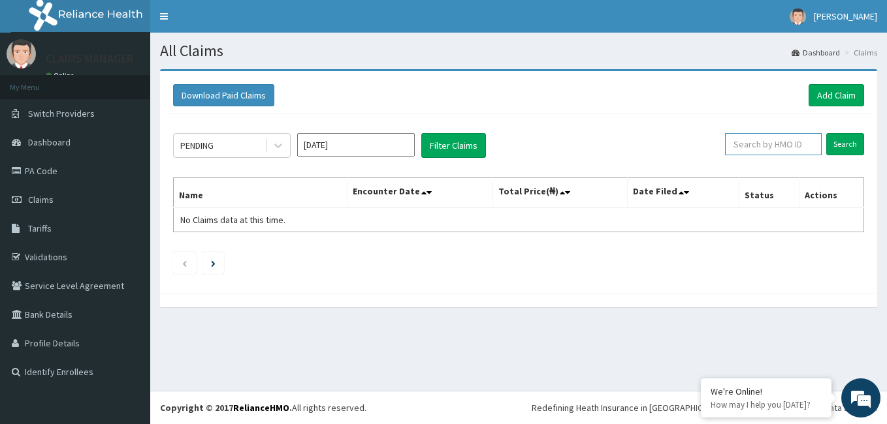
click at [763, 143] on input "text" at bounding box center [773, 144] width 97 height 22
paste input "ABP/10213/A"
type input "ABP/10213/A"
click at [842, 143] on input "Search" at bounding box center [845, 144] width 38 height 22
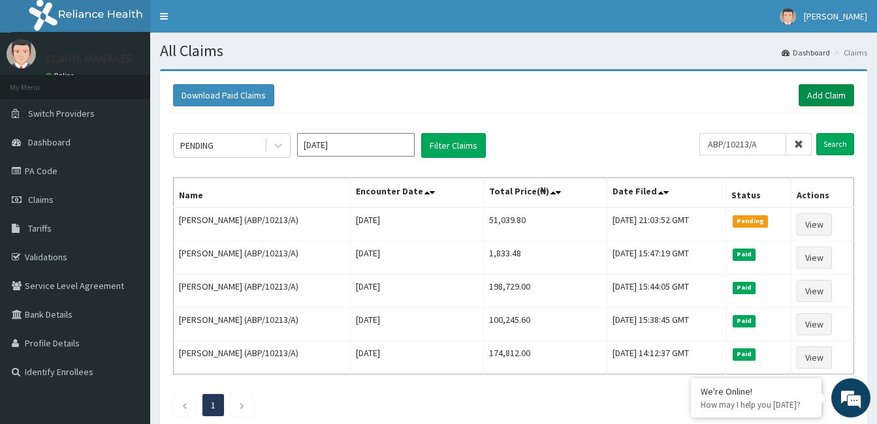
click at [834, 91] on link "Add Claim" at bounding box center [825, 95] width 55 height 22
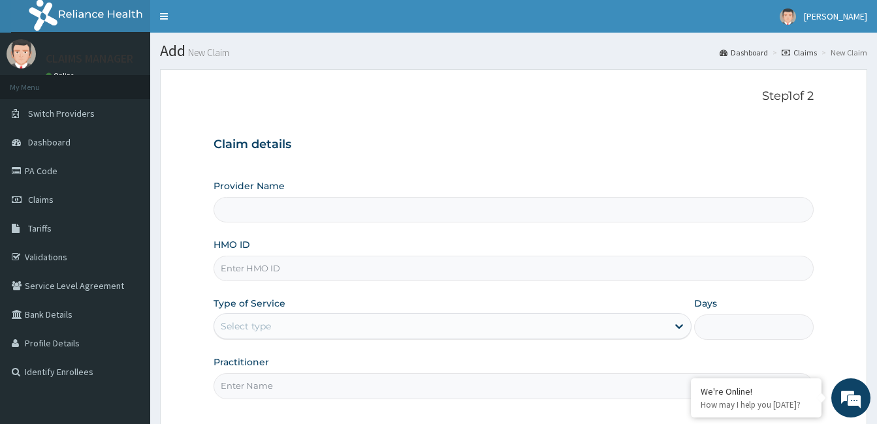
type input "Cardiocare Cardiovascular Hospital"
click at [338, 266] on input "HMO ID" at bounding box center [513, 268] width 600 height 25
paste input "ABP/10213/A"
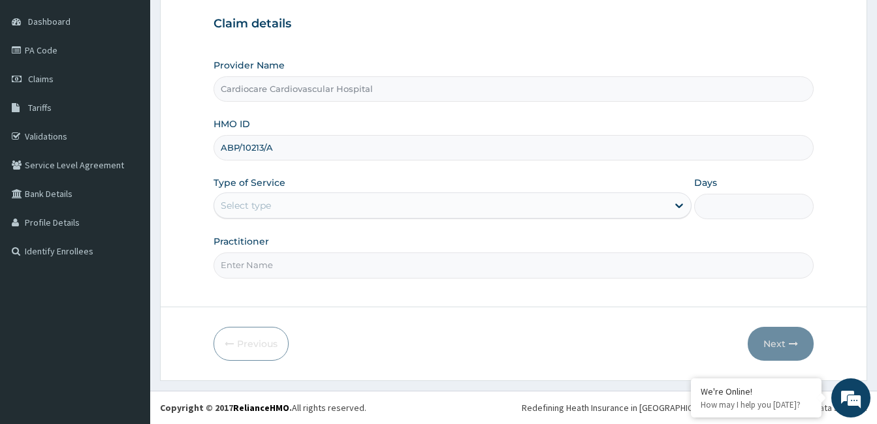
type input "ABP/10213/A"
click at [309, 201] on div "Select type" at bounding box center [440, 205] width 453 height 21
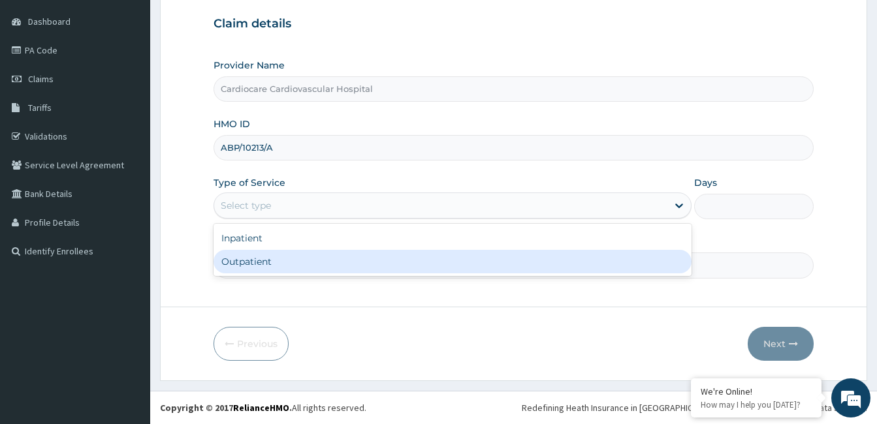
click at [292, 259] on div "Outpatient" at bounding box center [452, 262] width 478 height 24
type input "1"
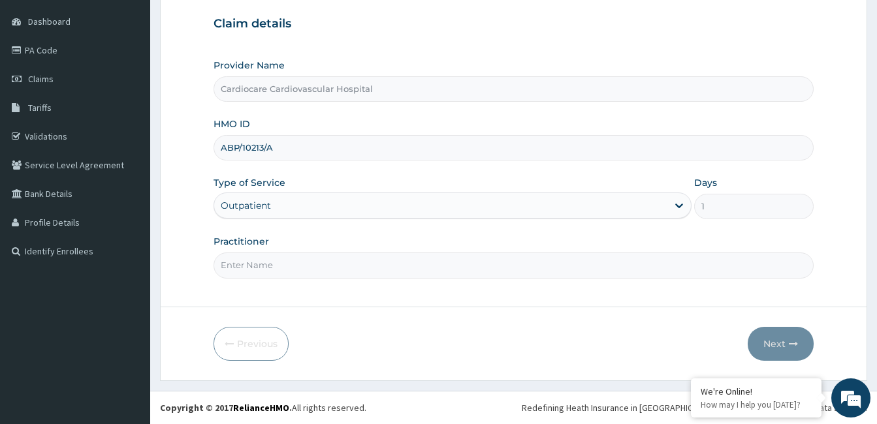
click at [294, 262] on input "Practitioner" at bounding box center [513, 265] width 600 height 25
drag, startPoint x: 311, startPoint y: 263, endPoint x: 252, endPoint y: 270, distance: 59.8
click at [251, 270] on input "Practitioner" at bounding box center [513, 265] width 600 height 25
type input "doctor"
click at [768, 336] on button "Next" at bounding box center [780, 344] width 66 height 34
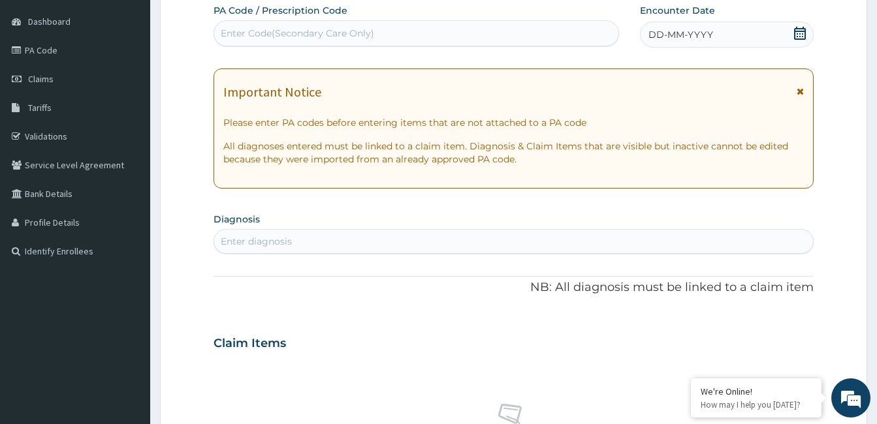
drag, startPoint x: 673, startPoint y: 37, endPoint x: 655, endPoint y: 47, distance: 21.1
click at [672, 35] on span "DD-MM-YYYY" at bounding box center [680, 34] width 65 height 13
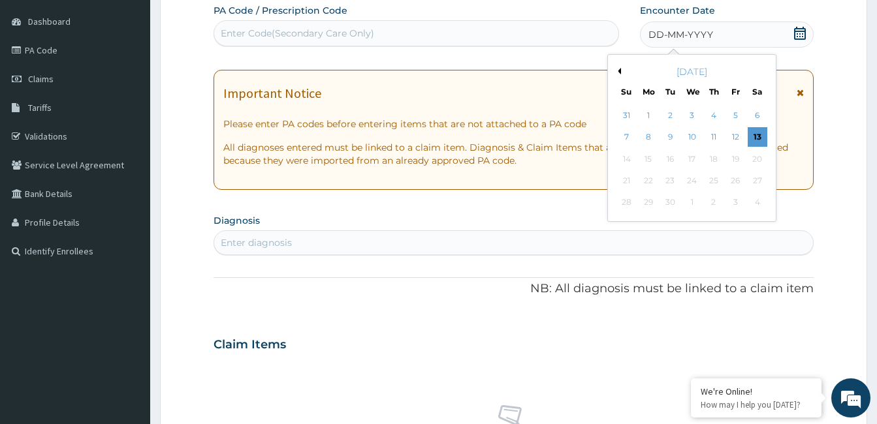
click at [617, 69] on button "Previous Month" at bounding box center [617, 71] width 7 height 7
click at [710, 131] on div "7" at bounding box center [714, 138] width 20 height 20
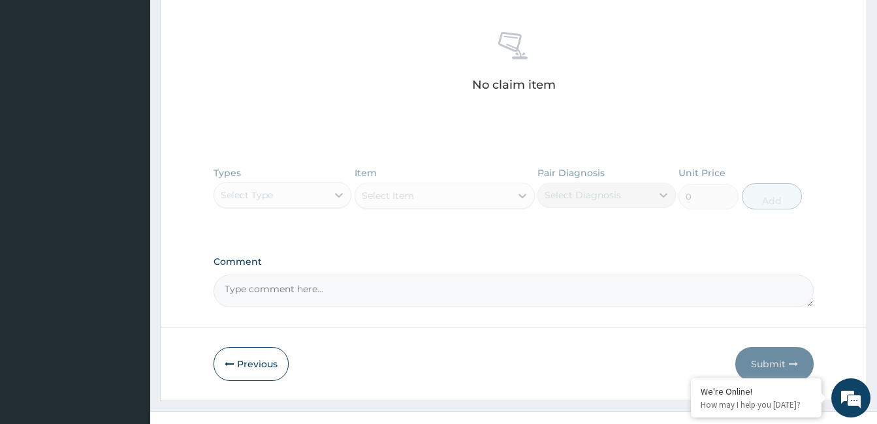
scroll to position [512, 0]
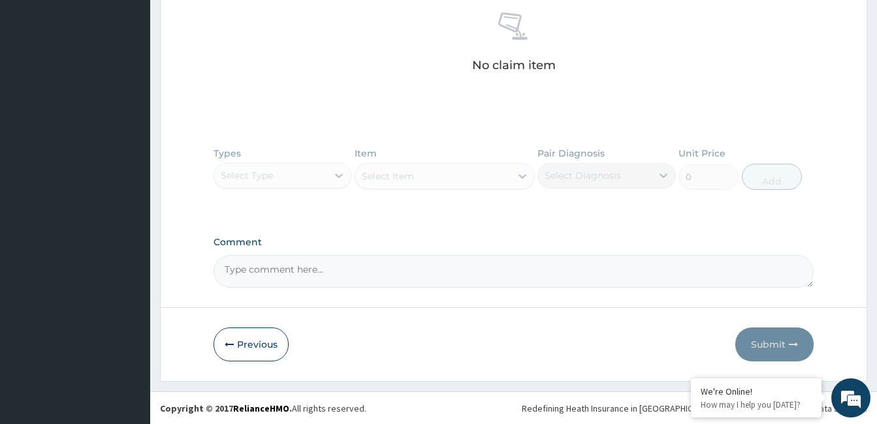
click at [384, 261] on textarea "Comment" at bounding box center [513, 271] width 600 height 33
paste textarea "PA/AC49DD"
click at [348, 276] on textarea "PA/AC49DD" at bounding box center [513, 271] width 600 height 33
click at [356, 268] on textarea "PA/AC49DD" at bounding box center [513, 271] width 600 height 33
paste textarea "PA/56E849"
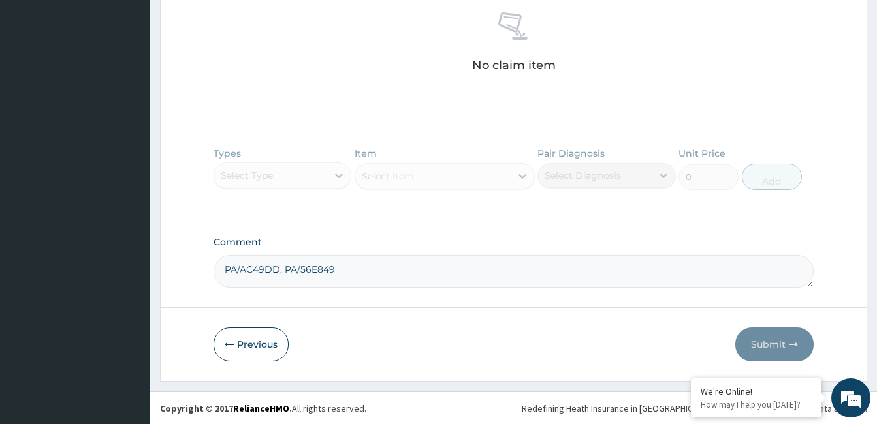
type textarea "PA/AC49DD, PA/56E849"
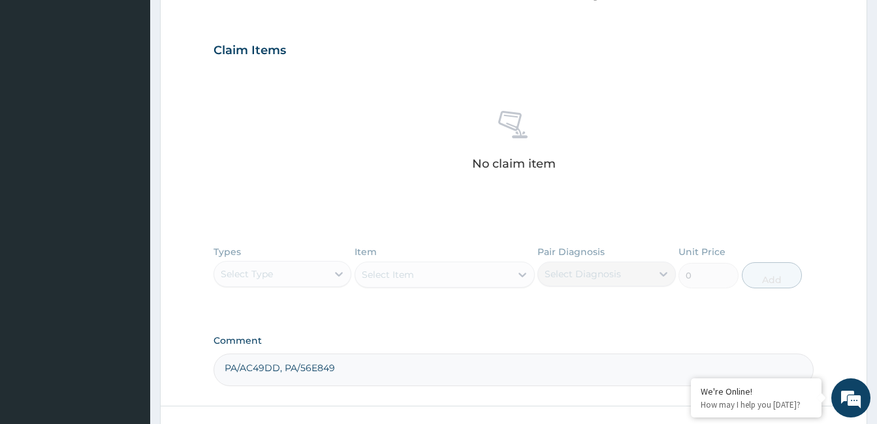
scroll to position [251, 0]
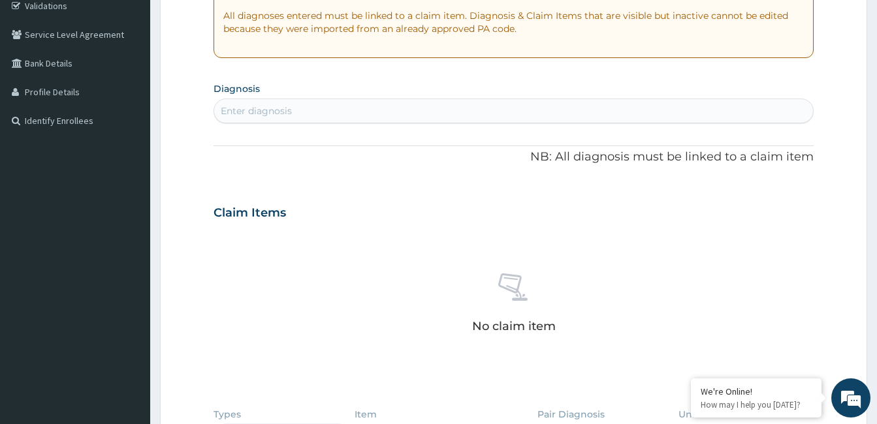
click at [398, 112] on div "Enter diagnosis" at bounding box center [513, 111] width 599 height 21
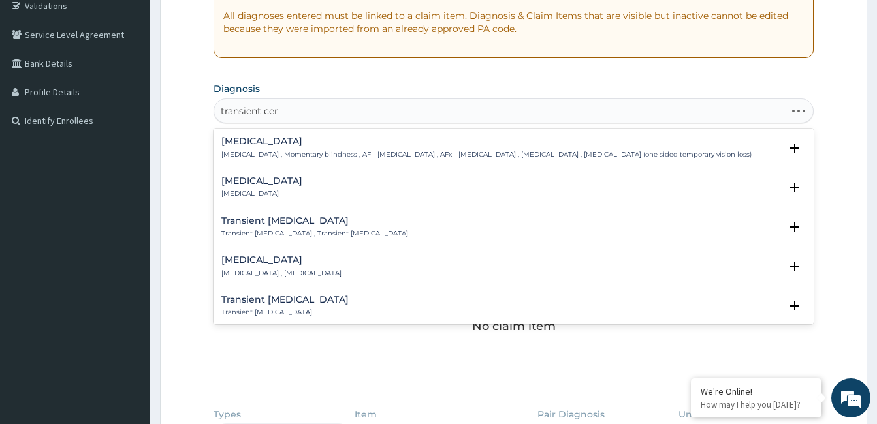
type input "transient cere"
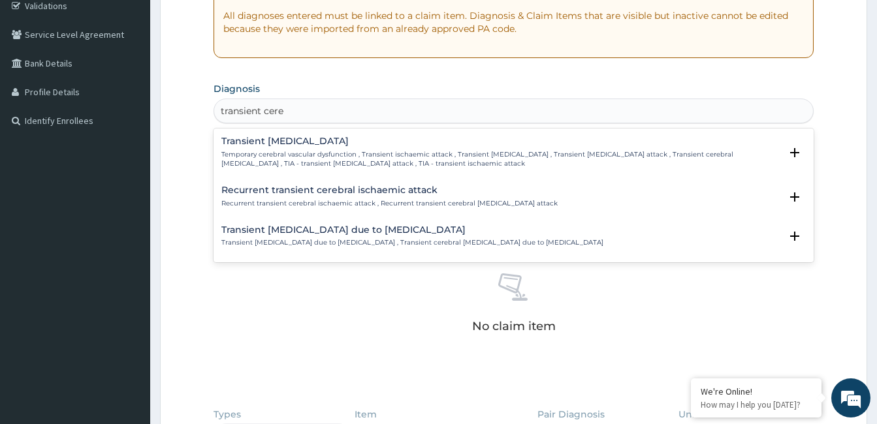
click at [311, 145] on h4 "Transient [MEDICAL_DATA]" at bounding box center [500, 141] width 559 height 10
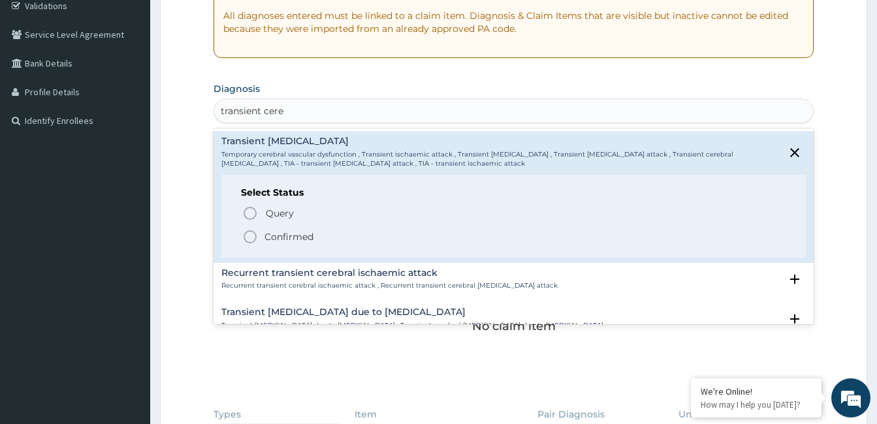
click at [253, 232] on circle "status option filled" at bounding box center [250, 237] width 12 height 12
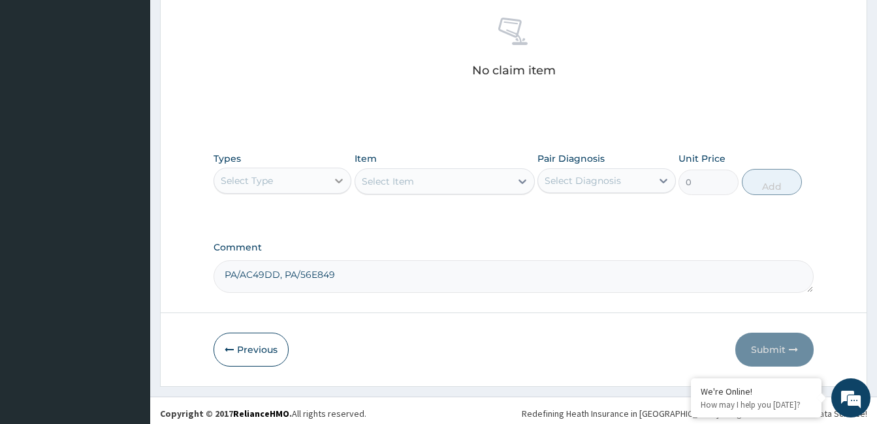
scroll to position [517, 0]
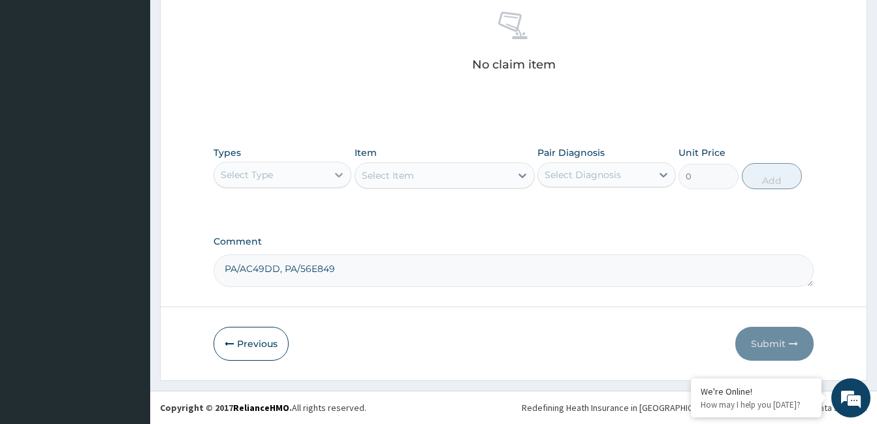
click at [337, 177] on icon at bounding box center [338, 174] width 13 height 13
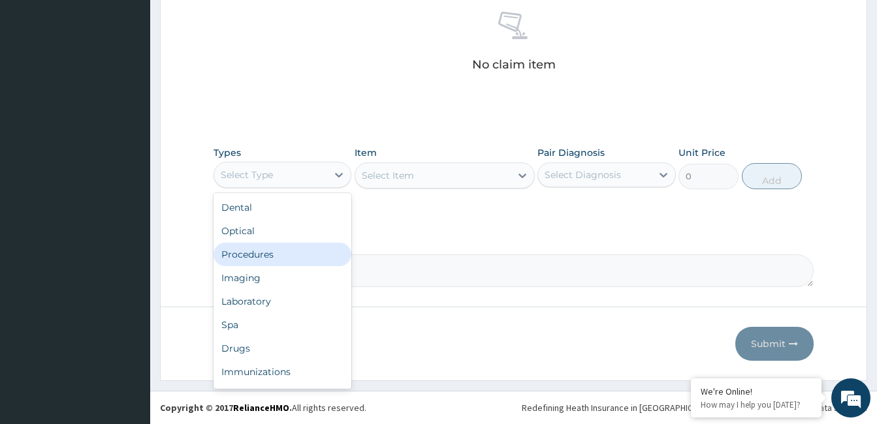
drag, startPoint x: 307, startPoint y: 260, endPoint x: 458, endPoint y: 224, distance: 155.2
click at [309, 260] on div "Procedures" at bounding box center [282, 255] width 138 height 24
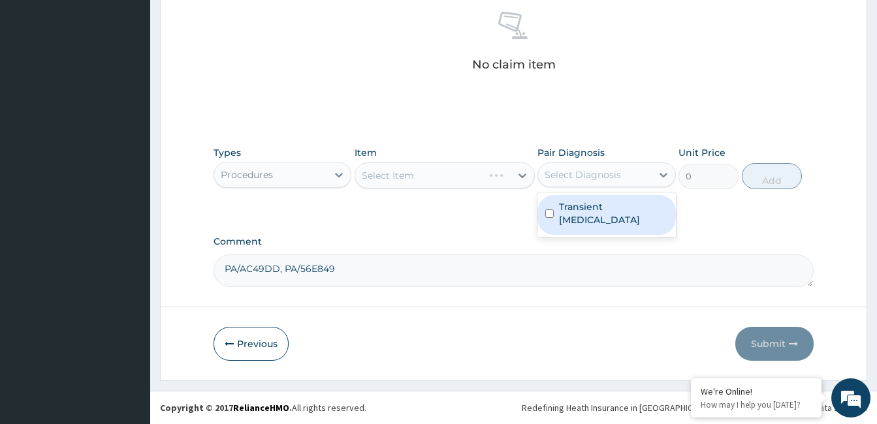
drag, startPoint x: 580, startPoint y: 175, endPoint x: 595, endPoint y: 200, distance: 29.6
click at [581, 175] on div "Select Diagnosis" at bounding box center [582, 174] width 76 height 13
click at [597, 212] on label "Transient [MEDICAL_DATA]" at bounding box center [613, 213] width 108 height 26
checkbox input "true"
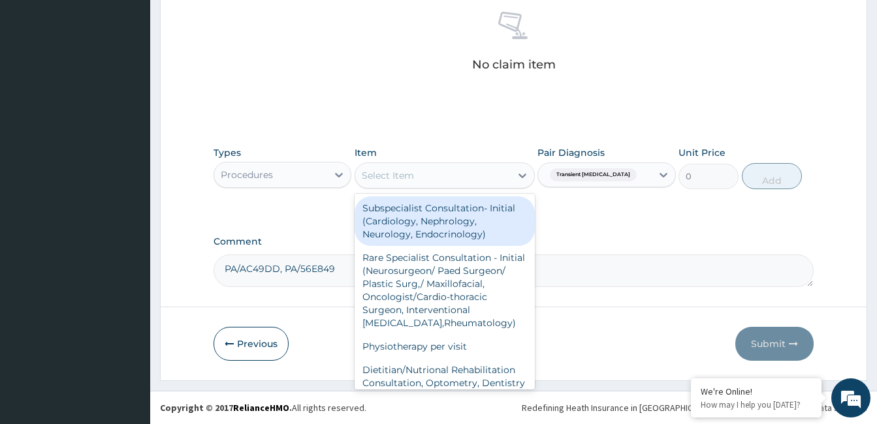
click at [507, 176] on div "Select Item" at bounding box center [432, 175] width 155 height 21
click at [499, 229] on div "Subspecialist Consultation- Initial (Cardiology, Nephrology, Neurology, Endocri…" at bounding box center [444, 222] width 180 height 50
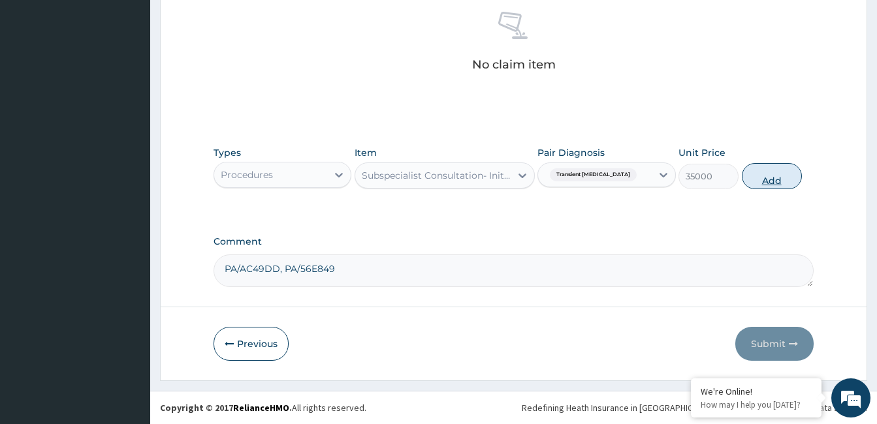
click at [764, 168] on button "Add" at bounding box center [772, 176] width 60 height 26
type input "0"
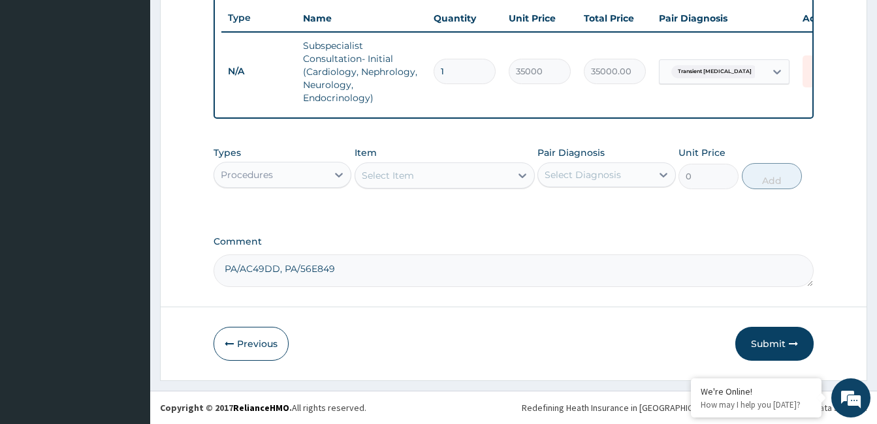
scroll to position [498, 0]
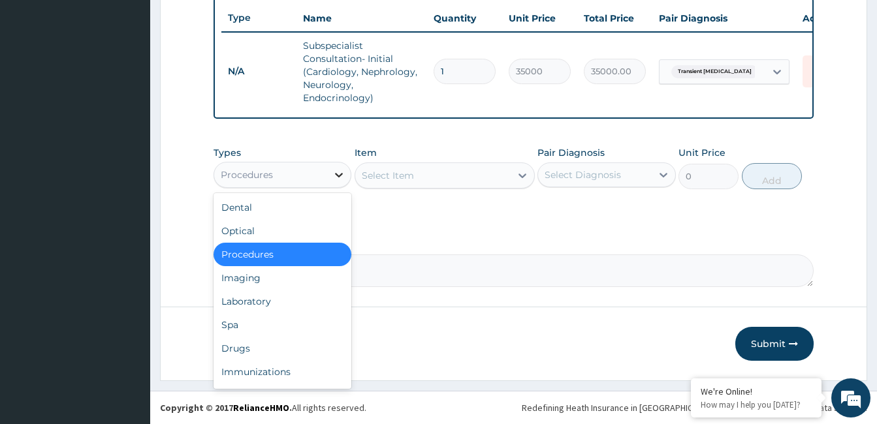
click at [330, 172] on div at bounding box center [339, 175] width 24 height 24
drag, startPoint x: 281, startPoint y: 278, endPoint x: 287, endPoint y: 277, distance: 6.7
click at [281, 278] on div "Imaging" at bounding box center [282, 278] width 138 height 24
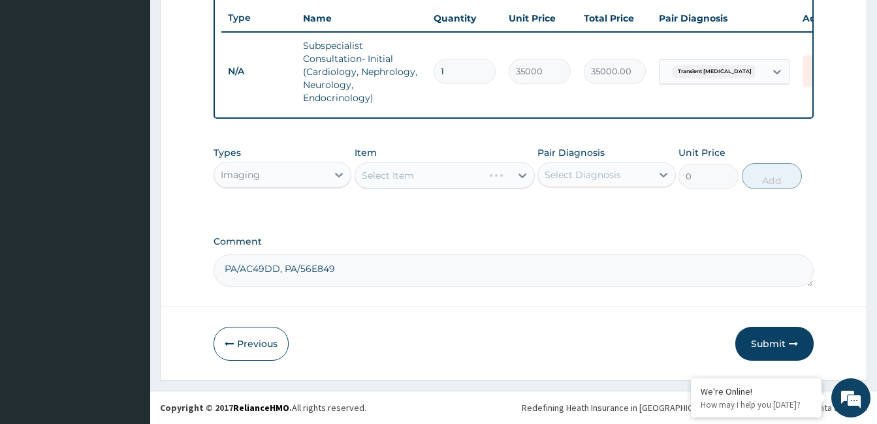
click at [599, 178] on div "Select Diagnosis" at bounding box center [582, 174] width 76 height 13
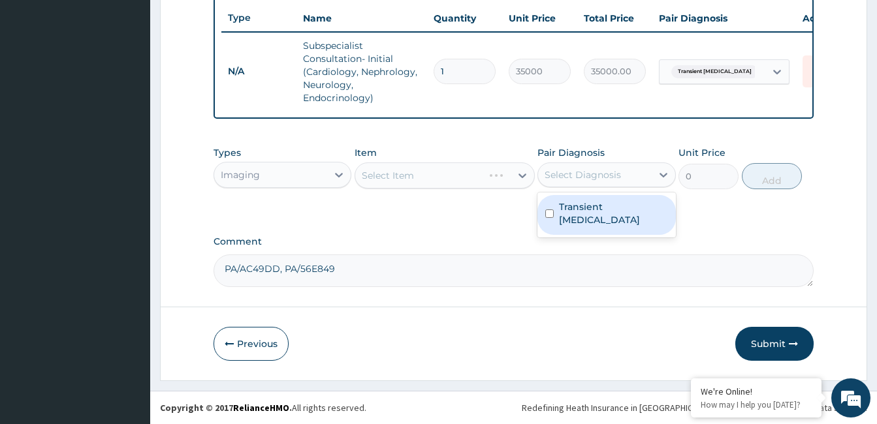
click at [599, 201] on label "Transient [MEDICAL_DATA]" at bounding box center [613, 213] width 108 height 26
checkbox input "true"
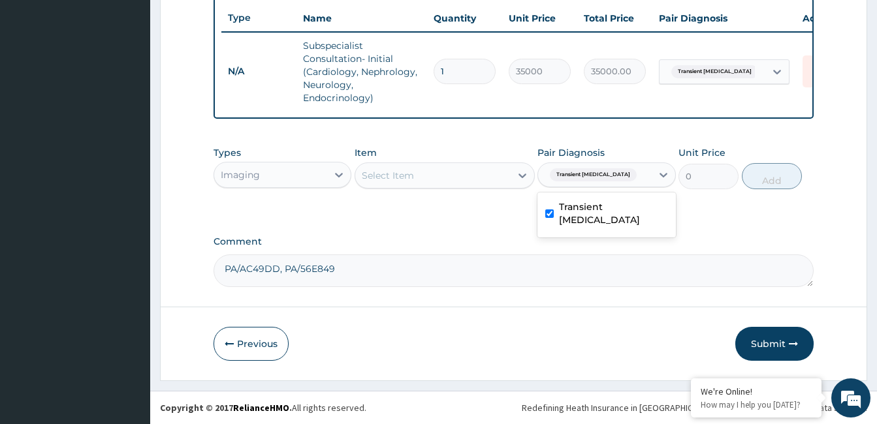
click at [479, 179] on div "Select Item" at bounding box center [432, 175] width 155 height 21
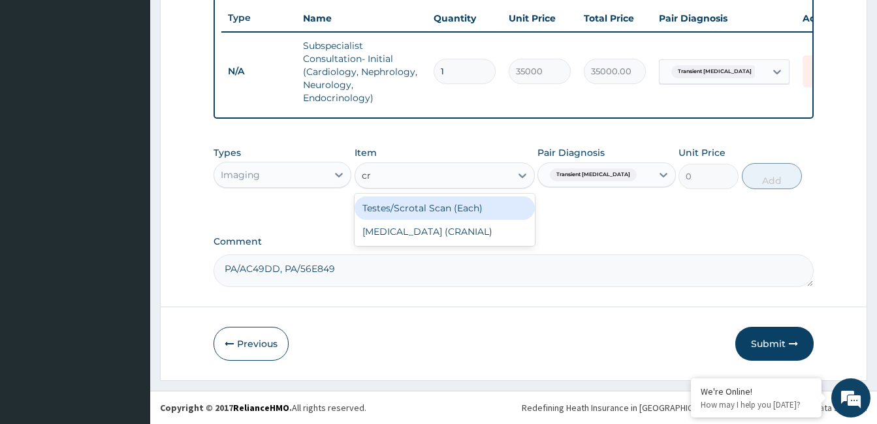
type input "cra"
drag, startPoint x: 469, startPoint y: 215, endPoint x: 501, endPoint y: 212, distance: 31.5
click at [471, 215] on div "[MEDICAL_DATA] (CRANIAL)" at bounding box center [444, 209] width 180 height 24
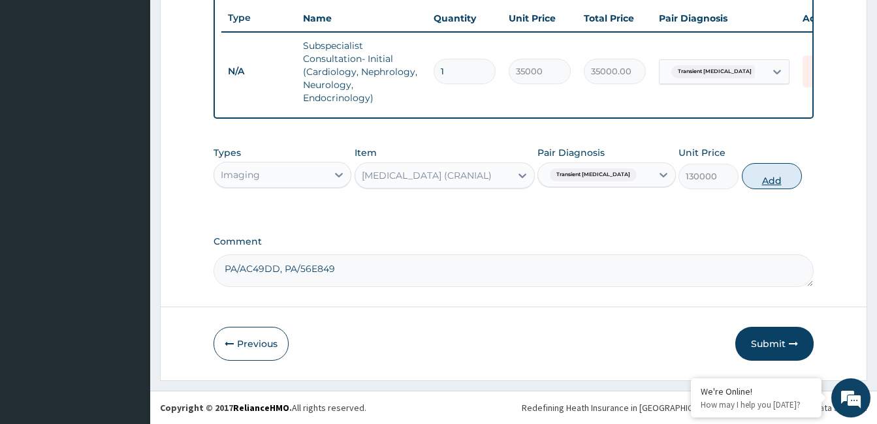
click at [759, 179] on button "Add" at bounding box center [772, 176] width 60 height 26
type input "0"
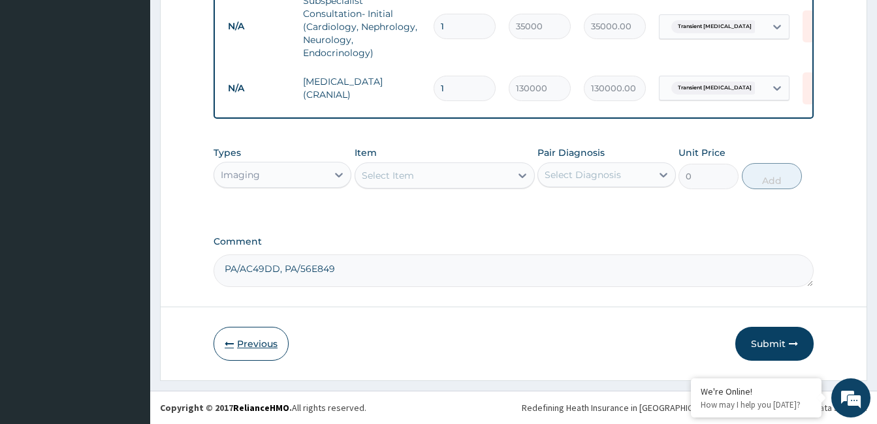
click at [267, 339] on button "Previous" at bounding box center [250, 344] width 75 height 34
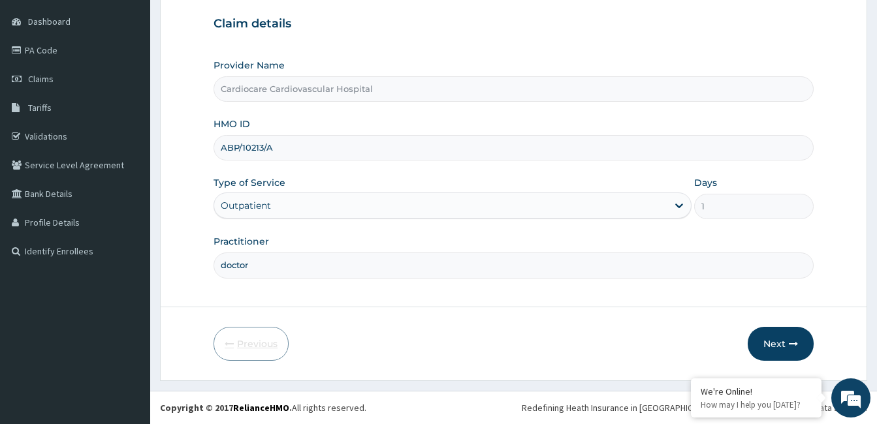
scroll to position [121, 0]
click at [779, 338] on button "Next" at bounding box center [780, 344] width 66 height 34
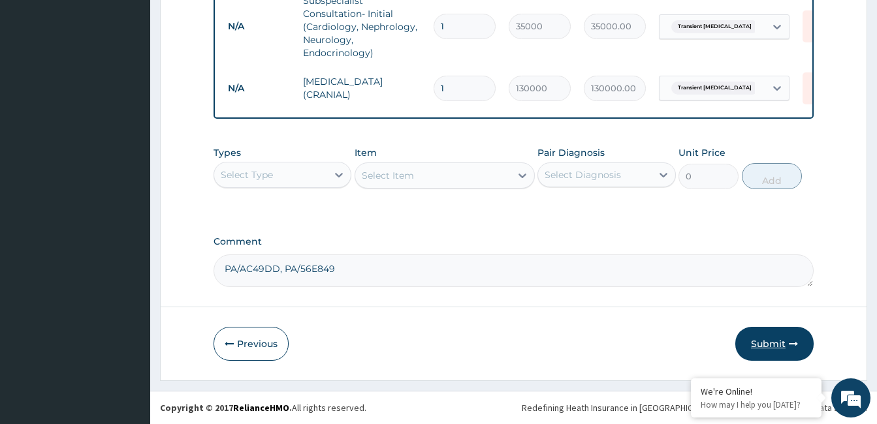
click at [771, 345] on button "Submit" at bounding box center [774, 344] width 78 height 34
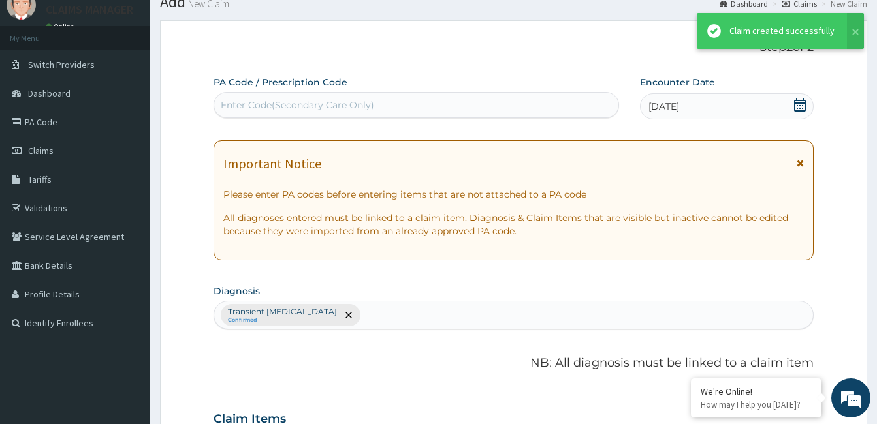
scroll to position [543, 0]
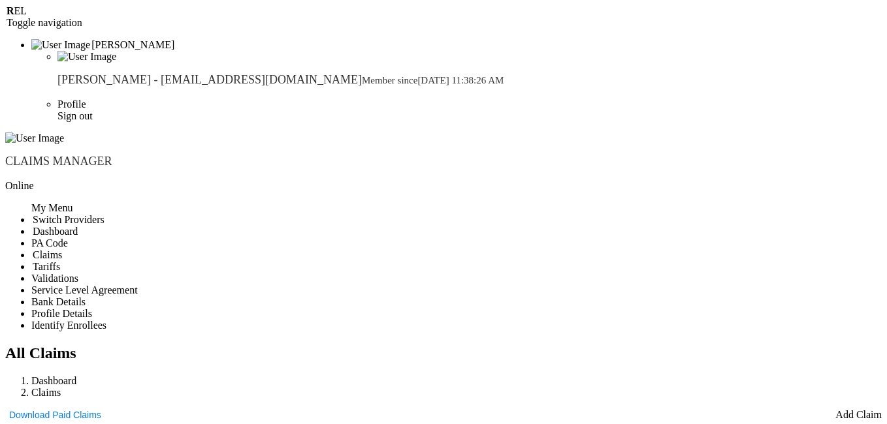
paste input "ABP/10213/A"
type input "ABP/10213/A"
click at [825, 409] on link "Add Claim" at bounding box center [848, 415] width 46 height 12
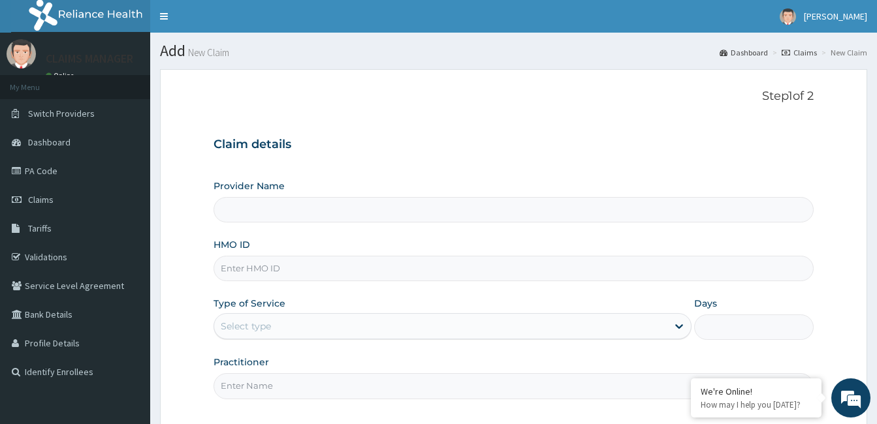
type input "Cardiocare Cardiovascular Hospital"
click at [351, 270] on input "HMO ID" at bounding box center [513, 268] width 600 height 25
paste input "LBP/10201/A"
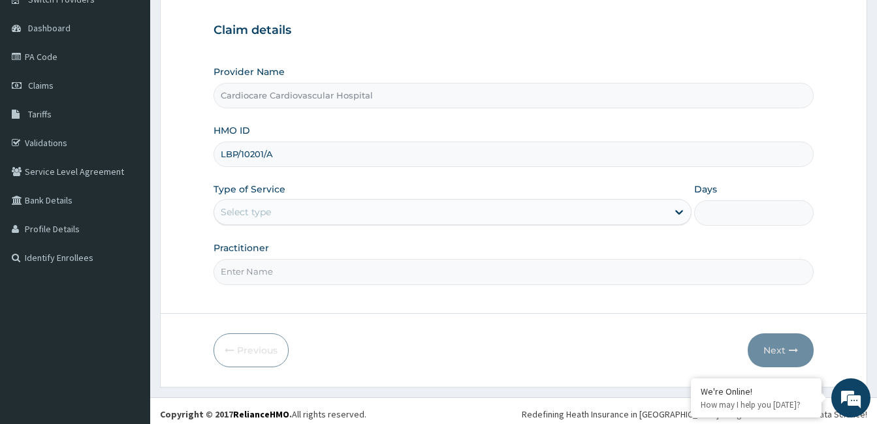
scroll to position [121, 0]
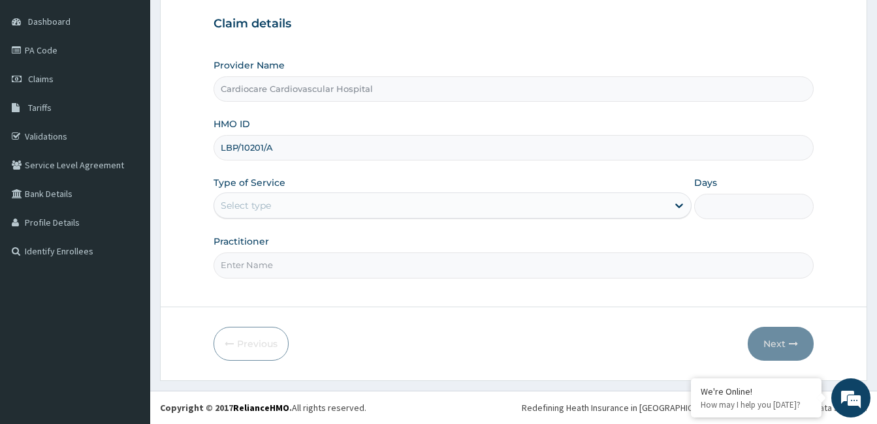
type input "LBP/10201/A"
click at [336, 207] on div "Select type" at bounding box center [440, 205] width 453 height 21
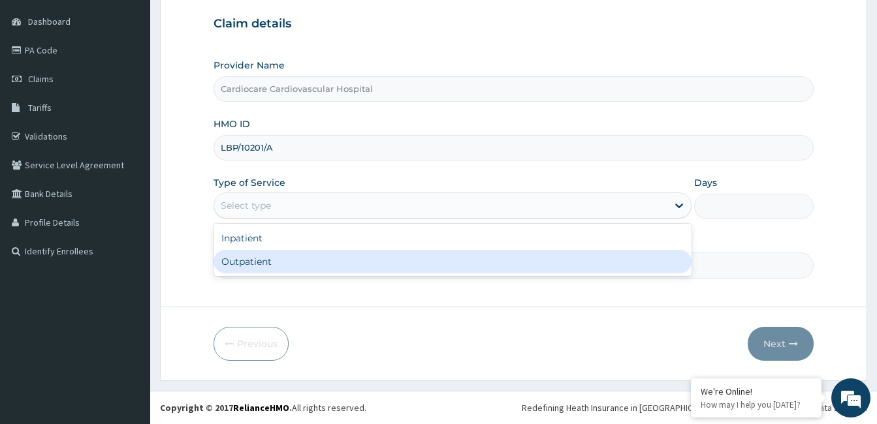
drag, startPoint x: 326, startPoint y: 258, endPoint x: 349, endPoint y: 252, distance: 23.6
click at [326, 259] on div "Outpatient" at bounding box center [452, 262] width 478 height 24
type input "1"
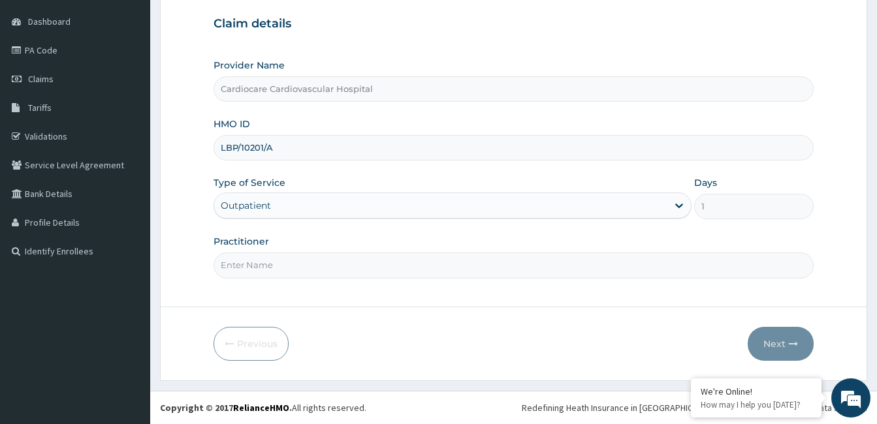
click at [358, 268] on input "Practitioner" at bounding box center [513, 265] width 600 height 25
type input "doctor"
click at [759, 338] on button "Next" at bounding box center [780, 344] width 66 height 34
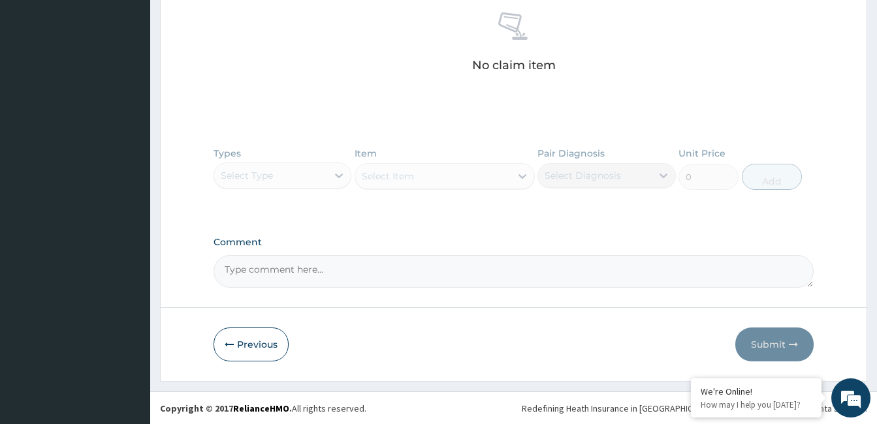
scroll to position [513, 0]
click at [417, 275] on textarea "Comment" at bounding box center [513, 271] width 600 height 33
paste textarea "PA/14F2BE"
click at [321, 266] on textarea "PA/14F2BE" at bounding box center [513, 271] width 600 height 33
paste textarea "PA/3CAA9A"
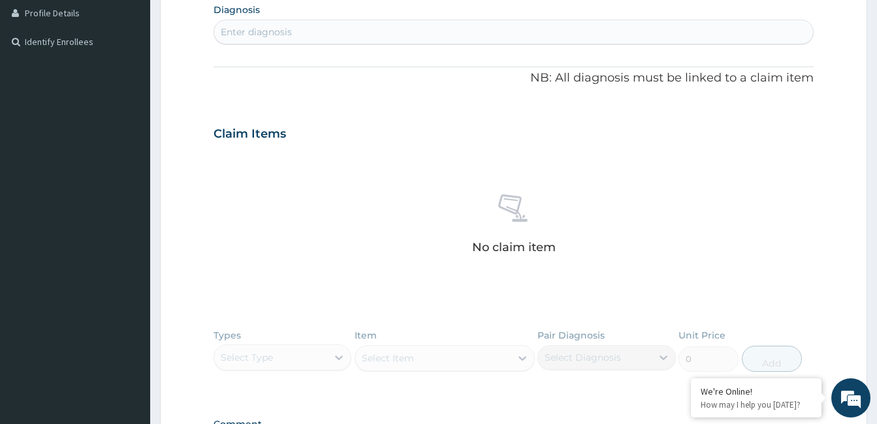
scroll to position [178, 0]
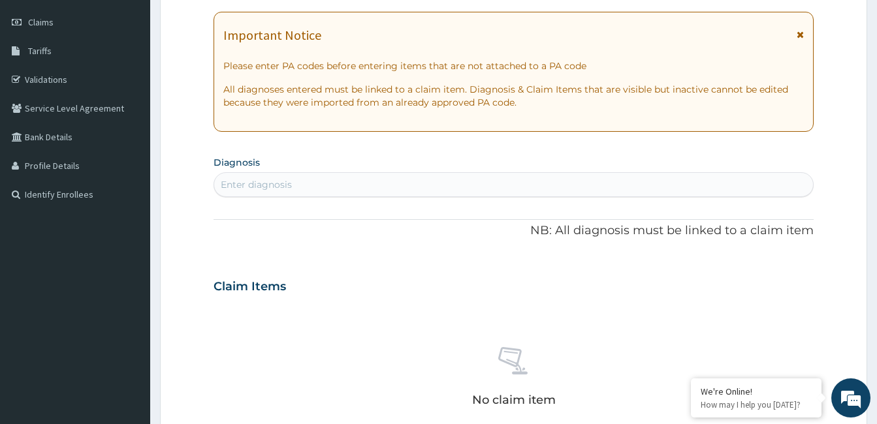
type textarea "PA/14F2BE, PA/3CAA9A hypertensive"
click at [400, 192] on div "Enter diagnosis" at bounding box center [513, 184] width 599 height 21
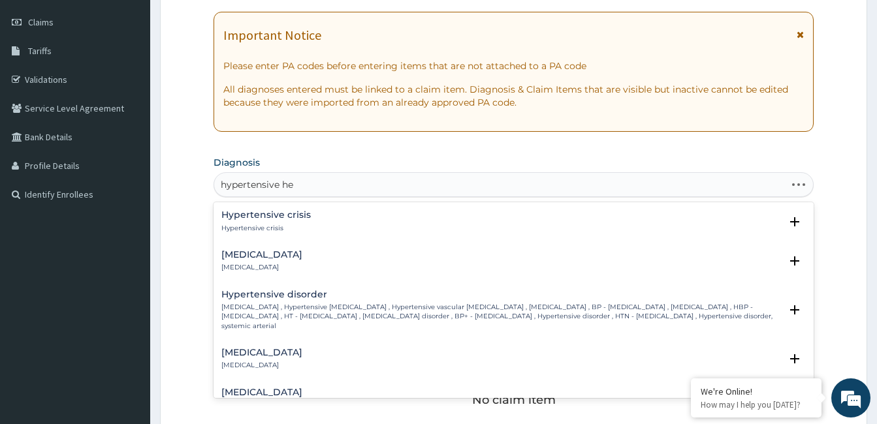
type input "hypertensive hea"
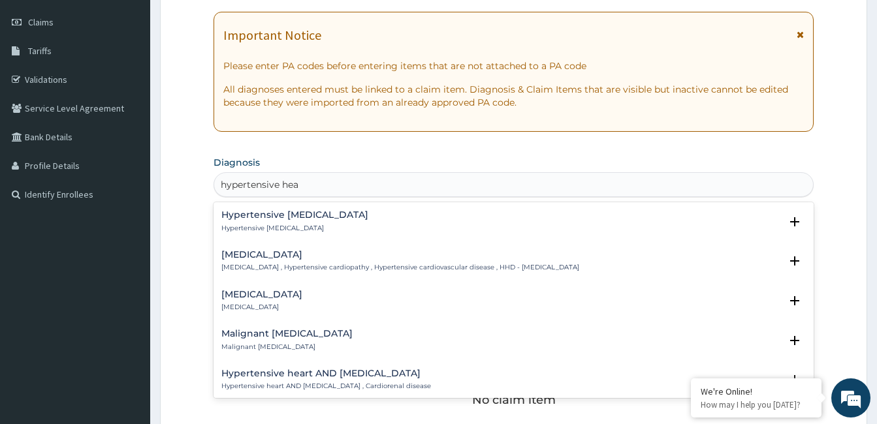
click at [306, 258] on h4 "[MEDICAL_DATA]" at bounding box center [400, 255] width 358 height 10
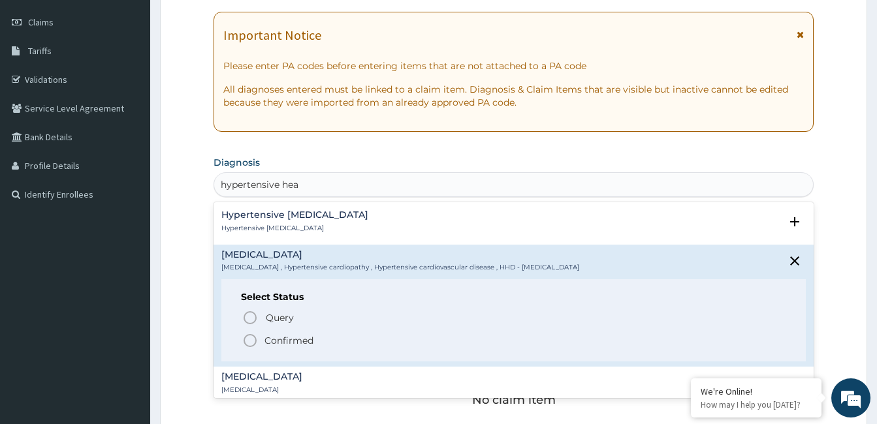
click at [275, 337] on p "Confirmed" at bounding box center [288, 340] width 49 height 13
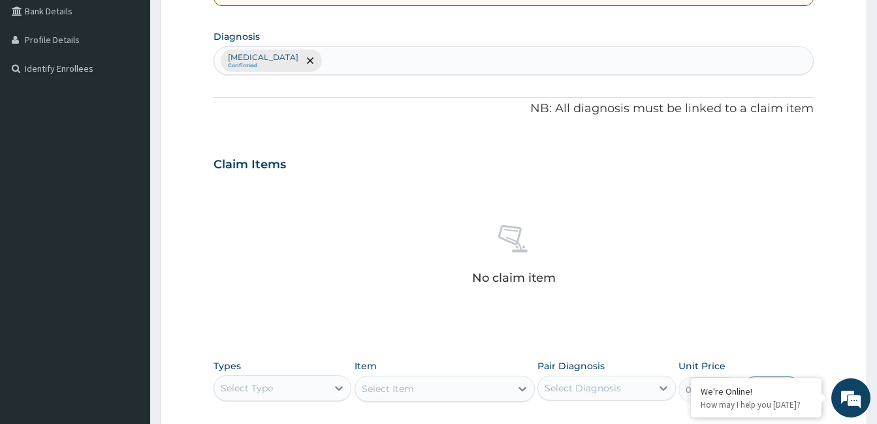
scroll to position [439, 0]
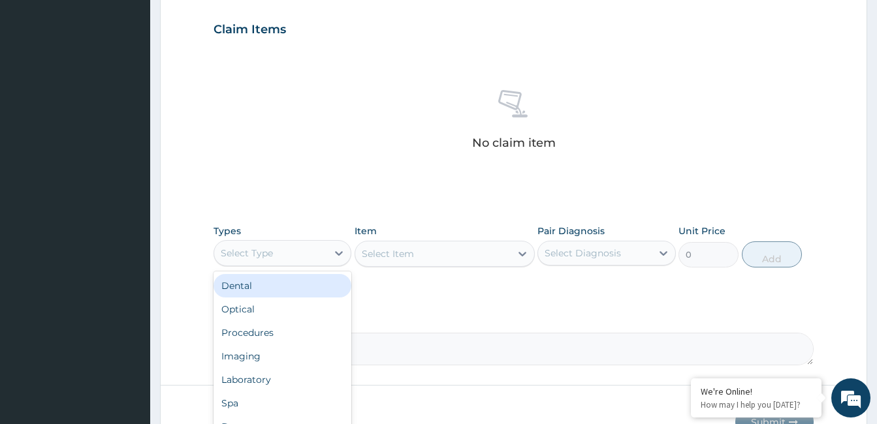
click at [316, 256] on div "Select Type" at bounding box center [270, 253] width 113 height 21
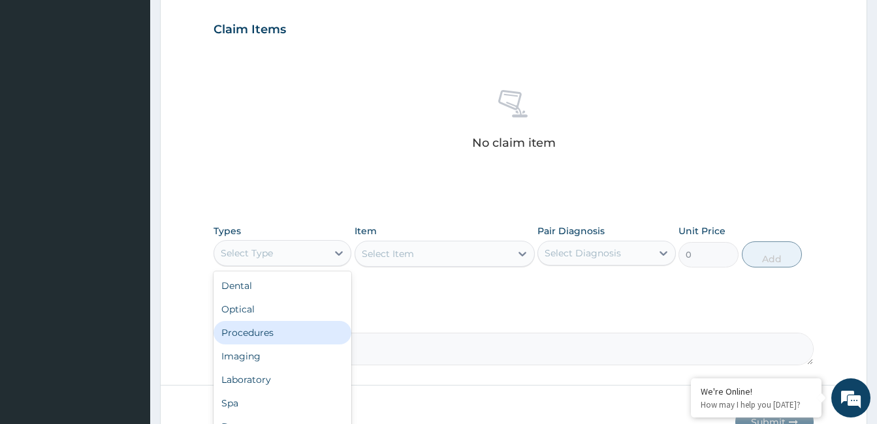
click at [321, 326] on div "Procedures" at bounding box center [282, 333] width 138 height 24
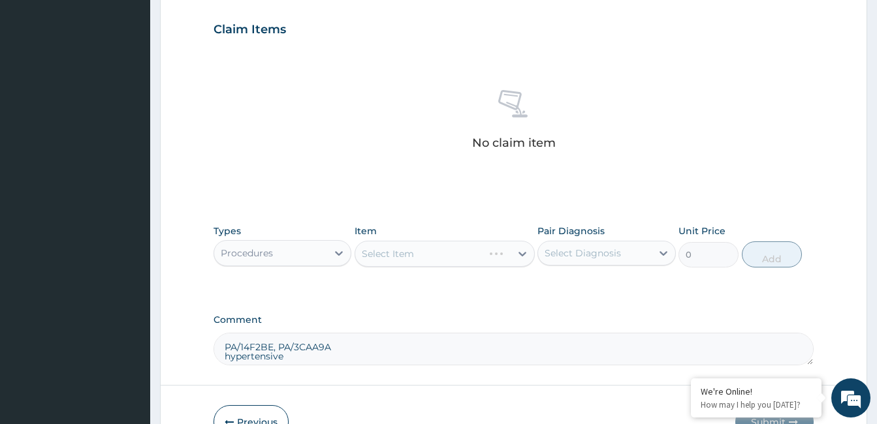
click at [563, 247] on div "Select Diagnosis" at bounding box center [582, 253] width 76 height 13
click at [597, 292] on label "[MEDICAL_DATA]" at bounding box center [599, 285] width 81 height 13
checkbox input "true"
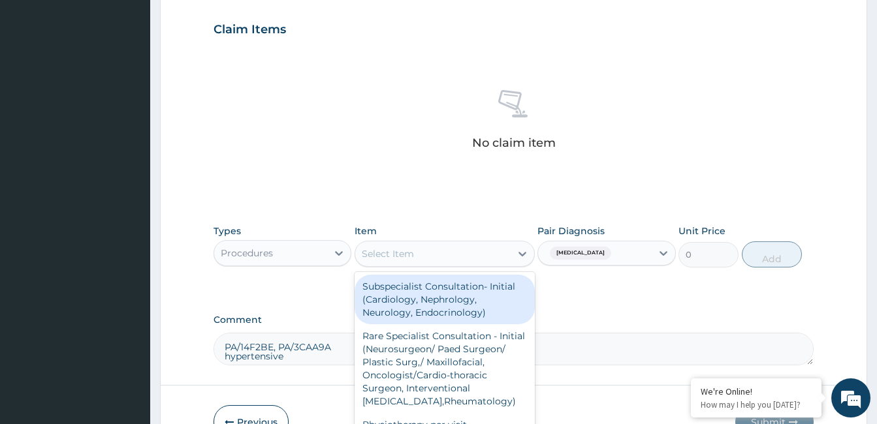
click at [465, 260] on div "Select Item" at bounding box center [432, 254] width 155 height 21
click at [465, 288] on div "Subspecialist Consultation- Initial (Cardiology, Nephrology, Neurology, Endocri…" at bounding box center [444, 300] width 180 height 50
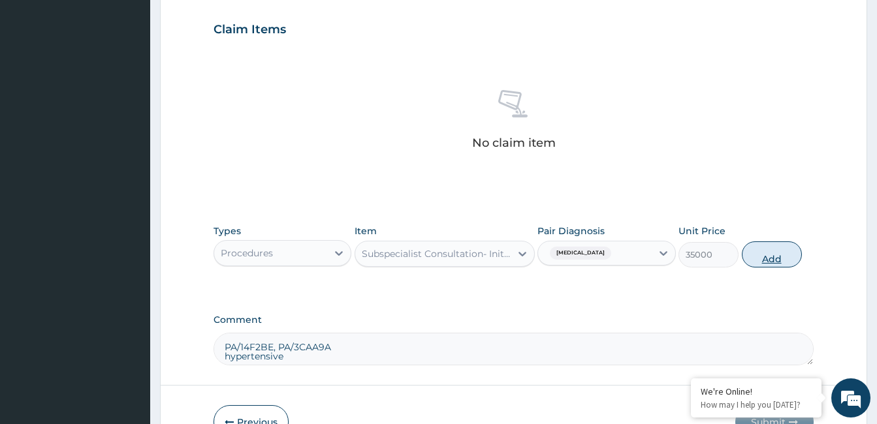
click at [776, 257] on button "Add" at bounding box center [772, 255] width 60 height 26
type input "0"
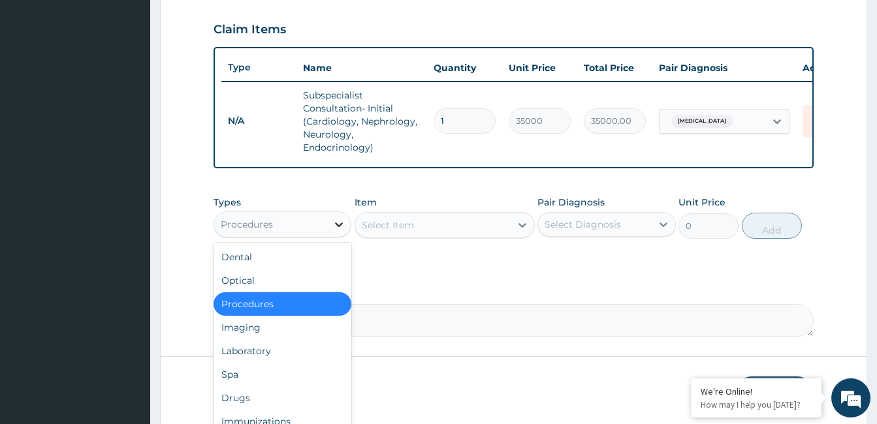
click at [328, 236] on div at bounding box center [339, 225] width 24 height 24
click at [277, 402] on div "Drugs" at bounding box center [282, 398] width 138 height 24
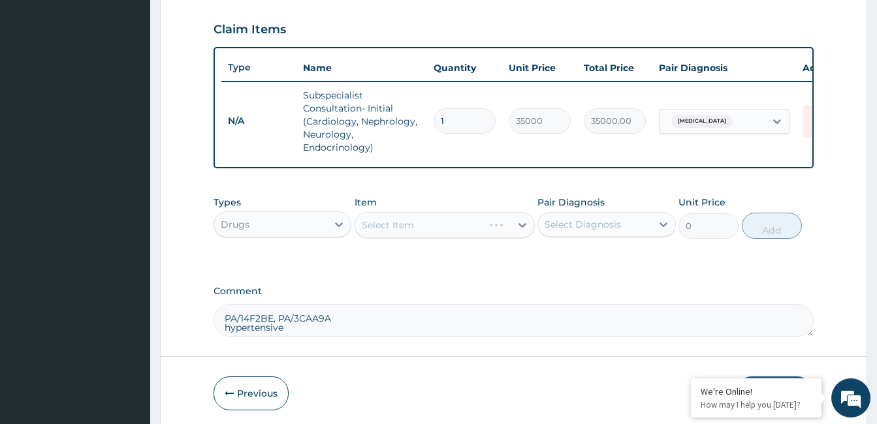
click at [556, 231] on div "Select Diagnosis" at bounding box center [582, 224] width 76 height 13
click at [573, 263] on label "[MEDICAL_DATA]" at bounding box center [599, 256] width 81 height 13
checkbox input "true"
click at [443, 236] on div "Select Item" at bounding box center [432, 225] width 155 height 21
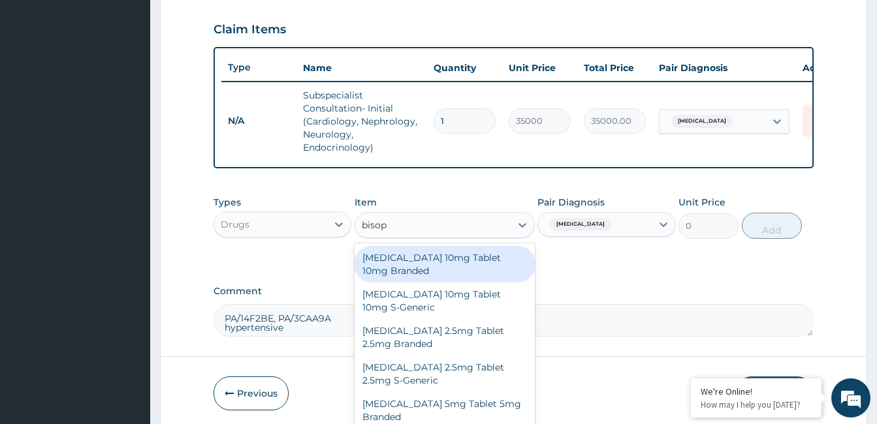
type input "bisopr"
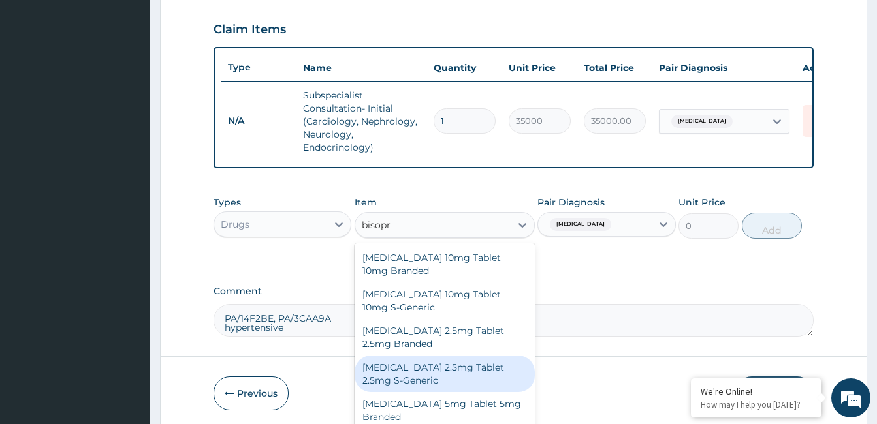
click at [433, 379] on div "[MEDICAL_DATA] 2.5mg Tablet 2.5mg S-Generic" at bounding box center [444, 374] width 180 height 37
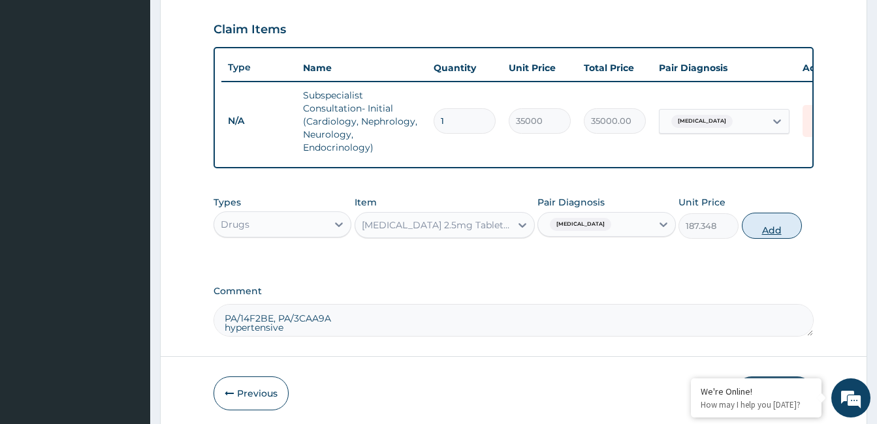
click at [761, 238] on button "Add" at bounding box center [772, 226] width 60 height 26
type input "0"
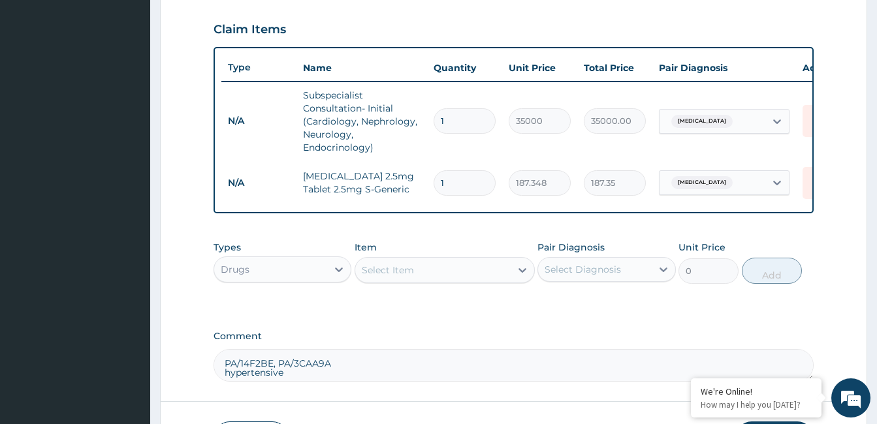
click at [436, 183] on input "1" at bounding box center [464, 182] width 62 height 25
type input "3"
type input "562.04"
type input "30"
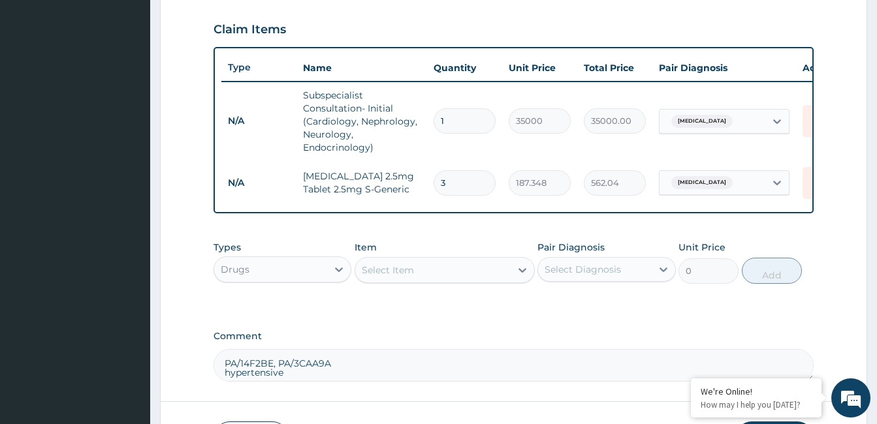
type input "5620.44"
type input "30"
click at [406, 277] on div "Select Item" at bounding box center [388, 270] width 52 height 13
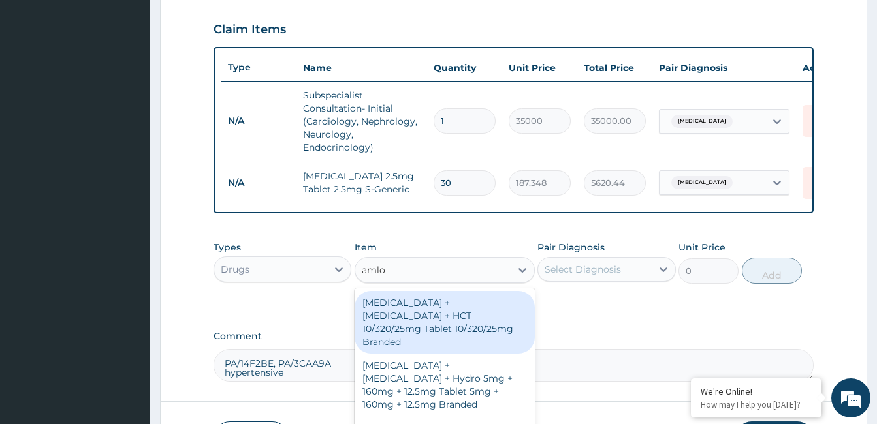
type input "amlod"
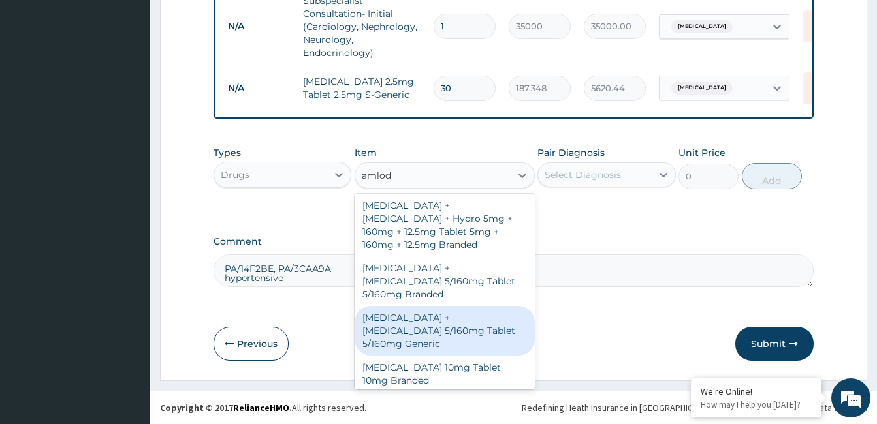
scroll to position [131, 0]
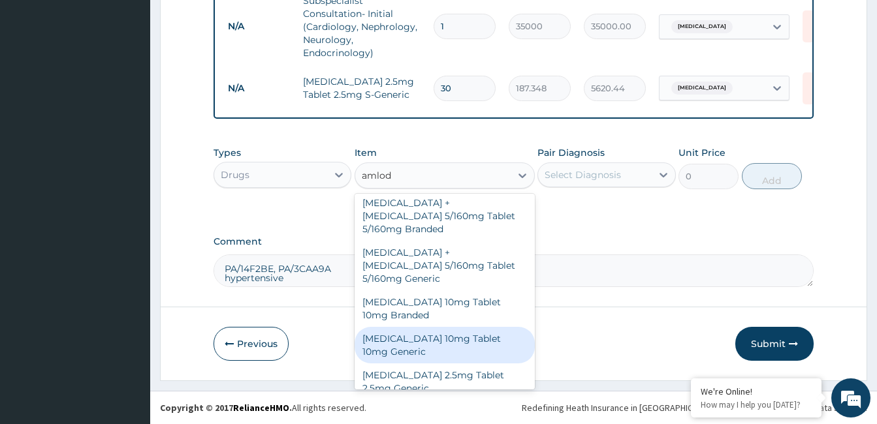
click at [458, 327] on div "[MEDICAL_DATA] 10mg Tablet 10mg Generic" at bounding box center [444, 345] width 180 height 37
type input "120"
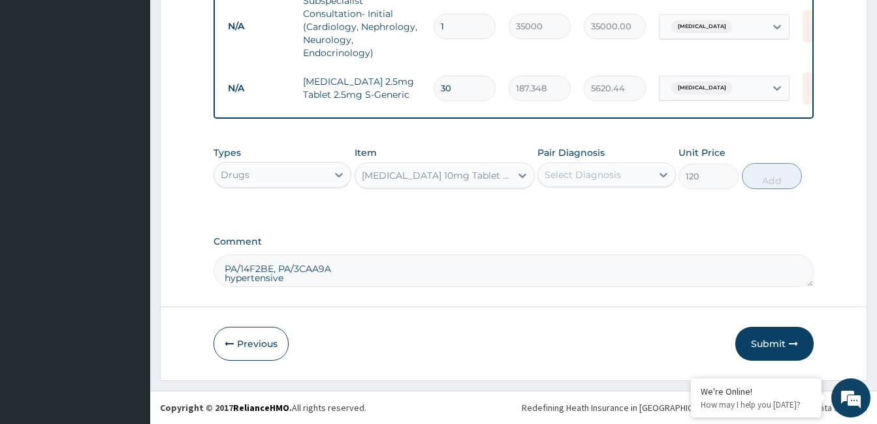
click at [605, 175] on div "Select Diagnosis" at bounding box center [582, 174] width 76 height 13
click at [605, 203] on label "[MEDICAL_DATA]" at bounding box center [599, 206] width 81 height 13
checkbox input "true"
click at [768, 183] on button "Add" at bounding box center [772, 176] width 60 height 26
type input "0"
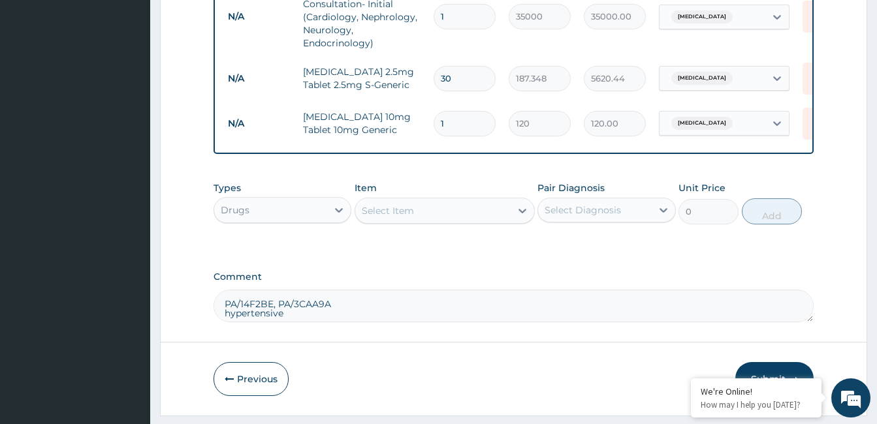
click at [447, 116] on input "1" at bounding box center [464, 123] width 62 height 25
click at [440, 129] on input "1" at bounding box center [464, 123] width 62 height 25
type input "3"
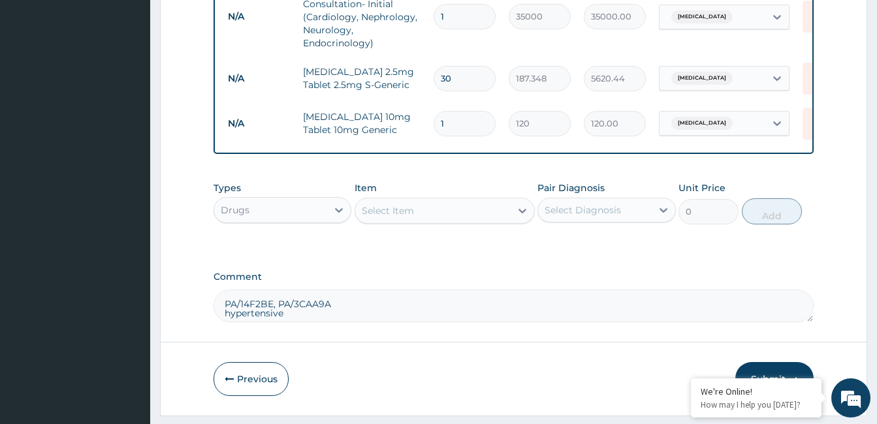
type input "360.00"
type input "30"
type input "3600.00"
type input "30"
click at [428, 213] on div "Select Item" at bounding box center [432, 210] width 155 height 21
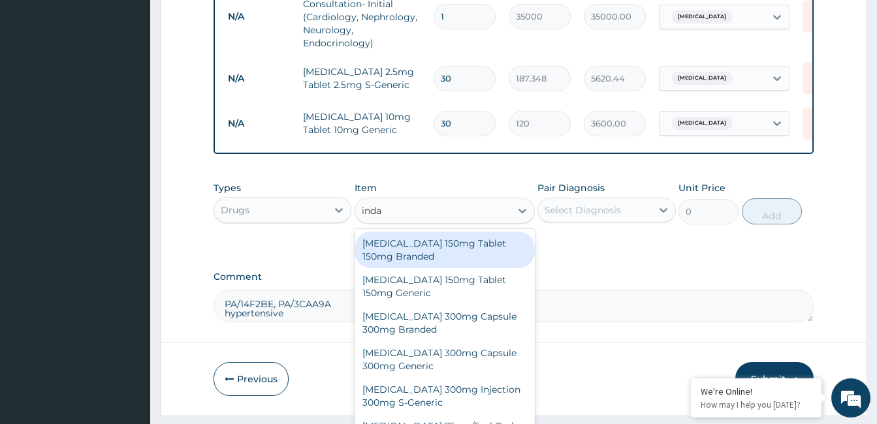
type input "[PERSON_NAME]"
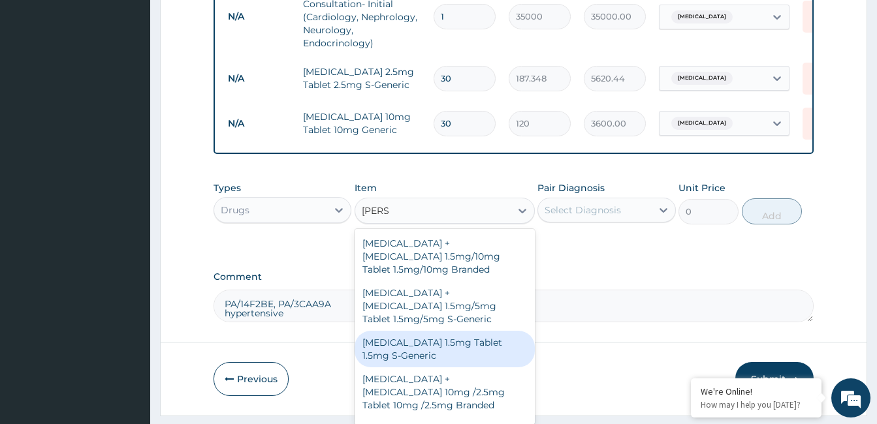
click at [413, 353] on div "[MEDICAL_DATA] 1.5mg Tablet 1.5mg S-Generic" at bounding box center [444, 349] width 180 height 37
type input "320.6"
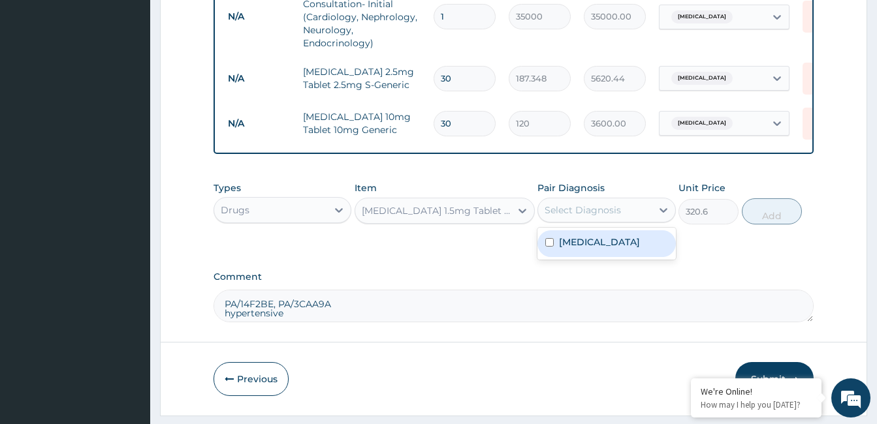
click at [601, 217] on div "Select Diagnosis" at bounding box center [582, 210] width 76 height 13
drag, startPoint x: 601, startPoint y: 265, endPoint x: 684, endPoint y: 244, distance: 86.3
click at [612, 249] on label "[MEDICAL_DATA]" at bounding box center [599, 242] width 81 height 13
checkbox input "true"
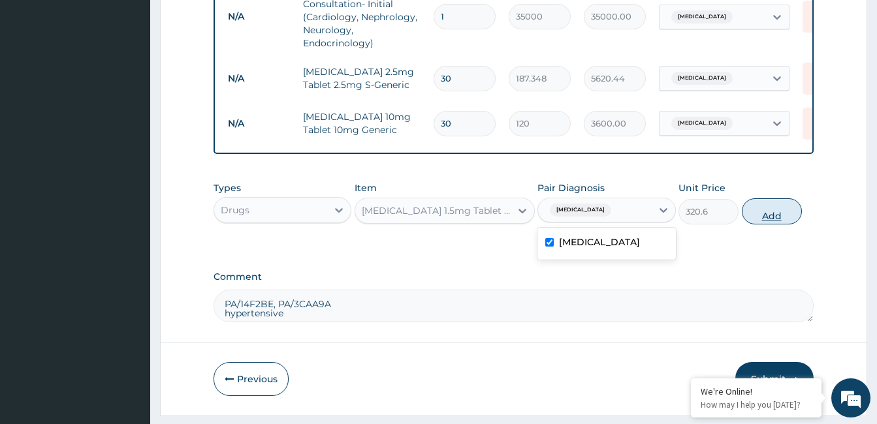
click at [779, 222] on button "Add" at bounding box center [772, 211] width 60 height 26
type input "0"
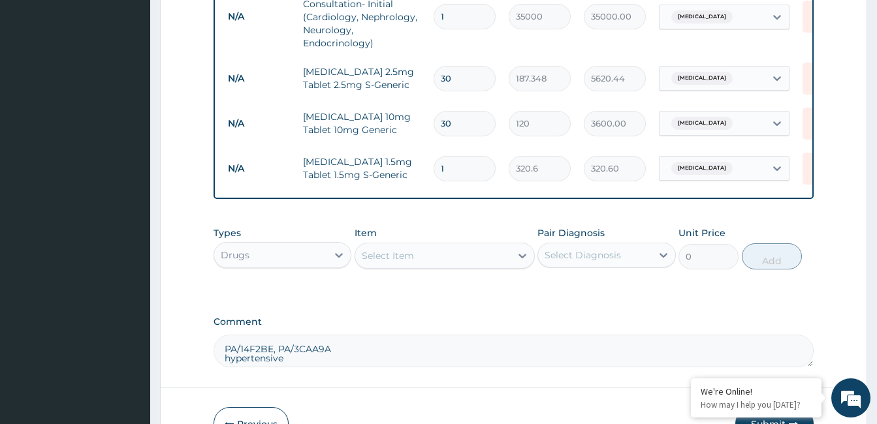
type input "0.00"
type input "3"
type input "961.80"
type input "30"
type input "9618.00"
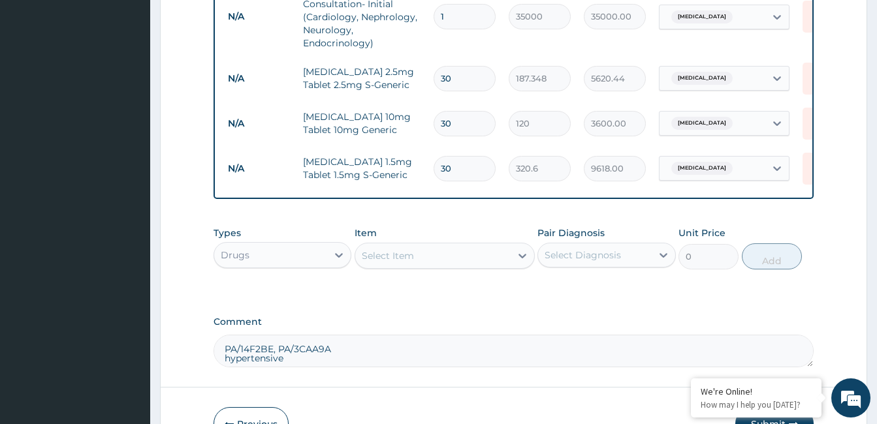
type input "30"
click at [385, 262] on div "Select Item" at bounding box center [388, 255] width 52 height 13
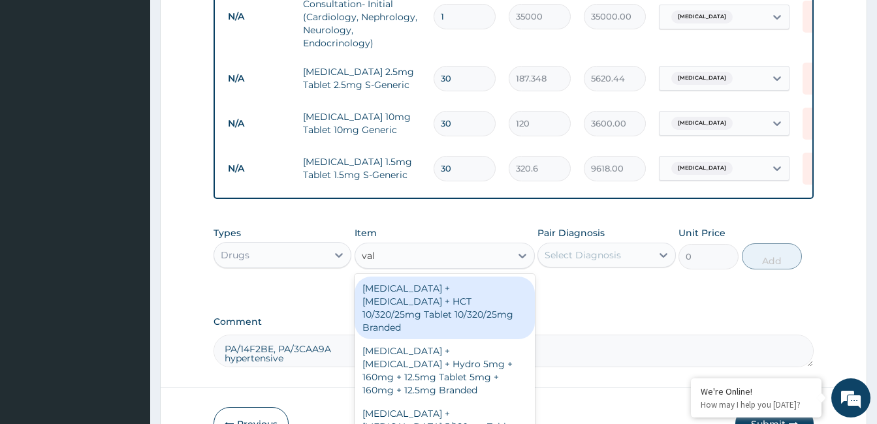
type input "vals"
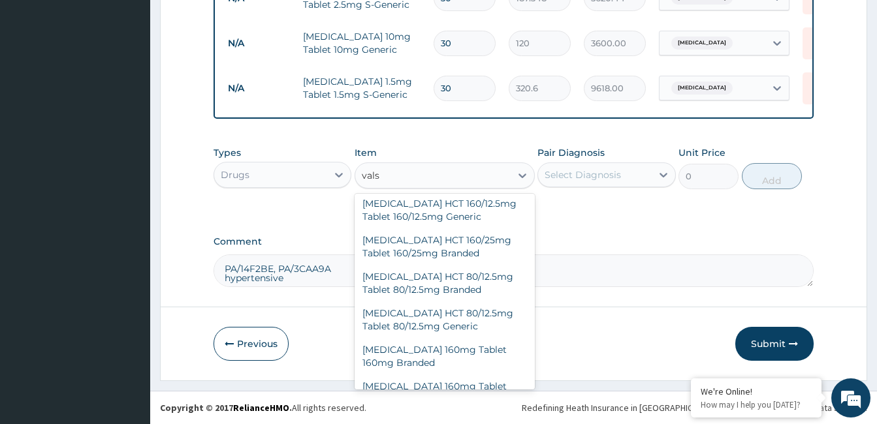
scroll to position [731, 0]
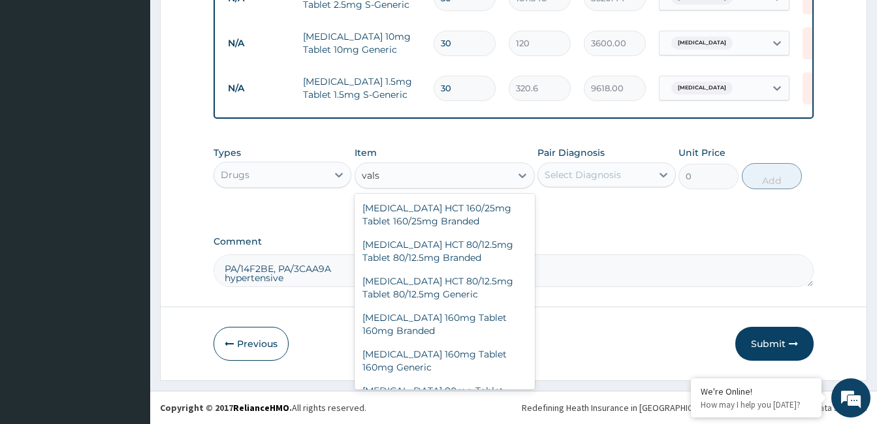
type input "360"
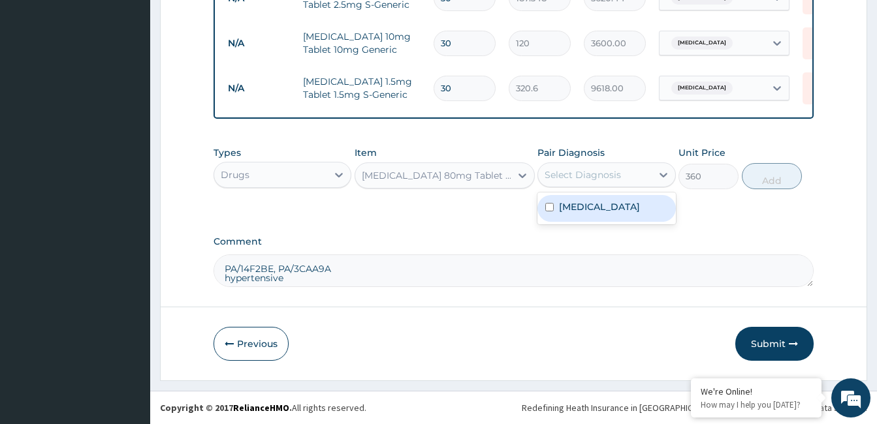
click at [597, 166] on div "Select Diagnosis" at bounding box center [594, 175] width 113 height 21
click at [609, 208] on label "[MEDICAL_DATA]" at bounding box center [599, 206] width 81 height 13
checkbox input "true"
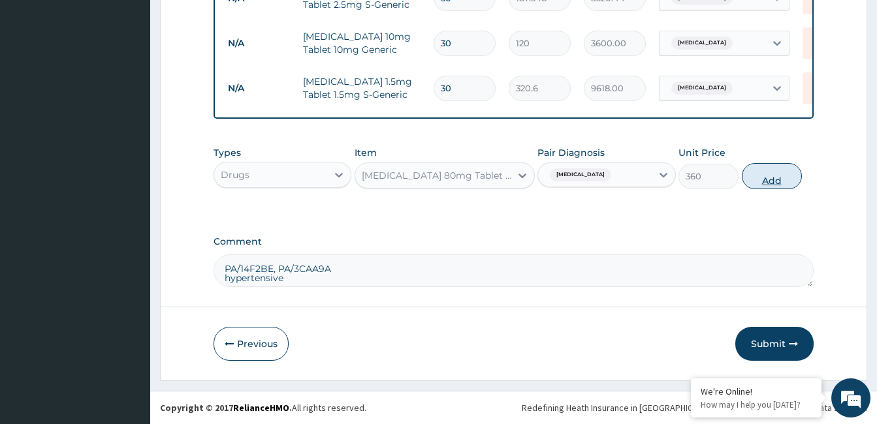
click at [763, 176] on button "Add" at bounding box center [772, 176] width 60 height 26
type input "0"
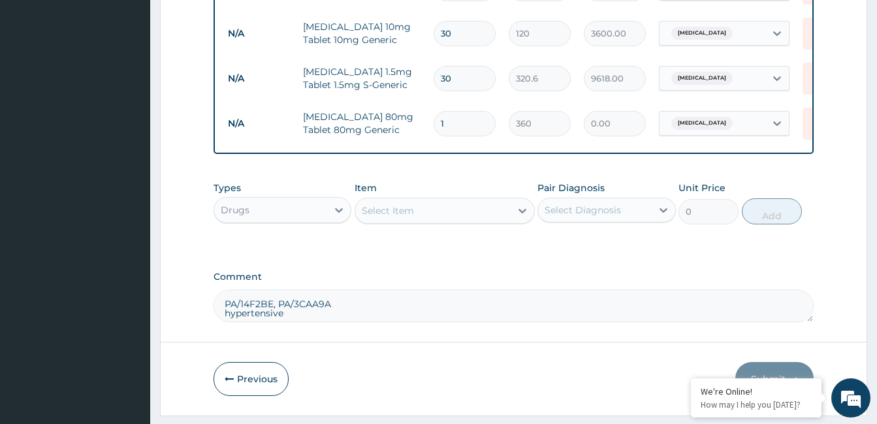
type input "0.00"
type input "3"
type input "1080.00"
type input "30"
type input "10800.00"
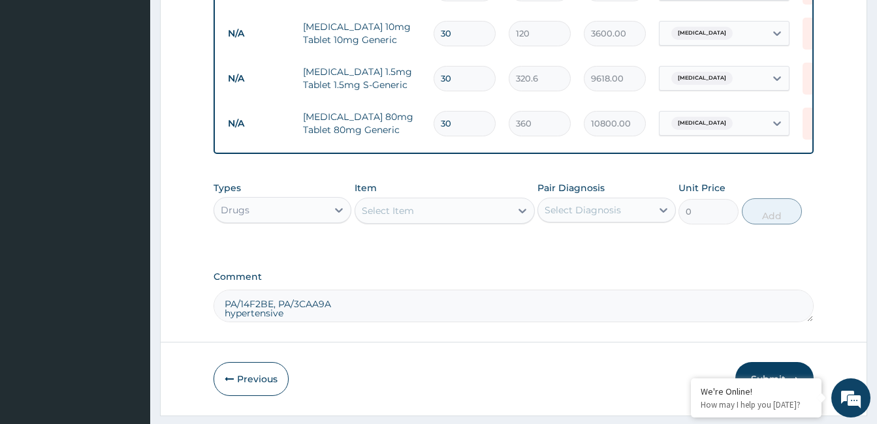
type input "30"
click at [422, 213] on div "Select Item" at bounding box center [432, 210] width 155 height 21
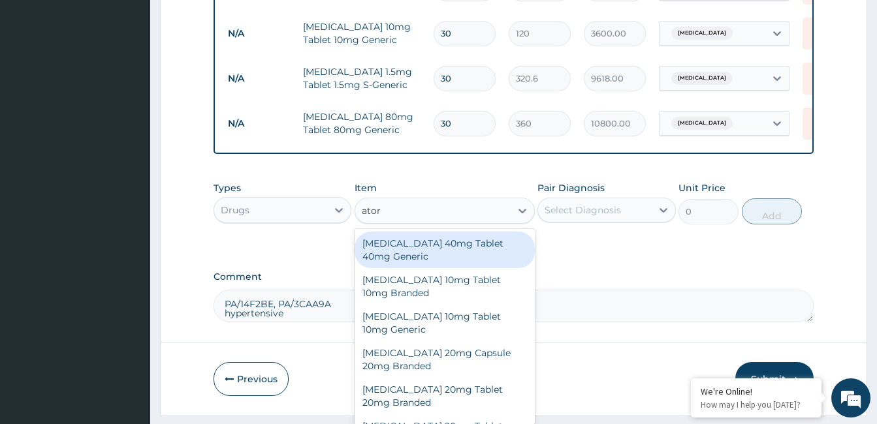
type input "atorv"
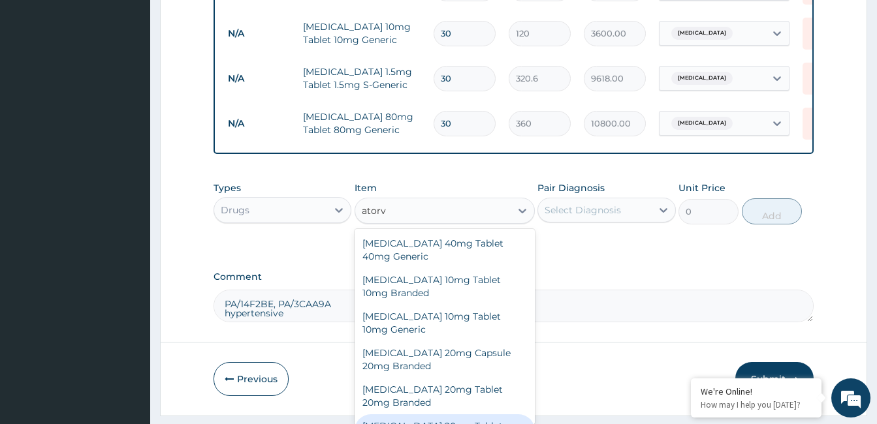
scroll to position [29, 0]
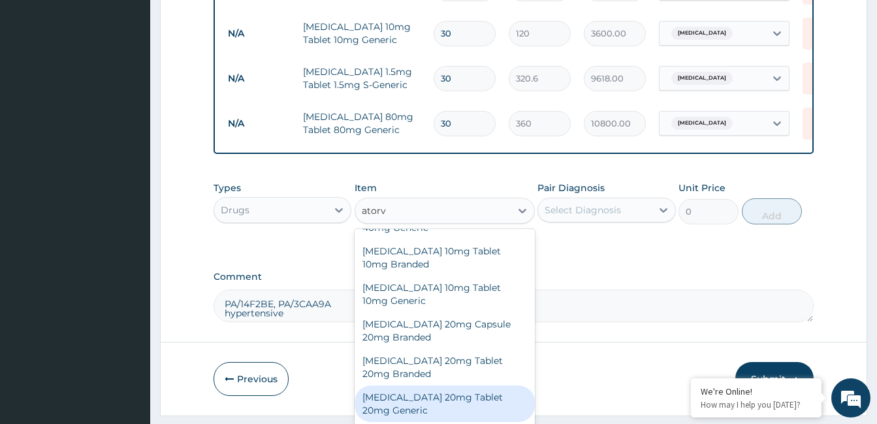
click at [419, 403] on div "[MEDICAL_DATA] 20mg Tablet 20mg Generic" at bounding box center [444, 404] width 180 height 37
type input "158.48"
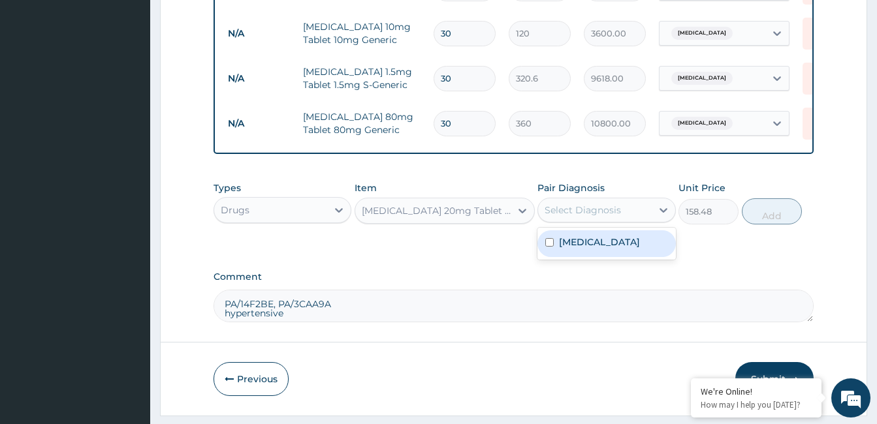
click at [649, 212] on div "Select Diagnosis" at bounding box center [594, 210] width 113 height 21
click at [625, 249] on label "[MEDICAL_DATA]" at bounding box center [599, 242] width 81 height 13
checkbox input "true"
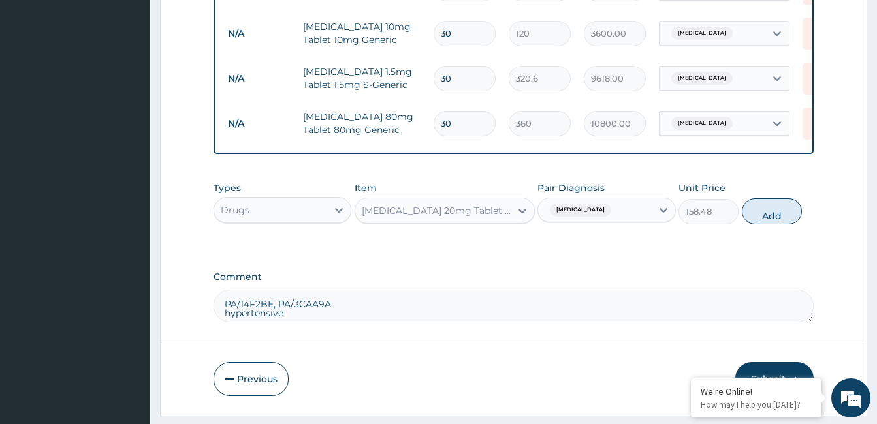
click at [769, 217] on button "Add" at bounding box center [772, 211] width 60 height 26
type input "0"
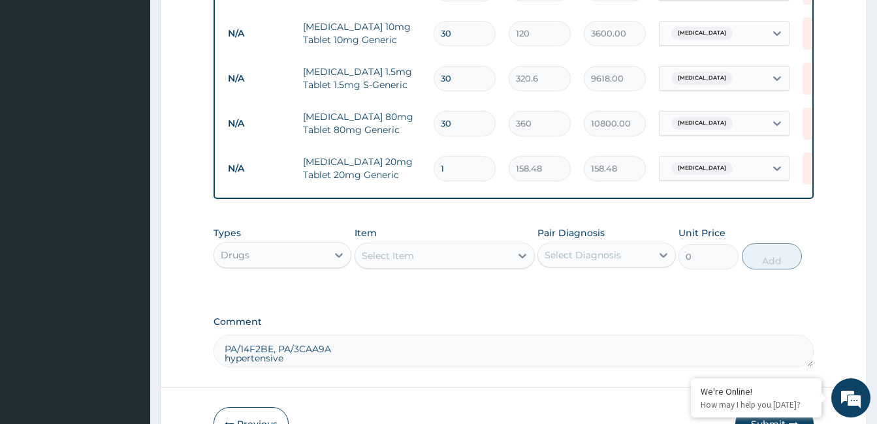
type input "0.00"
type input "3"
type input "475.44"
type input "30"
type input "4754.40"
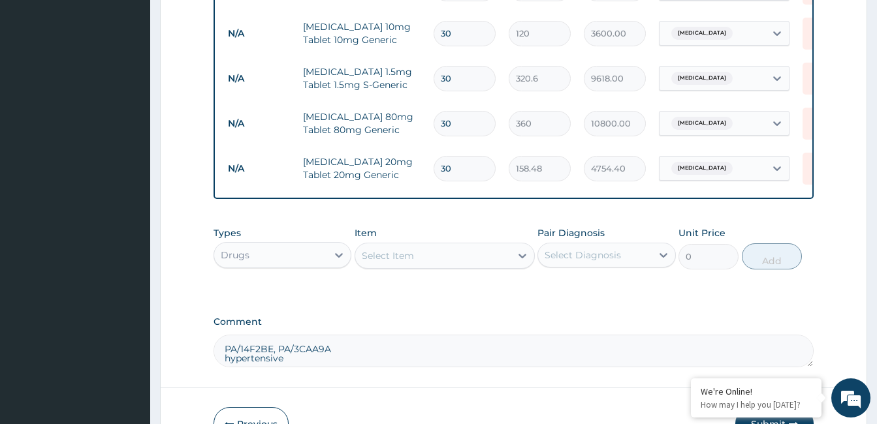
type input "30"
click at [452, 257] on div "Select Item" at bounding box center [432, 255] width 155 height 21
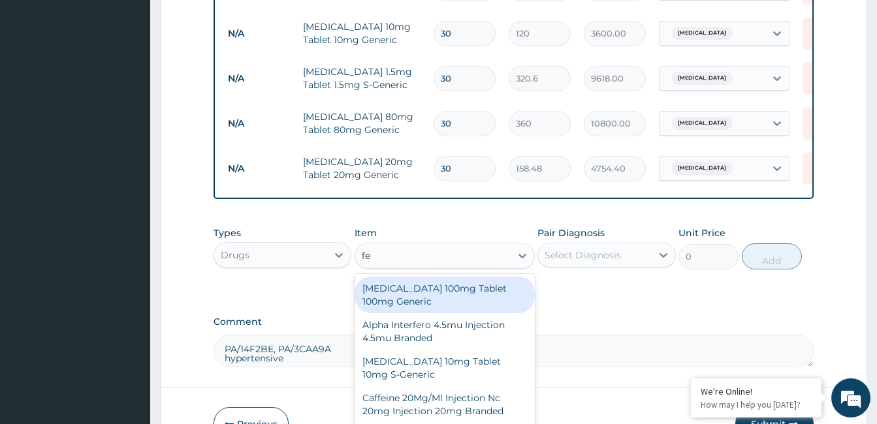
type input "feb"
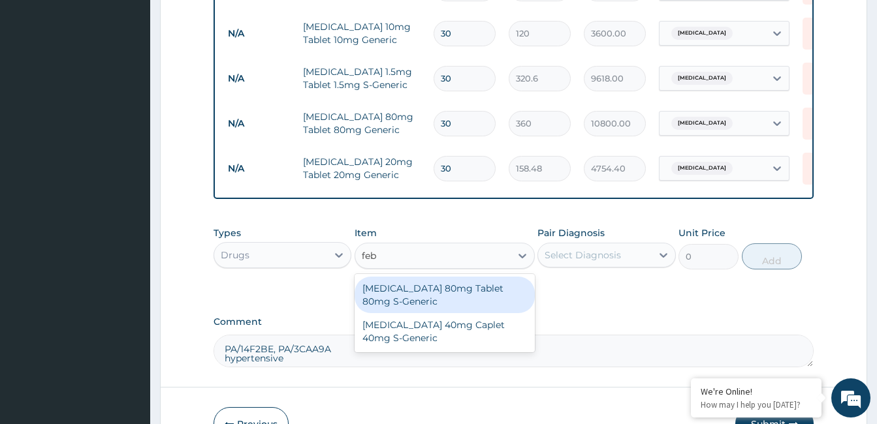
click at [436, 311] on div "[MEDICAL_DATA] 80mg Tablet 80mg S-Generic" at bounding box center [444, 295] width 180 height 37
type input "264"
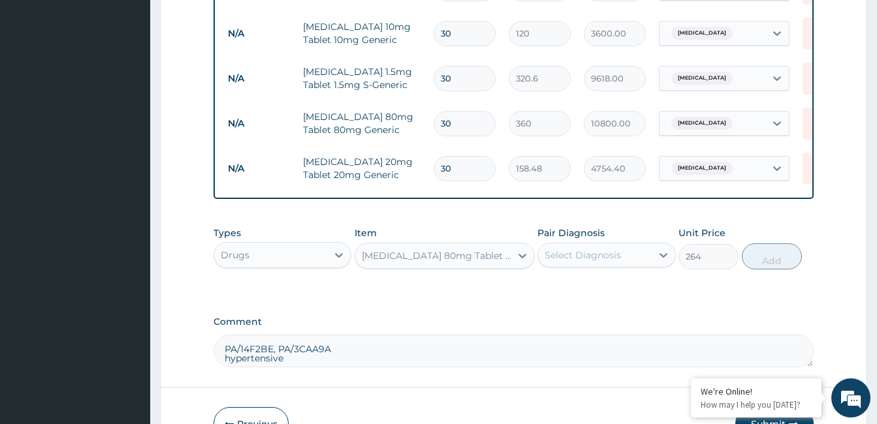
click at [603, 262] on div "Select Diagnosis" at bounding box center [582, 255] width 76 height 13
drag, startPoint x: 614, startPoint y: 301, endPoint x: 648, endPoint y: 297, distance: 34.2
click at [617, 294] on label "Hypertensive heart disease" at bounding box center [599, 287] width 81 height 13
checkbox input "true"
drag, startPoint x: 784, startPoint y: 260, endPoint x: 748, endPoint y: 274, distance: 38.7
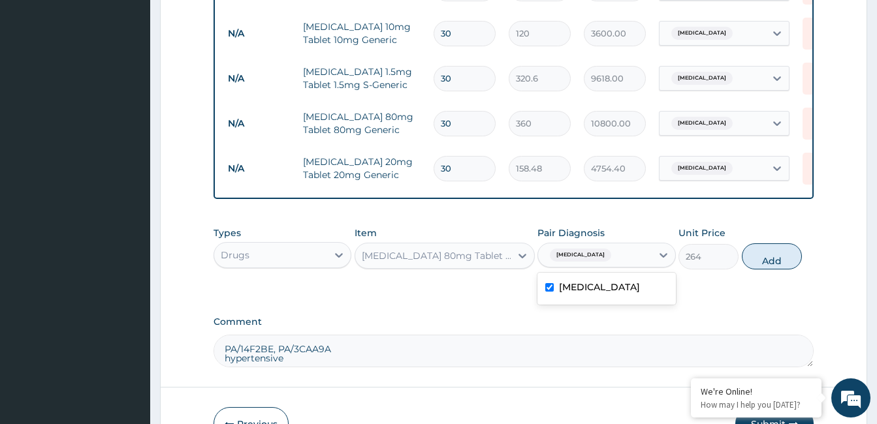
click at [785, 259] on button "Add" at bounding box center [772, 257] width 60 height 26
type input "0"
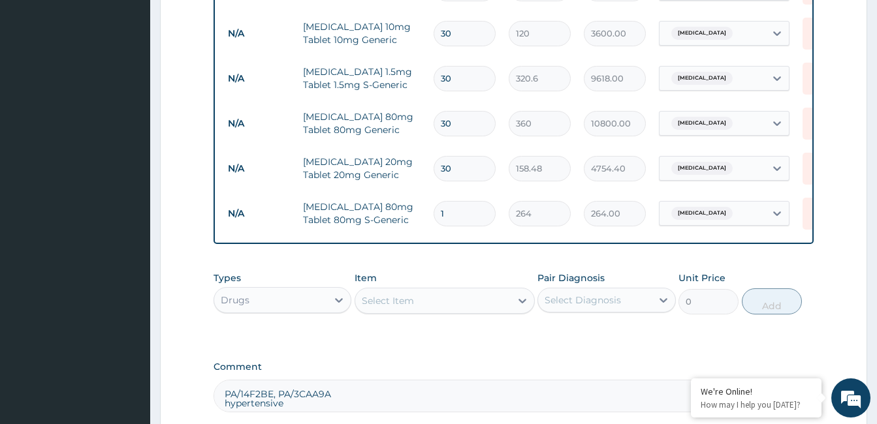
type input "0.00"
type input "3"
type input "792.00"
type input "30"
type input "7920.00"
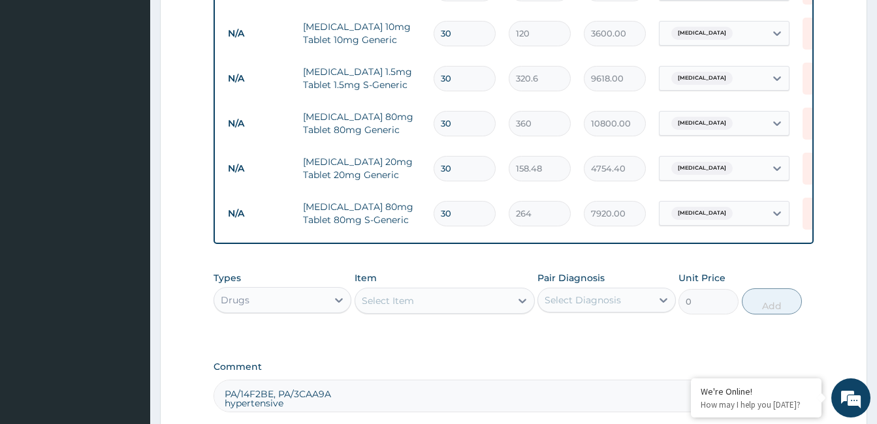
type input "30"
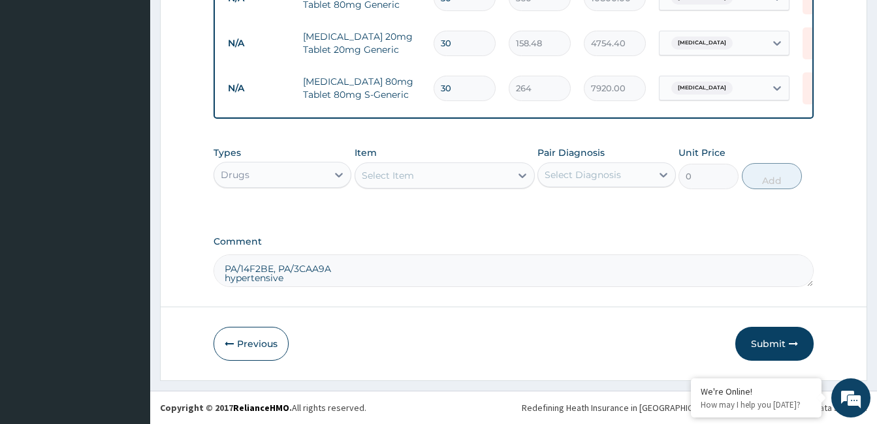
scroll to position [768, 0]
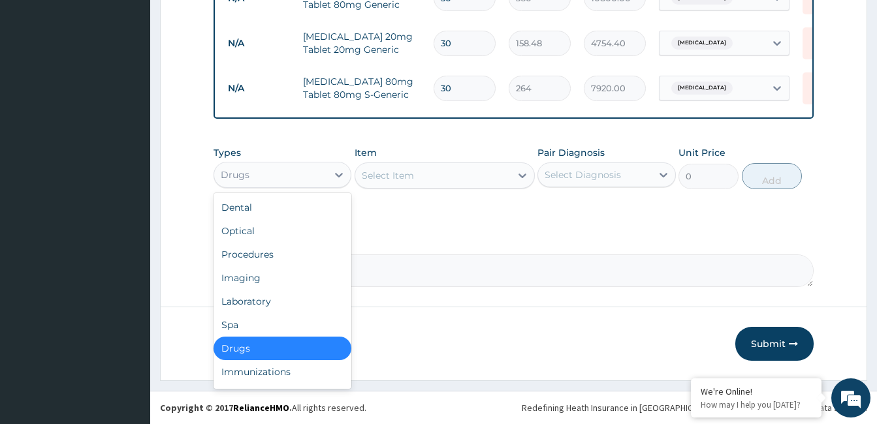
click at [281, 173] on div "Drugs" at bounding box center [270, 175] width 113 height 21
drag, startPoint x: 277, startPoint y: 309, endPoint x: 333, endPoint y: 287, distance: 60.0
click at [278, 309] on div "Laboratory" at bounding box center [282, 302] width 138 height 24
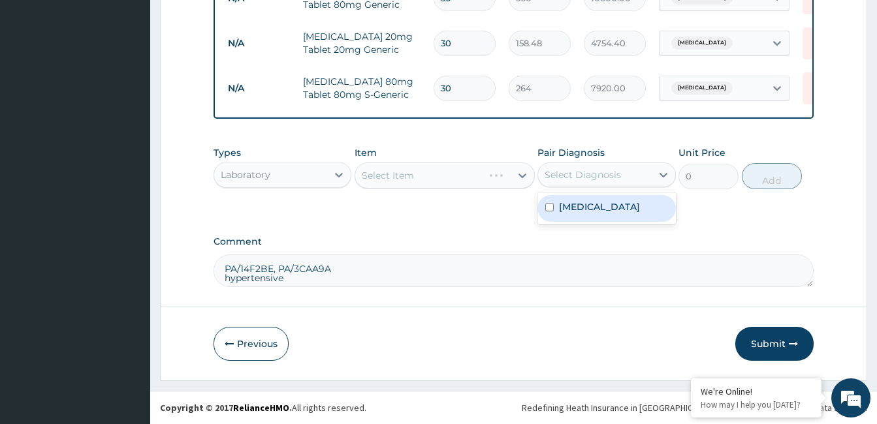
click at [595, 178] on div "Select Diagnosis" at bounding box center [582, 174] width 76 height 13
click at [595, 208] on label "[MEDICAL_DATA]" at bounding box center [599, 206] width 81 height 13
checkbox input "true"
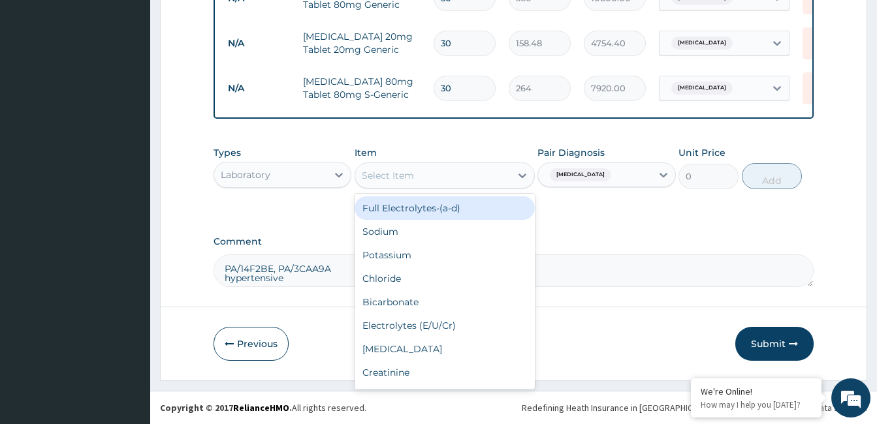
click at [469, 172] on div "Select Item" at bounding box center [432, 175] width 155 height 21
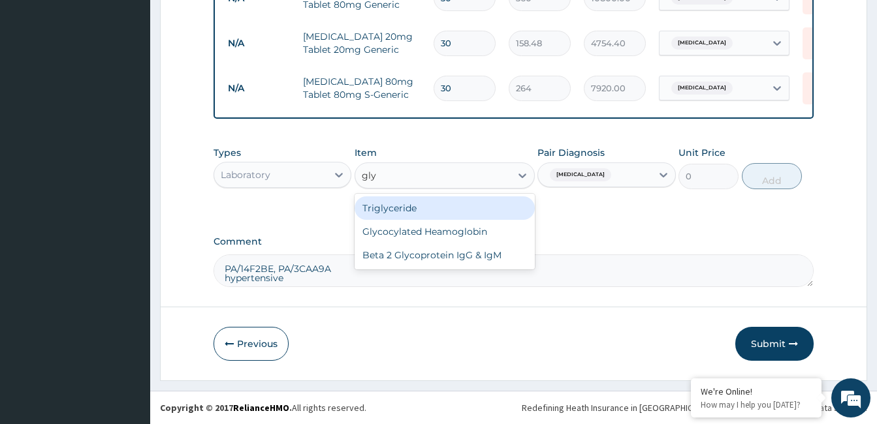
type input "glyc"
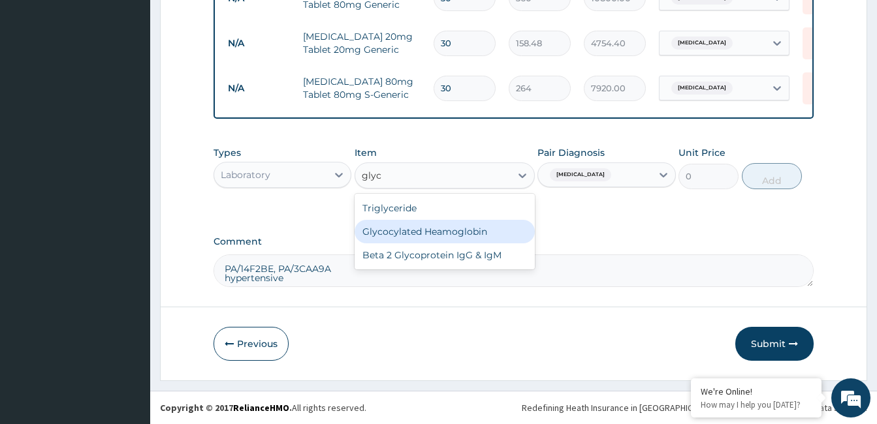
click at [464, 227] on div "Glycocylated Heamoglobin" at bounding box center [444, 232] width 180 height 24
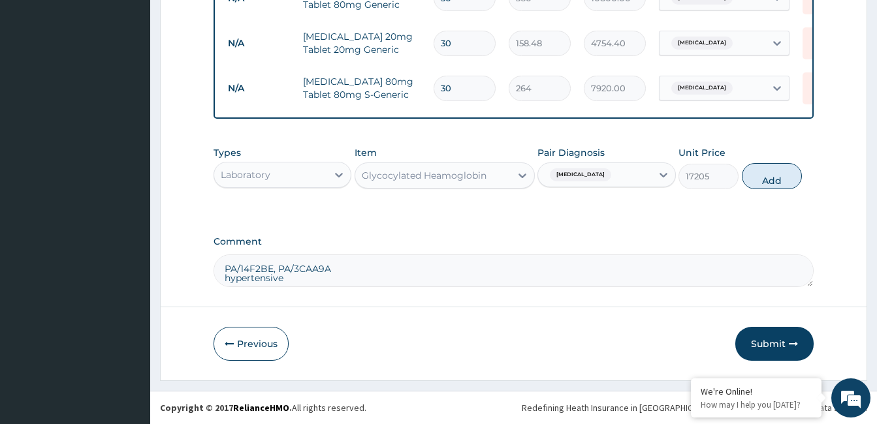
drag, startPoint x: 781, startPoint y: 173, endPoint x: 759, endPoint y: 191, distance: 28.3
click at [780, 173] on button "Add" at bounding box center [772, 176] width 60 height 26
type input "0"
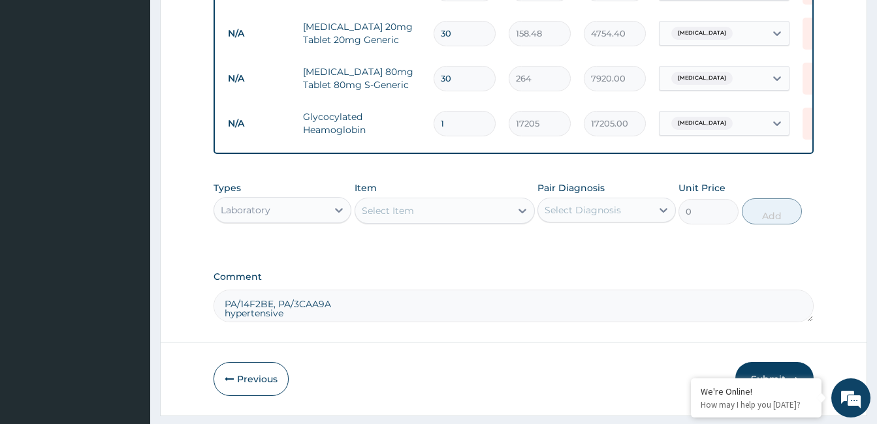
click at [447, 221] on div "Select Item" at bounding box center [432, 210] width 155 height 21
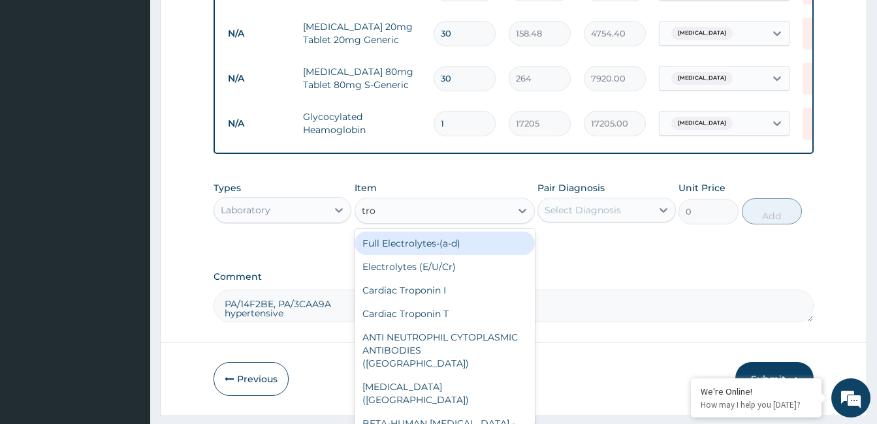
type input "trop"
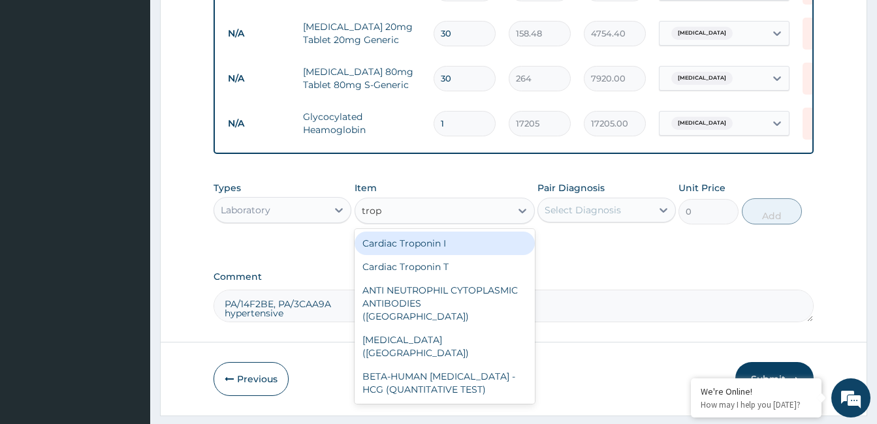
click at [435, 247] on div "Cardiac Troponin I" at bounding box center [444, 244] width 180 height 24
type input "25110"
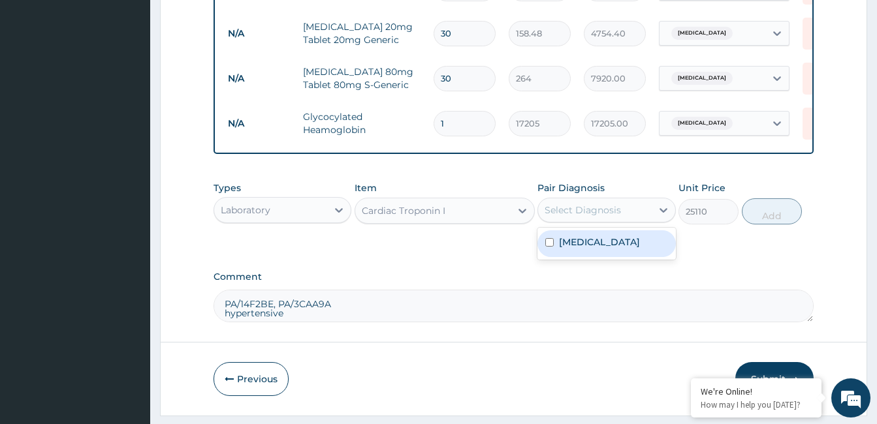
drag, startPoint x: 567, startPoint y: 216, endPoint x: 581, endPoint y: 242, distance: 29.2
click at [567, 215] on div "Select Diagnosis" at bounding box center [582, 210] width 76 height 13
drag, startPoint x: 591, startPoint y: 257, endPoint x: 731, endPoint y: 221, distance: 144.2
click at [594, 249] on label "Hypertensive heart disease" at bounding box center [599, 242] width 81 height 13
checkbox input "true"
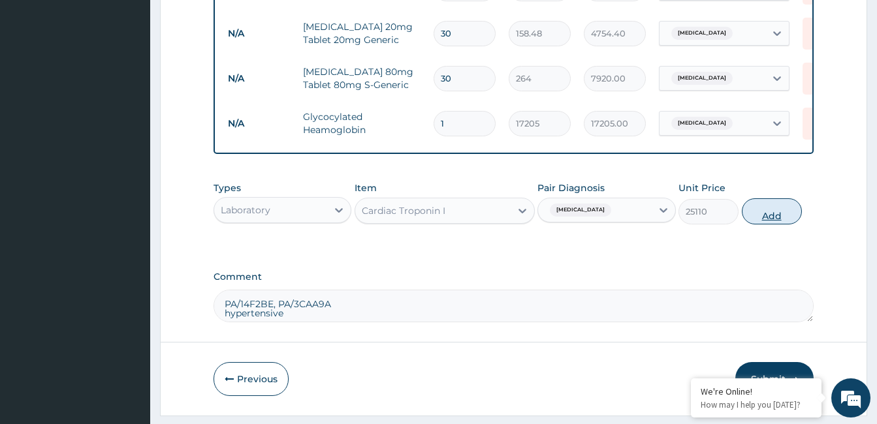
click at [760, 225] on button "Add" at bounding box center [772, 211] width 60 height 26
type input "0"
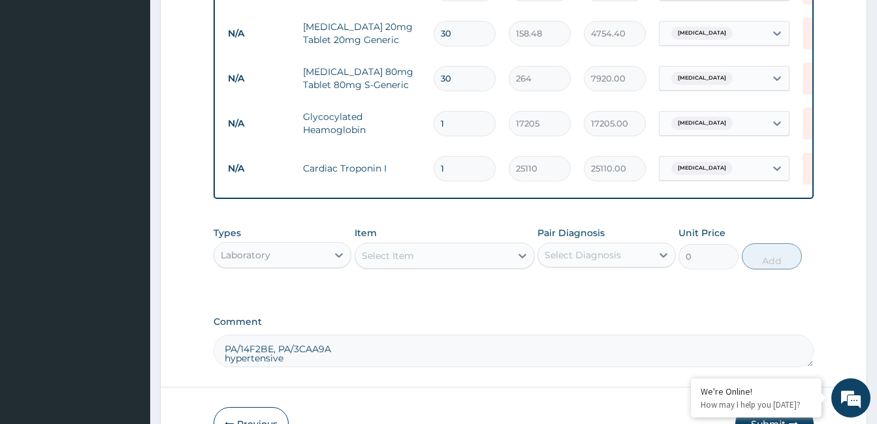
click at [311, 266] on div "Laboratory" at bounding box center [270, 255] width 113 height 21
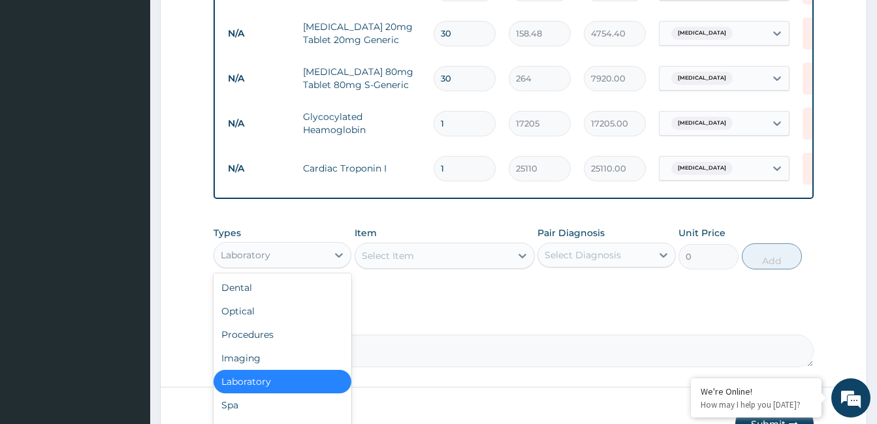
click at [291, 259] on div "Laboratory" at bounding box center [270, 255] width 113 height 21
click at [274, 366] on div "Imaging" at bounding box center [282, 359] width 138 height 24
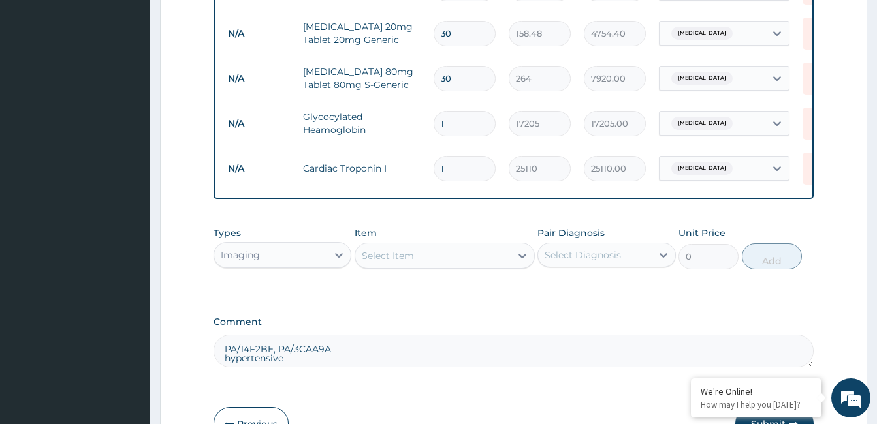
click at [409, 258] on div "Select Item" at bounding box center [432, 255] width 155 height 21
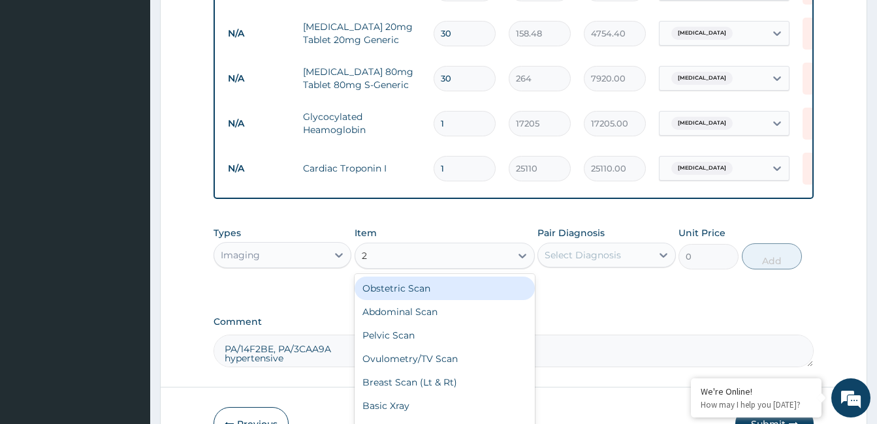
type input "24"
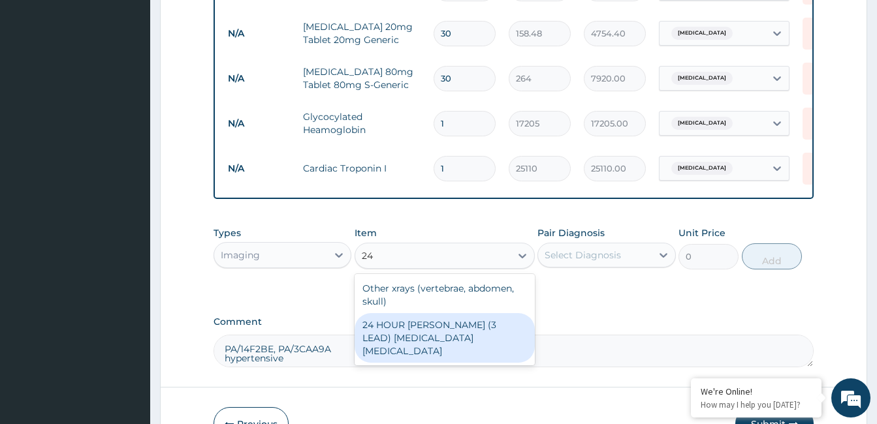
click at [433, 328] on div "24 HOUR HOLTER (3 LEAD) ELECTROCARDIOGRAPHY ECG" at bounding box center [444, 338] width 180 height 50
type input "55000"
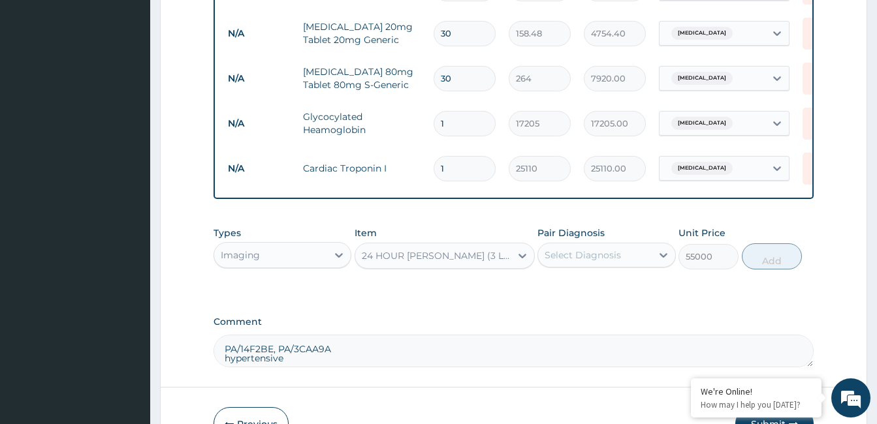
click at [638, 266] on div "Select Diagnosis" at bounding box center [594, 255] width 113 height 21
drag, startPoint x: 625, startPoint y: 307, endPoint x: 718, endPoint y: 287, distance: 94.9
click at [627, 294] on label "Hypertensive heart disease" at bounding box center [599, 287] width 81 height 13
checkbox input "true"
drag, startPoint x: 798, startPoint y: 266, endPoint x: 707, endPoint y: 304, distance: 98.3
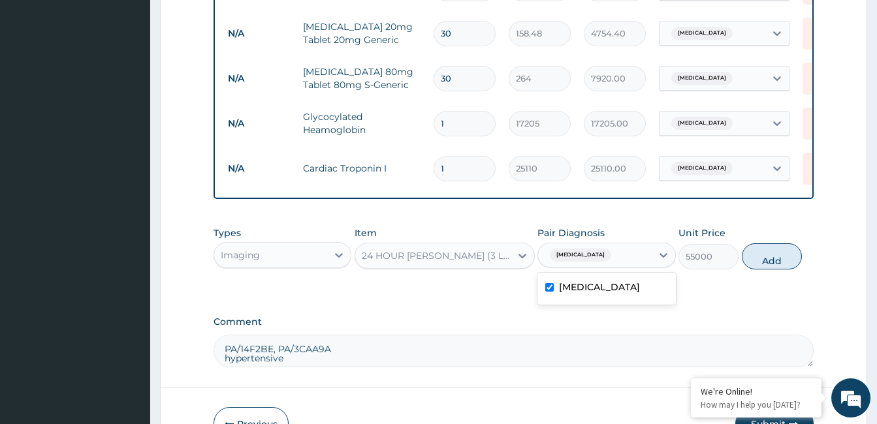
click at [797, 266] on button "Add" at bounding box center [772, 257] width 60 height 26
type input "0"
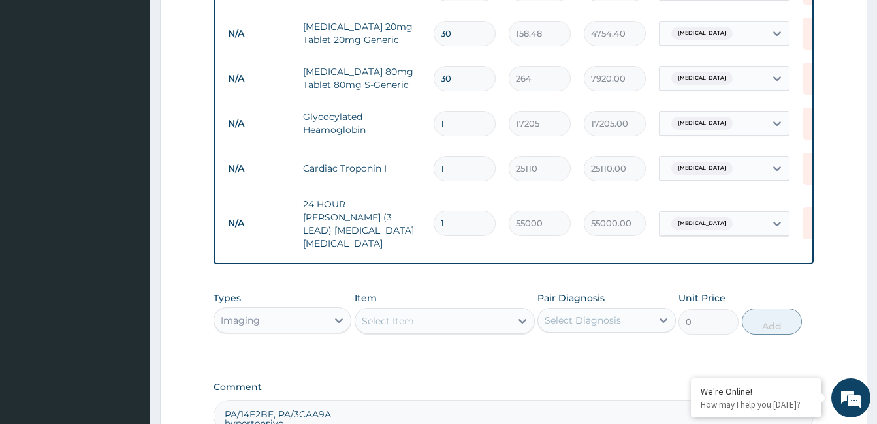
click at [388, 324] on div "Select Item" at bounding box center [388, 321] width 52 height 13
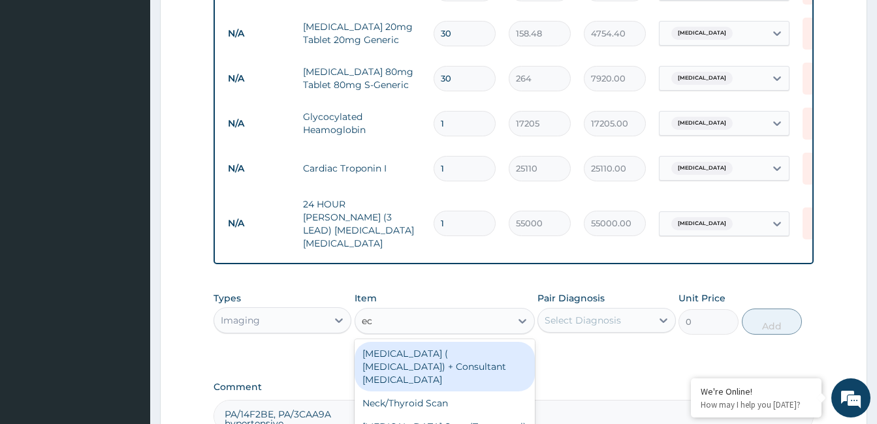
type input "ecg"
drag, startPoint x: 396, startPoint y: 364, endPoint x: 507, endPoint y: 363, distance: 111.0
click at [396, 364] on div "Electrocardiography ( ECG) + Consultant Cardiologist" at bounding box center [444, 367] width 180 height 50
type input "20000"
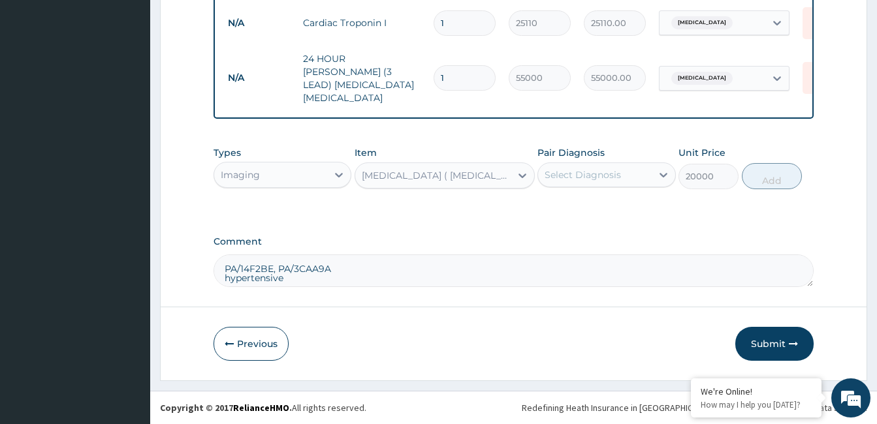
scroll to position [924, 0]
click at [623, 181] on div "Select Diagnosis" at bounding box center [594, 175] width 113 height 21
click at [606, 213] on label "Hypertensive heart disease" at bounding box center [599, 206] width 81 height 13
checkbox input "true"
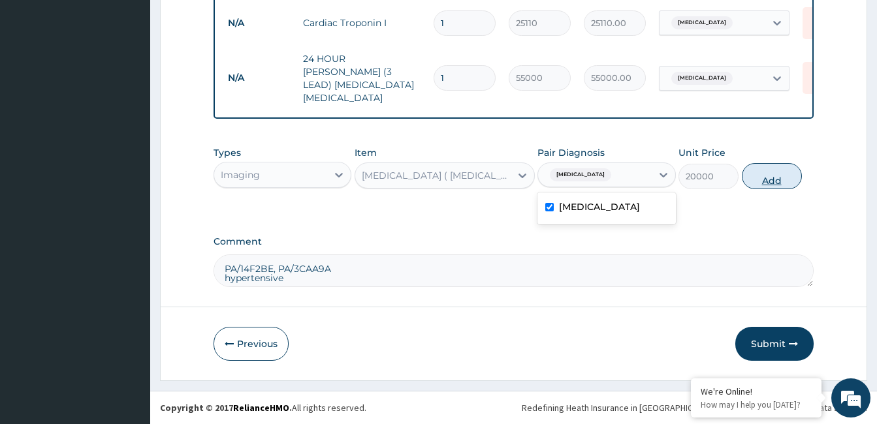
click at [770, 173] on button "Add" at bounding box center [772, 176] width 60 height 26
type input "0"
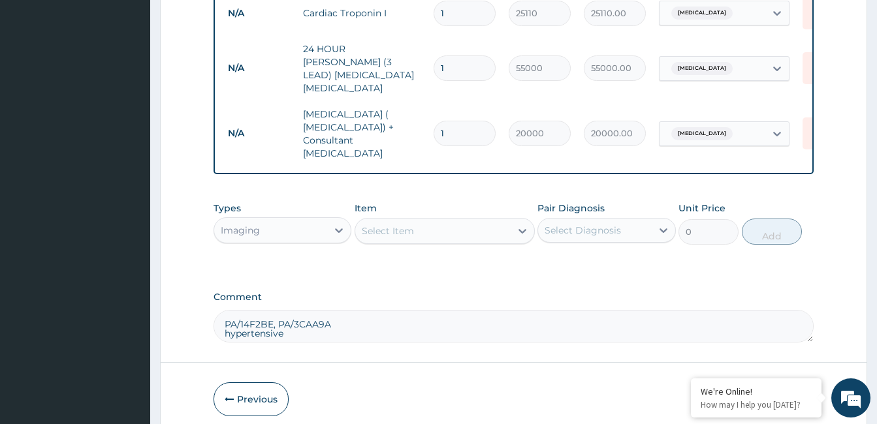
click at [317, 330] on textarea "PA/14F2BE, PA/3CAA9A hypertensive" at bounding box center [513, 326] width 600 height 33
type textarea "PA/14F2BE, PA/3CAA9A"
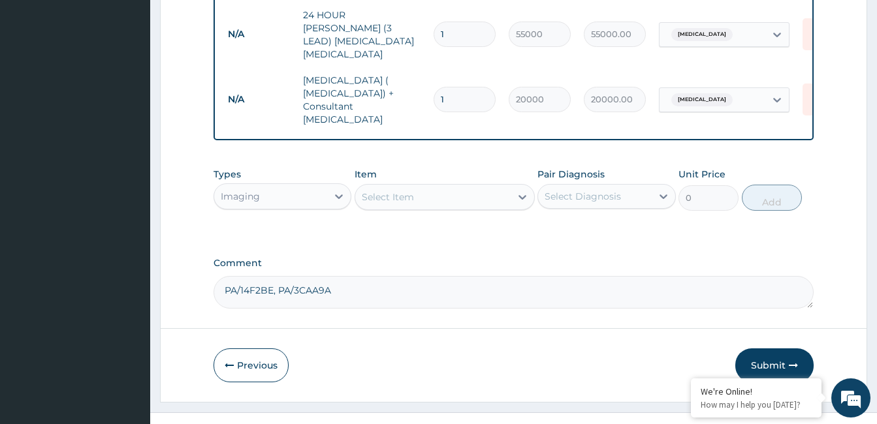
scroll to position [976, 0]
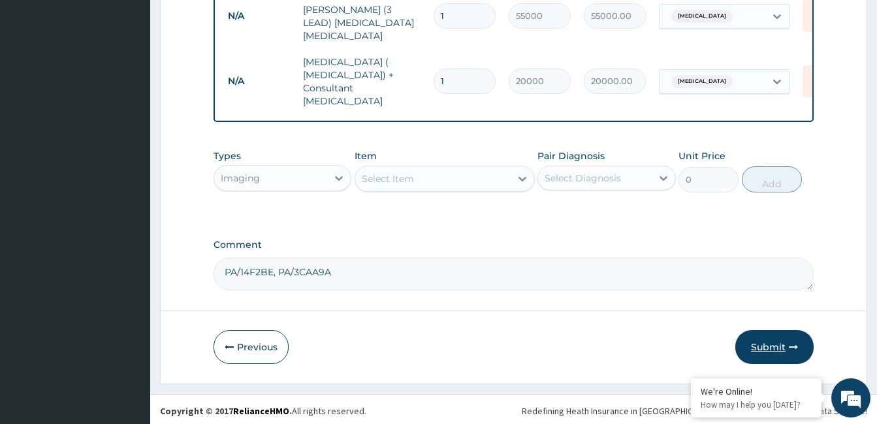
click at [778, 348] on button "Submit" at bounding box center [774, 347] width 78 height 34
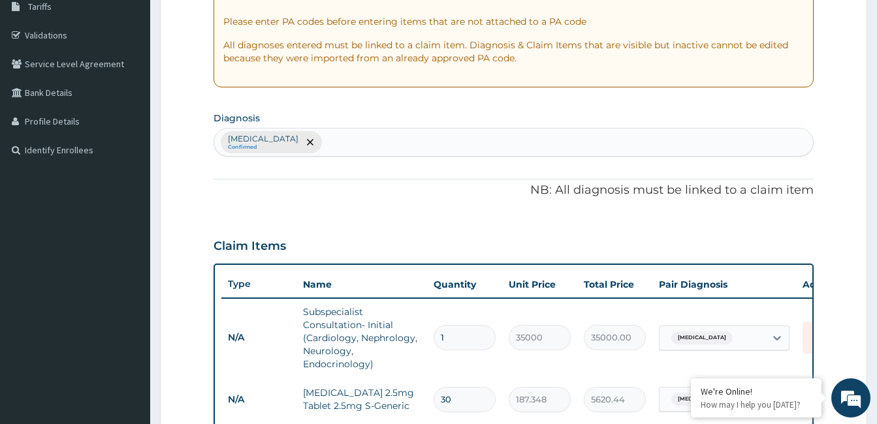
scroll to position [0, 0]
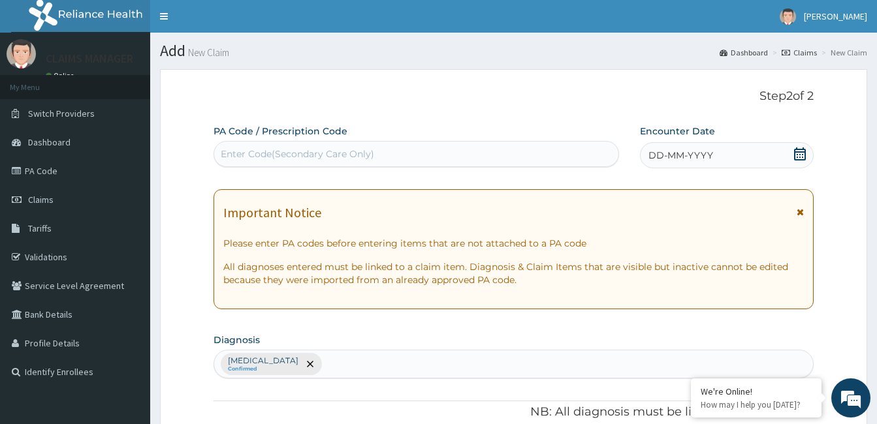
click at [666, 156] on span "DD-MM-YYYY" at bounding box center [680, 155] width 65 height 13
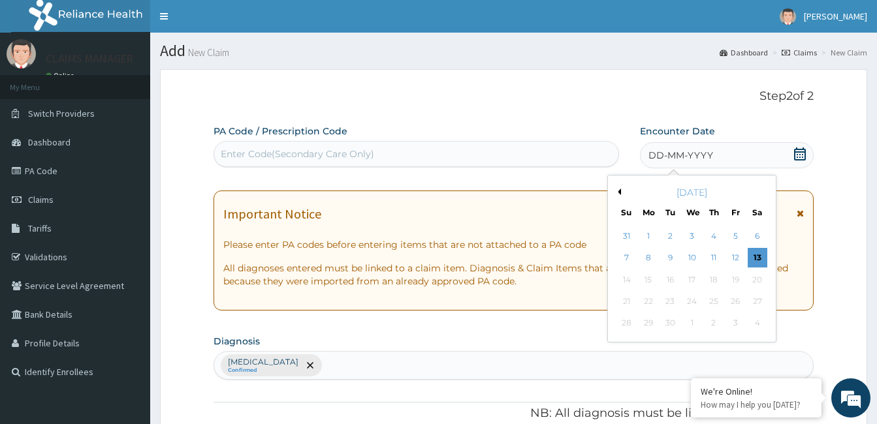
click at [620, 188] on div "[DATE]" at bounding box center [691, 192] width 157 height 13
click at [618, 189] on button "Previous Month" at bounding box center [617, 192] width 7 height 7
click at [648, 303] on div "18" at bounding box center [648, 302] width 20 height 20
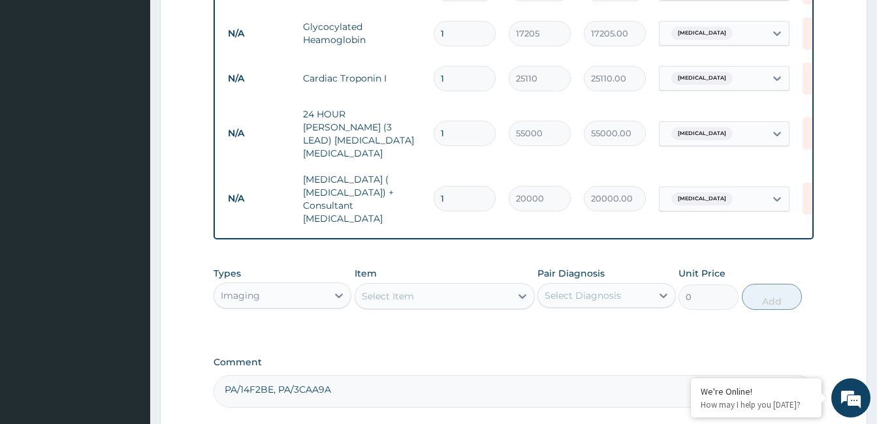
scroll to position [976, 0]
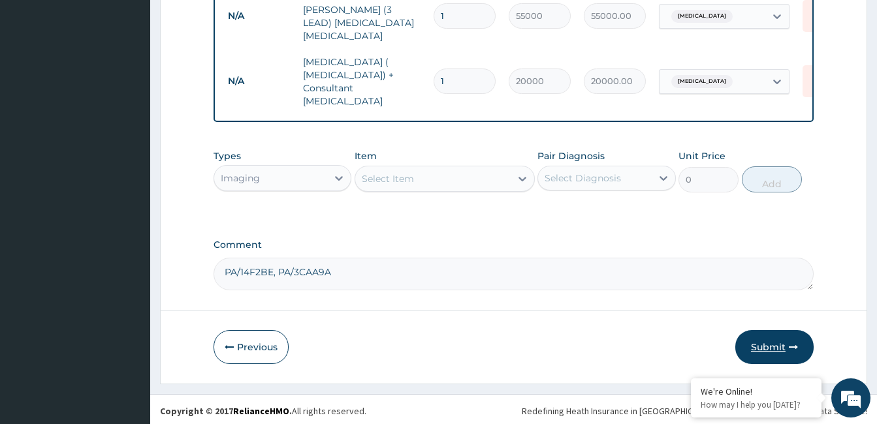
click at [766, 341] on button "Submit" at bounding box center [774, 347] width 78 height 34
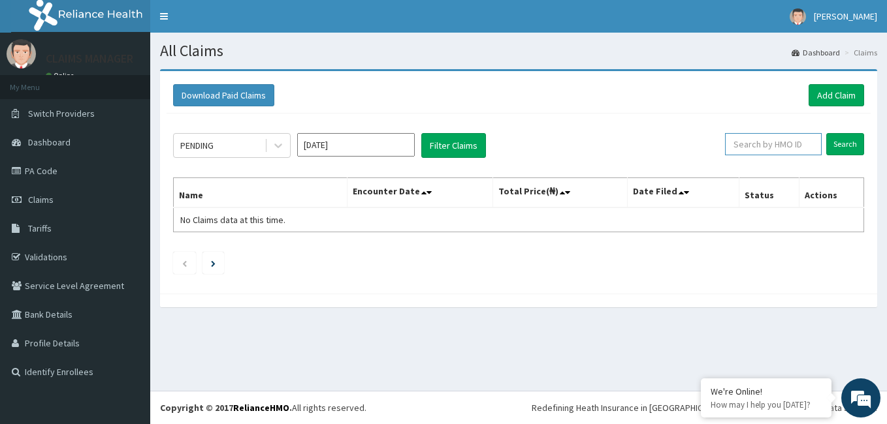
paste input "LBP/10201/A"
type input "LBP/10201/A"
click at [840, 139] on input "Search" at bounding box center [845, 144] width 38 height 22
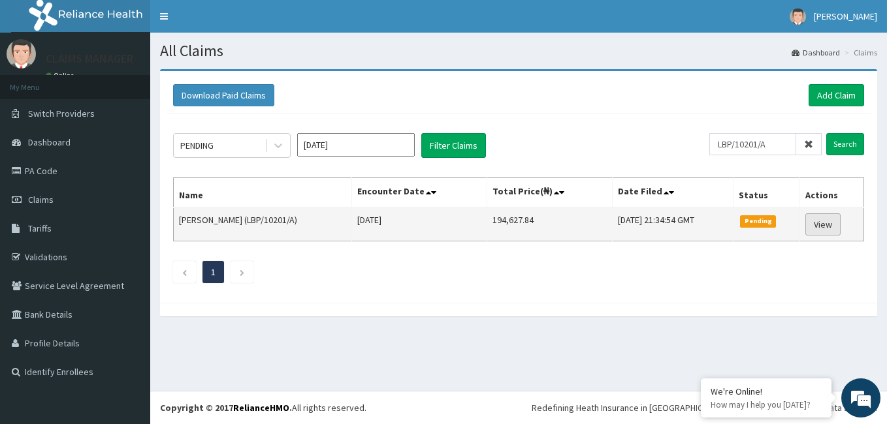
click at [822, 219] on link "View" at bounding box center [822, 224] width 35 height 22
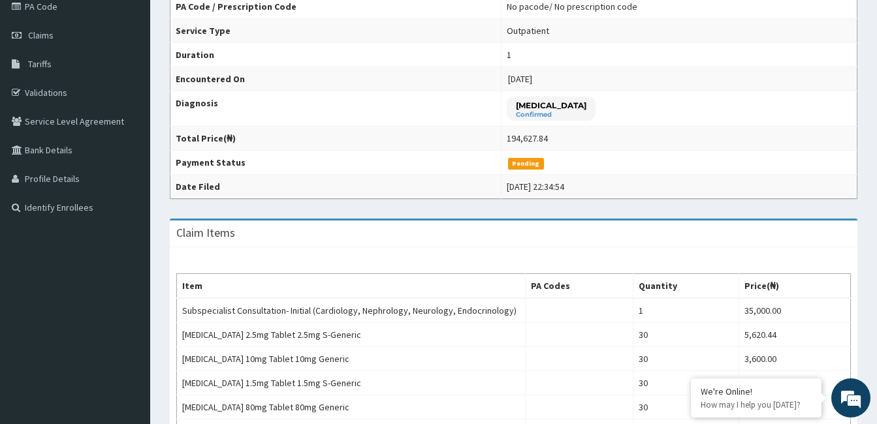
scroll to position [65, 0]
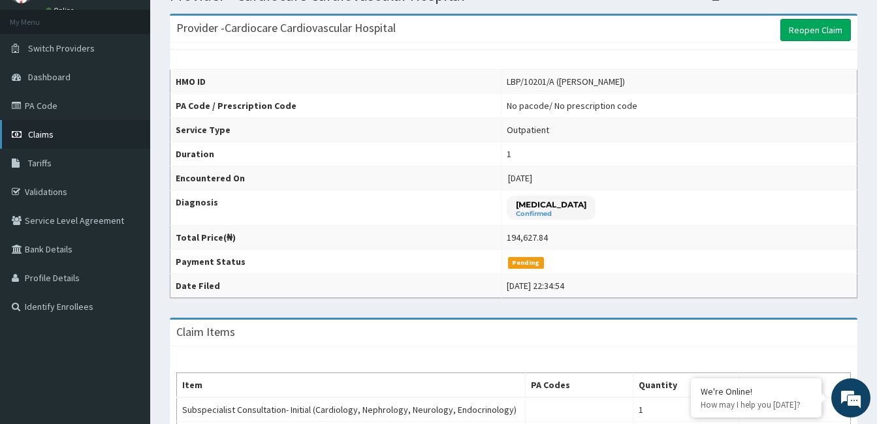
click at [75, 140] on link "Claims" at bounding box center [75, 134] width 150 height 29
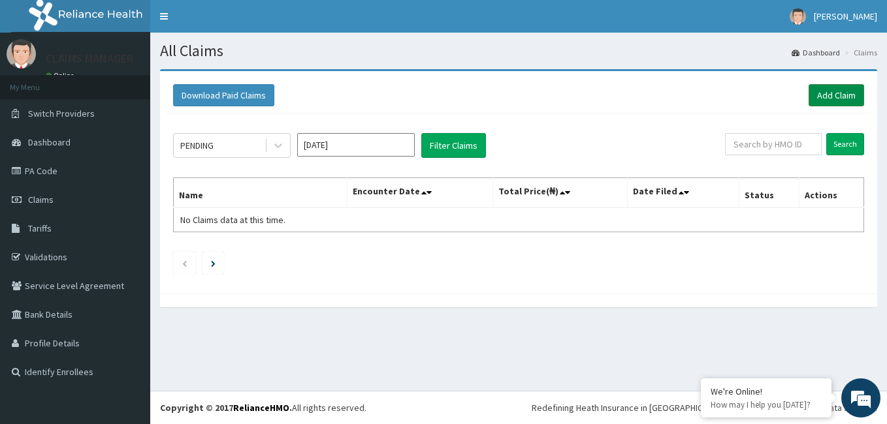
click at [835, 89] on link "Add Claim" at bounding box center [835, 95] width 55 height 22
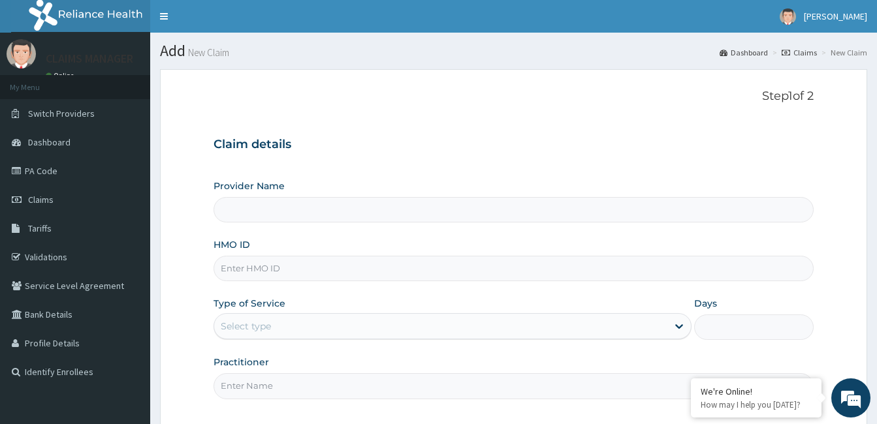
paste input "SNU/10004/A"
type input "SNU/10004/A"
click at [400, 142] on h3 "Claim details" at bounding box center [513, 145] width 600 height 14
type input "Cardiocare Cardiovascular Hospital"
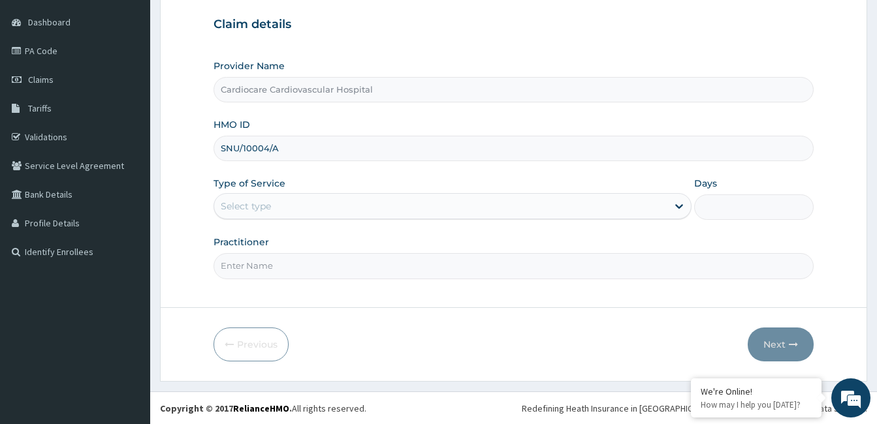
scroll to position [121, 0]
click at [345, 207] on div "Select type" at bounding box center [440, 205] width 453 height 21
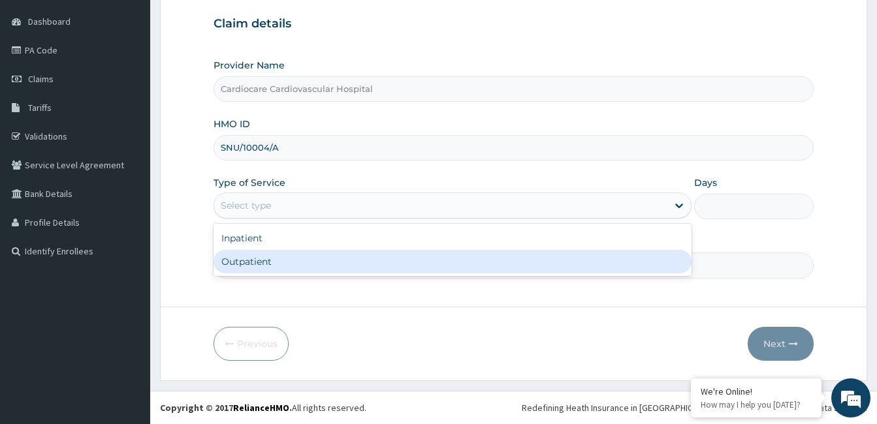
click at [325, 264] on div "Outpatient" at bounding box center [452, 262] width 478 height 24
type input "1"
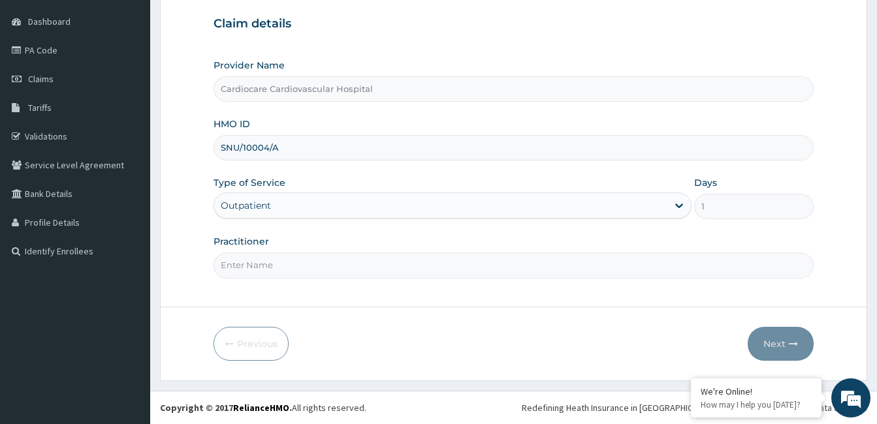
click at [326, 264] on input "Practitioner" at bounding box center [513, 265] width 600 height 25
type input "doctor"
click at [774, 340] on button "Next" at bounding box center [780, 344] width 66 height 34
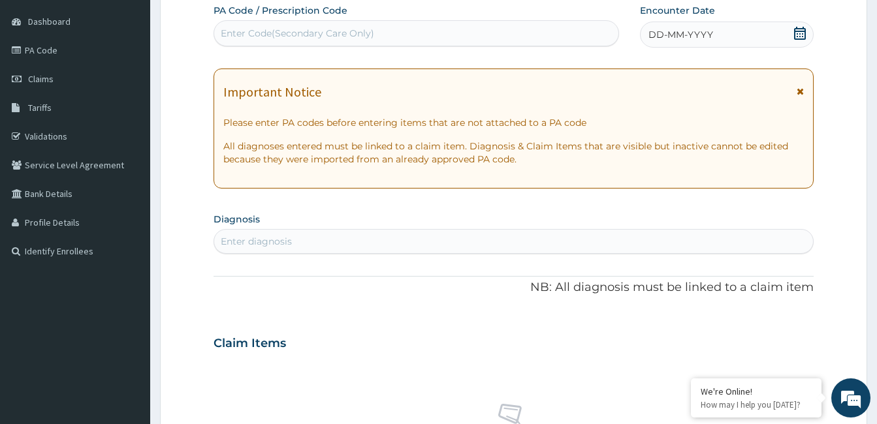
click at [394, 241] on div "Enter diagnosis" at bounding box center [513, 241] width 599 height 21
type input "hyperli"
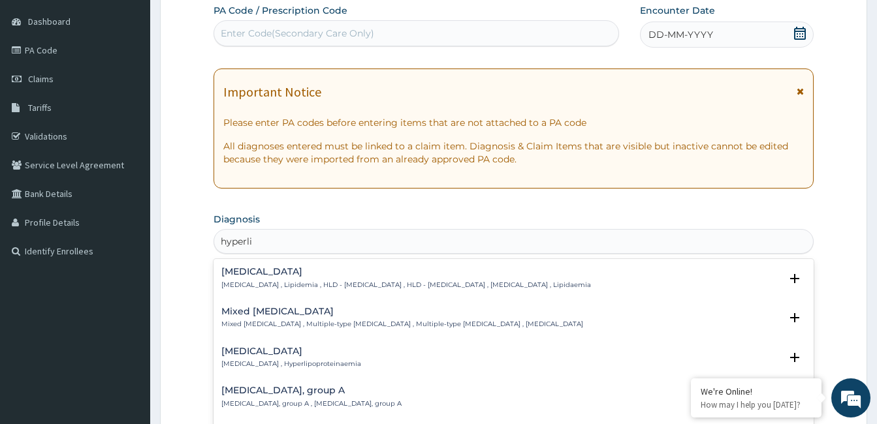
click at [262, 269] on h4 "[MEDICAL_DATA]" at bounding box center [406, 272] width 370 height 10
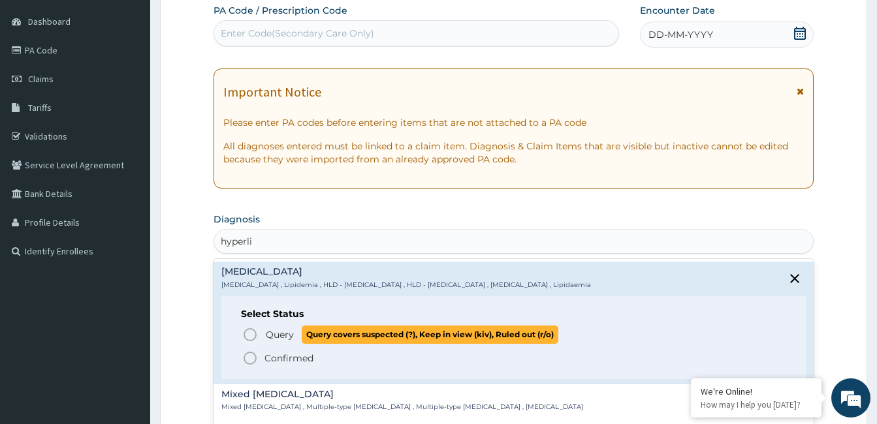
drag, startPoint x: 245, startPoint y: 337, endPoint x: 285, endPoint y: 366, distance: 48.6
click at [247, 337] on icon "status option query" at bounding box center [250, 335] width 16 height 16
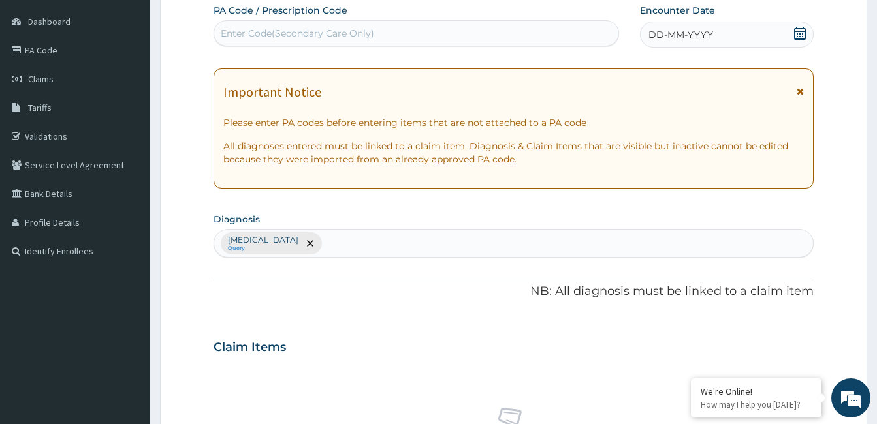
click at [699, 39] on span "DD-MM-YYYY" at bounding box center [680, 34] width 65 height 13
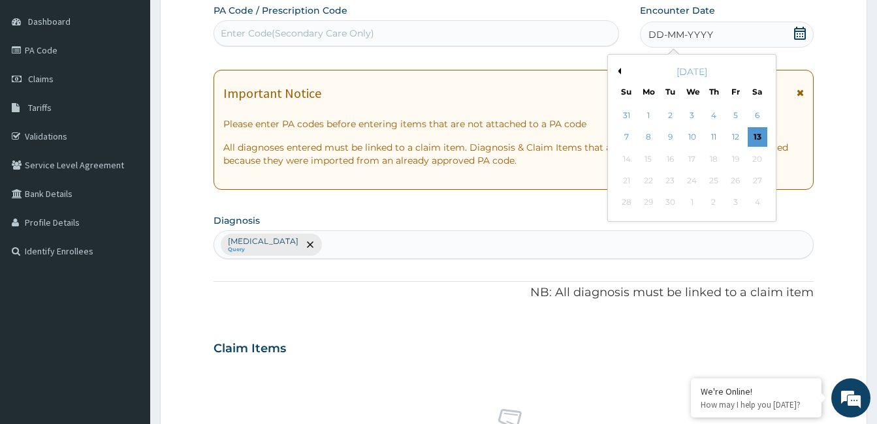
click at [618, 71] on button "Previous Month" at bounding box center [617, 71] width 7 height 7
click at [732, 137] on div "8" at bounding box center [735, 138] width 20 height 20
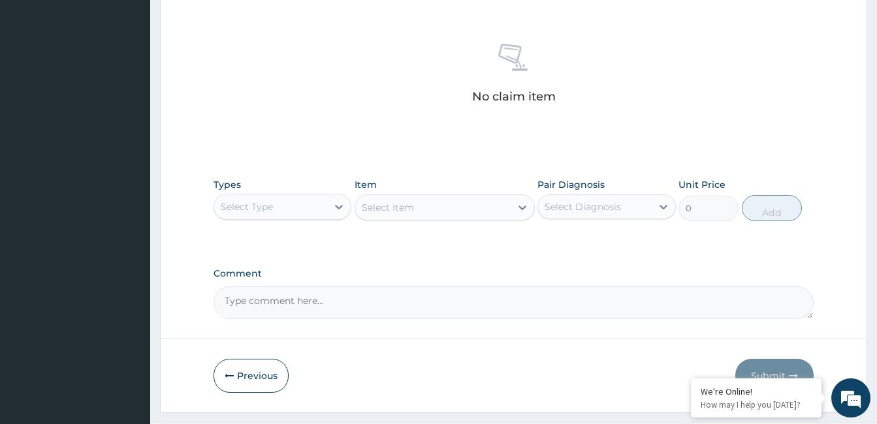
scroll to position [512, 0]
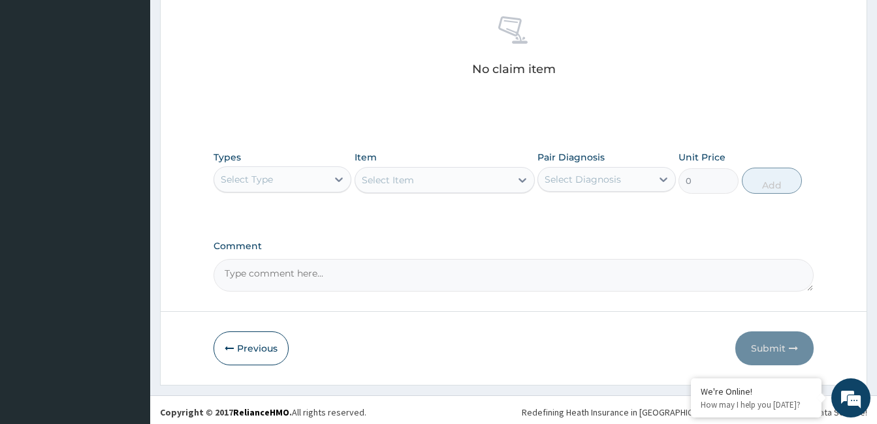
click at [319, 261] on textarea "Comment" at bounding box center [513, 275] width 600 height 33
paste textarea "PA/37770F"
click at [343, 261] on textarea "PA/37770F" at bounding box center [513, 275] width 600 height 33
paste textarea "PA/96029E"
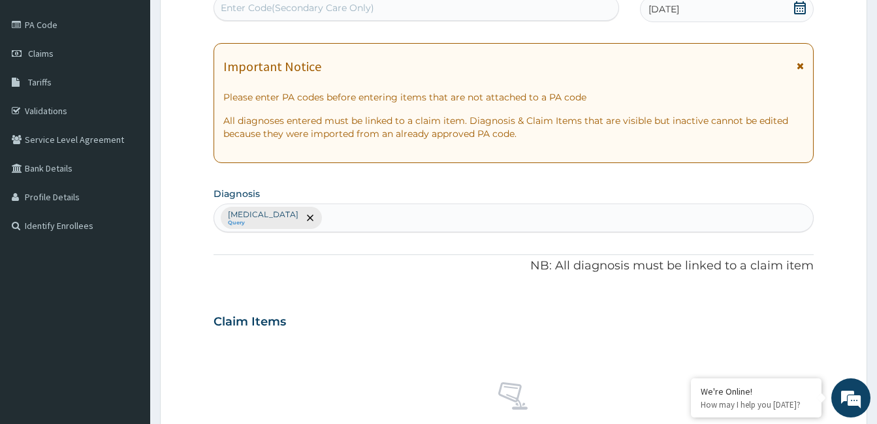
scroll to position [121, 0]
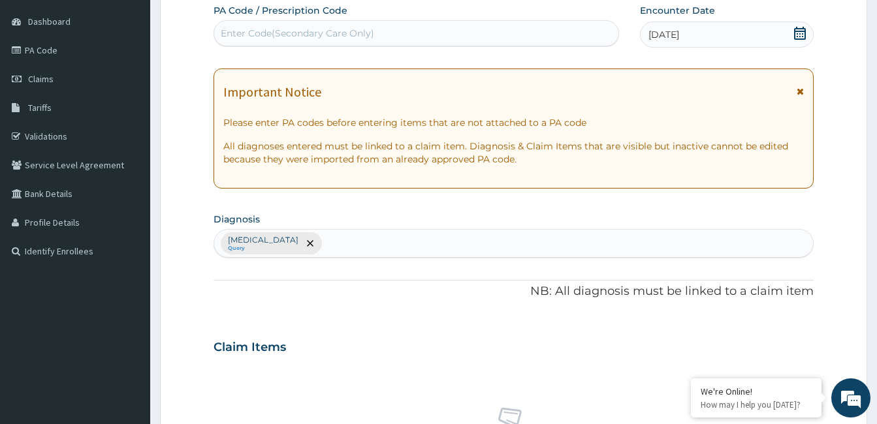
type textarea "PA/37770F, PA/96029E"
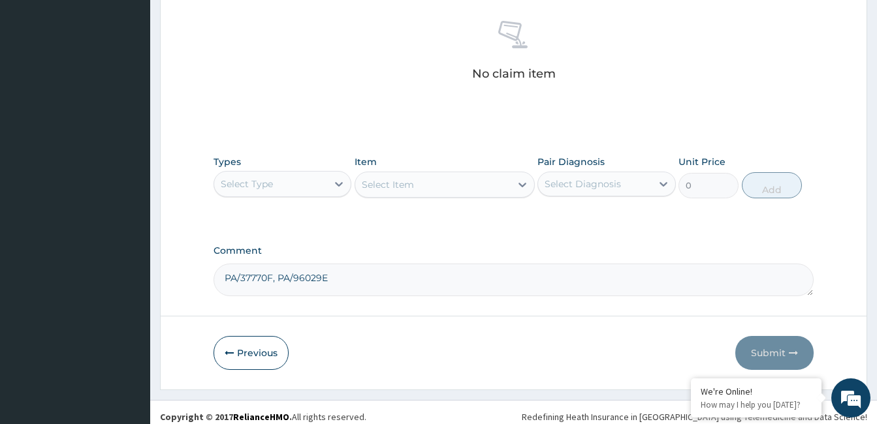
scroll to position [517, 0]
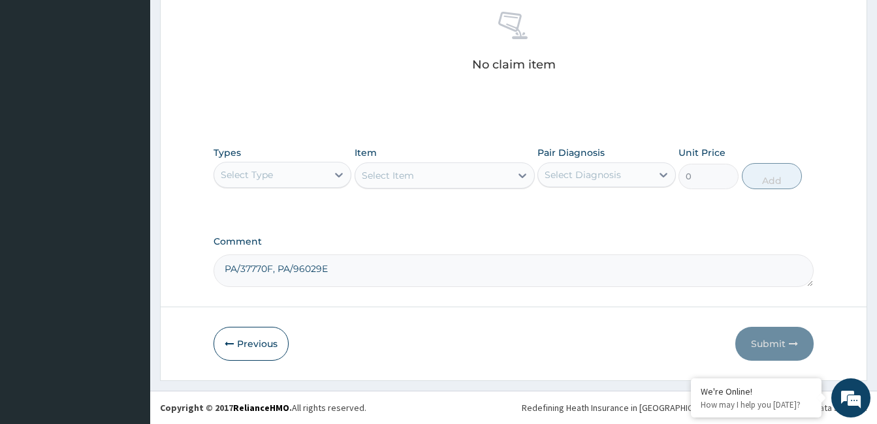
click at [317, 174] on div "Select Type" at bounding box center [270, 175] width 113 height 21
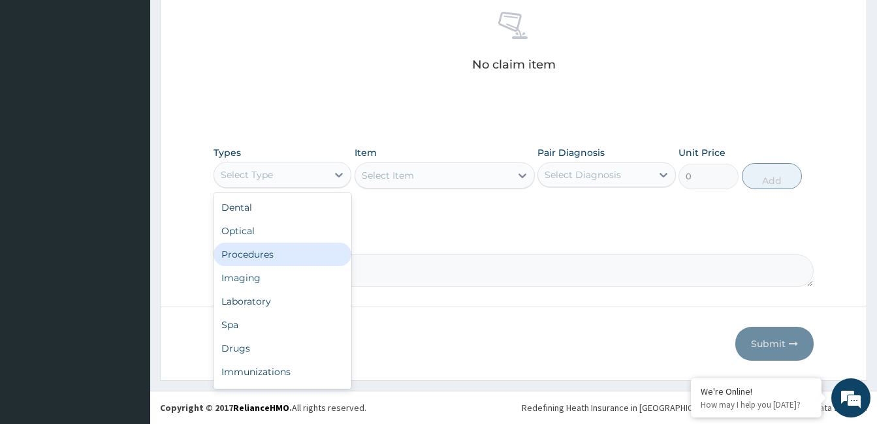
drag, startPoint x: 300, startPoint y: 255, endPoint x: 492, endPoint y: 198, distance: 200.2
click at [300, 255] on div "Procedures" at bounding box center [282, 255] width 138 height 24
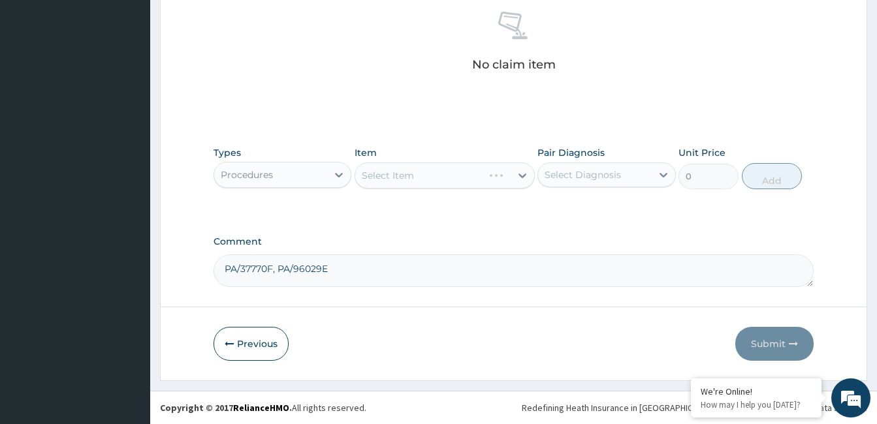
click at [620, 171] on div "Select Diagnosis" at bounding box center [582, 174] width 76 height 13
click at [612, 203] on label "[MEDICAL_DATA]" at bounding box center [599, 206] width 81 height 13
checkbox input "true"
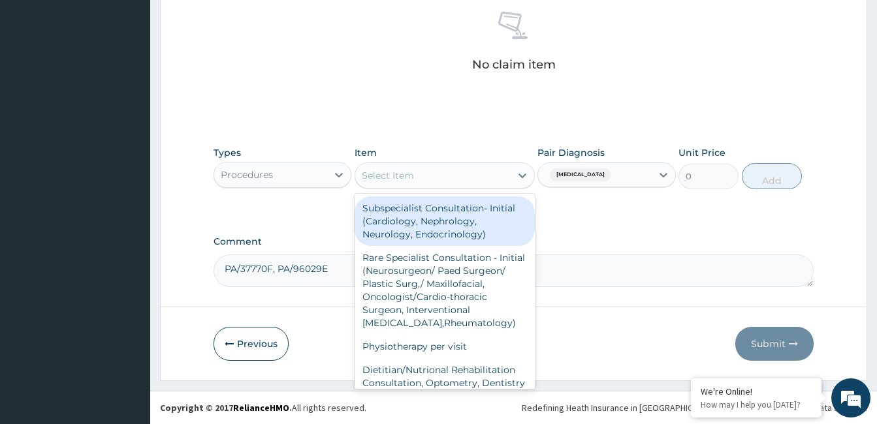
click at [502, 165] on div "Select Item" at bounding box center [432, 175] width 155 height 21
click at [460, 228] on div "Subspecialist Consultation- Initial (Cardiology, Nephrology, Neurology, Endocri…" at bounding box center [444, 222] width 180 height 50
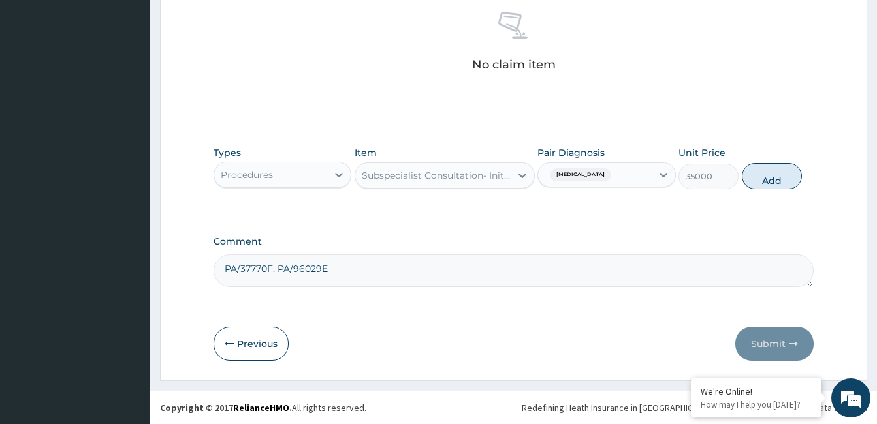
click at [757, 174] on button "Add" at bounding box center [772, 176] width 60 height 26
type input "0"
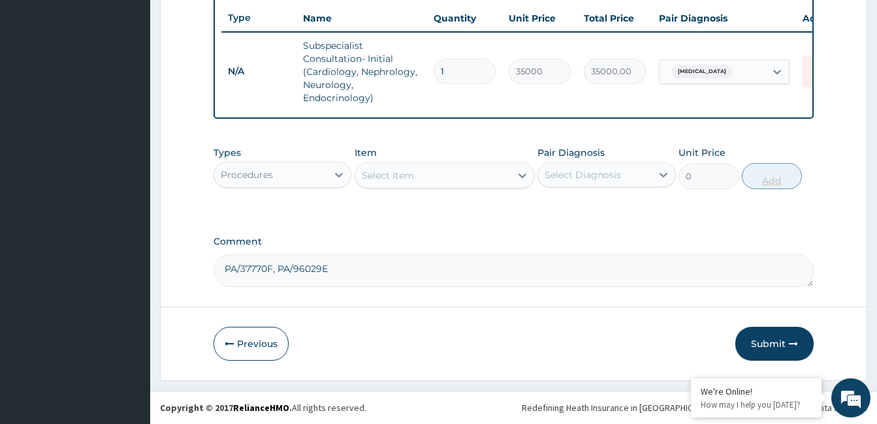
scroll to position [498, 0]
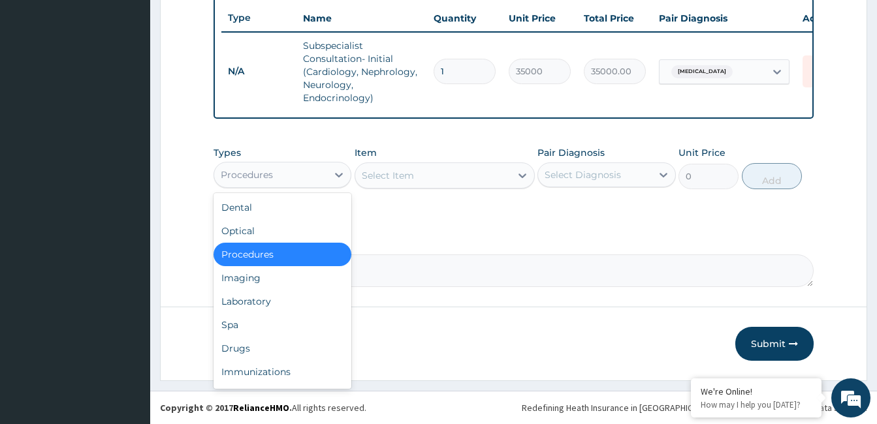
click at [307, 185] on div "Procedures" at bounding box center [270, 175] width 113 height 21
click at [285, 305] on div "Laboratory" at bounding box center [282, 302] width 138 height 24
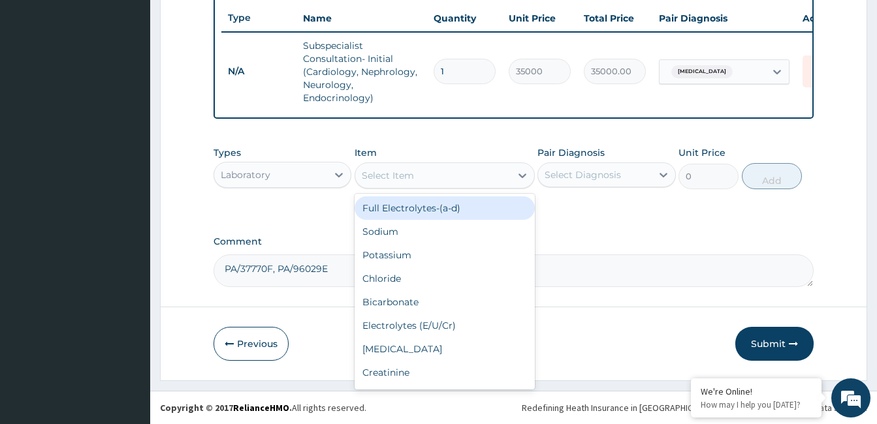
click at [484, 172] on div "Select Item" at bounding box center [432, 175] width 155 height 21
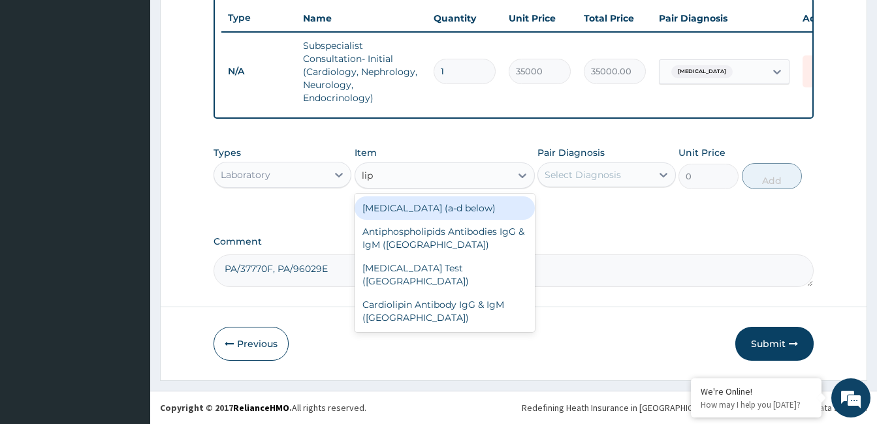
type input "lipi"
click at [473, 204] on div "[MEDICAL_DATA] (a‐d below)" at bounding box center [444, 209] width 180 height 24
type input "14555"
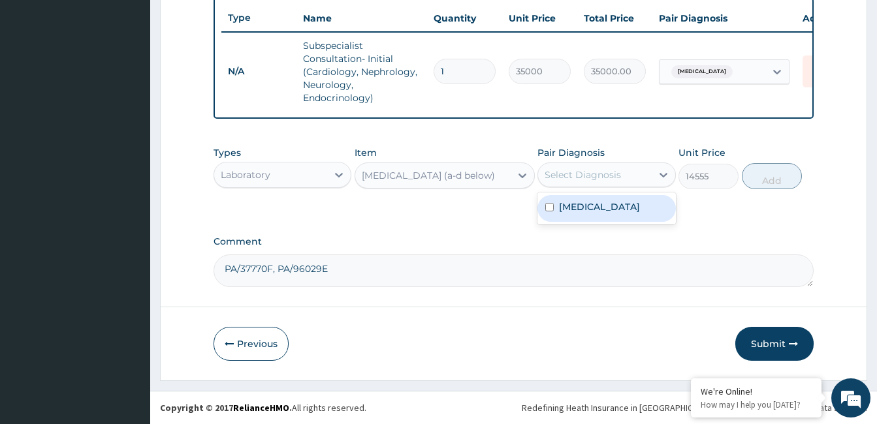
click at [576, 170] on div "Select Diagnosis" at bounding box center [582, 174] width 76 height 13
click at [587, 208] on label "[MEDICAL_DATA]" at bounding box center [599, 206] width 81 height 13
checkbox input "true"
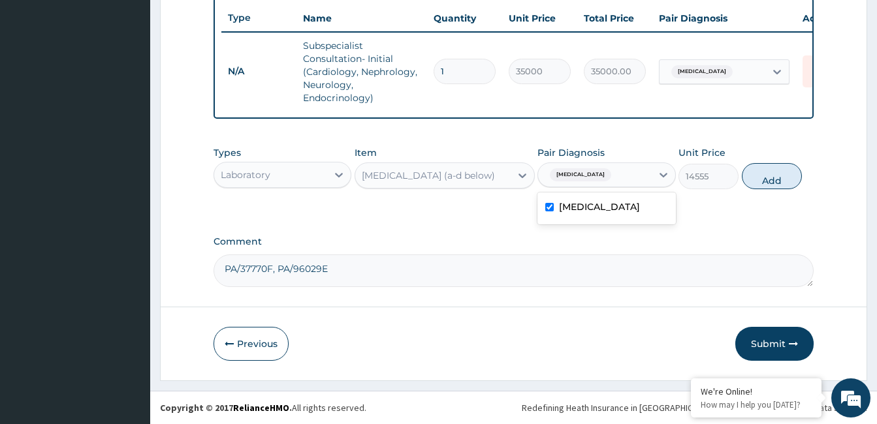
click at [795, 174] on button "Add" at bounding box center [772, 176] width 60 height 26
type input "0"
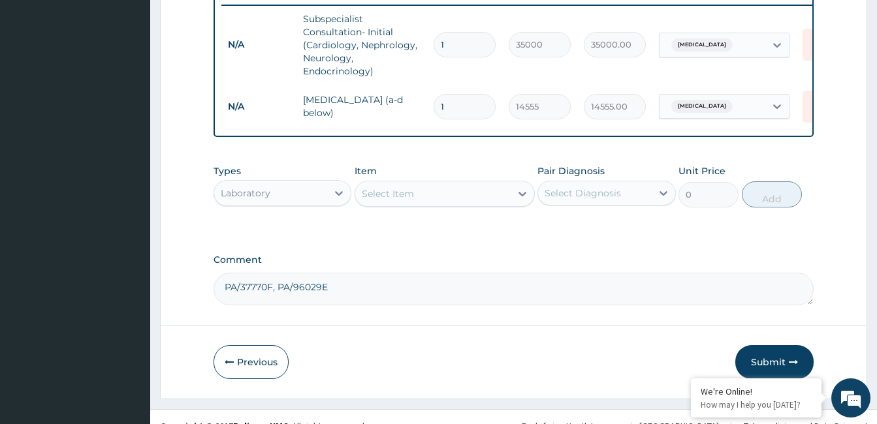
scroll to position [543, 0]
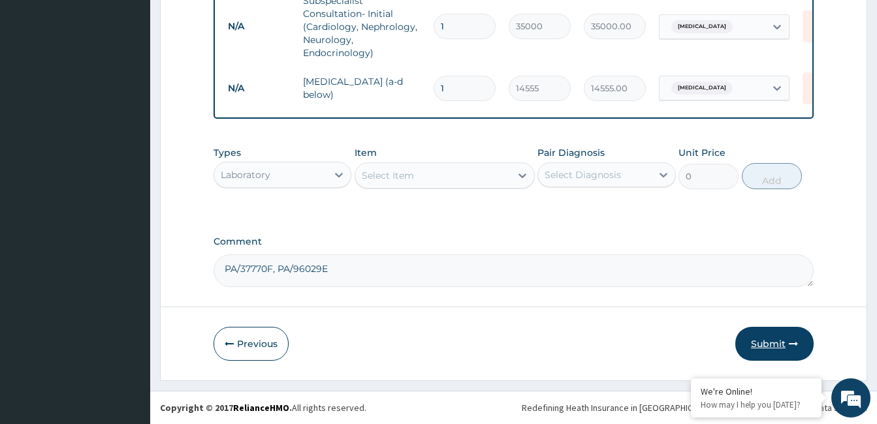
click at [774, 334] on button "Submit" at bounding box center [774, 344] width 78 height 34
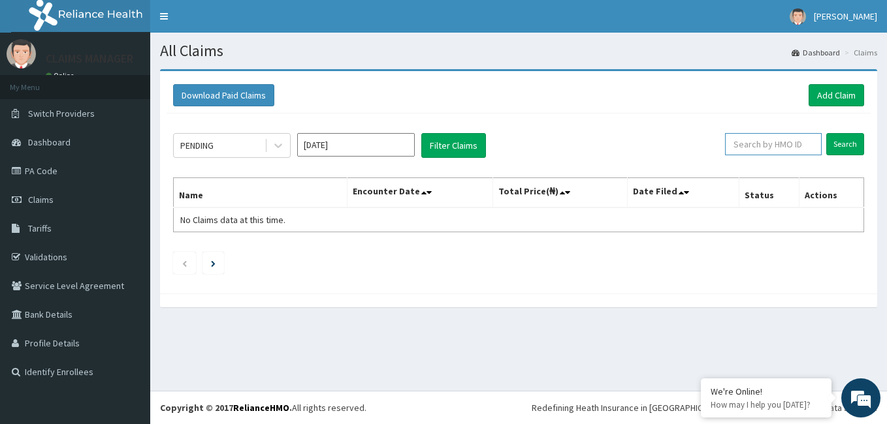
click at [797, 138] on input "text" at bounding box center [773, 144] width 97 height 22
paste input "SNU/10004/A"
type input "SNU/10004/A"
click at [855, 142] on input "Search" at bounding box center [845, 144] width 38 height 22
